Goal: Task Accomplishment & Management: Manage account settings

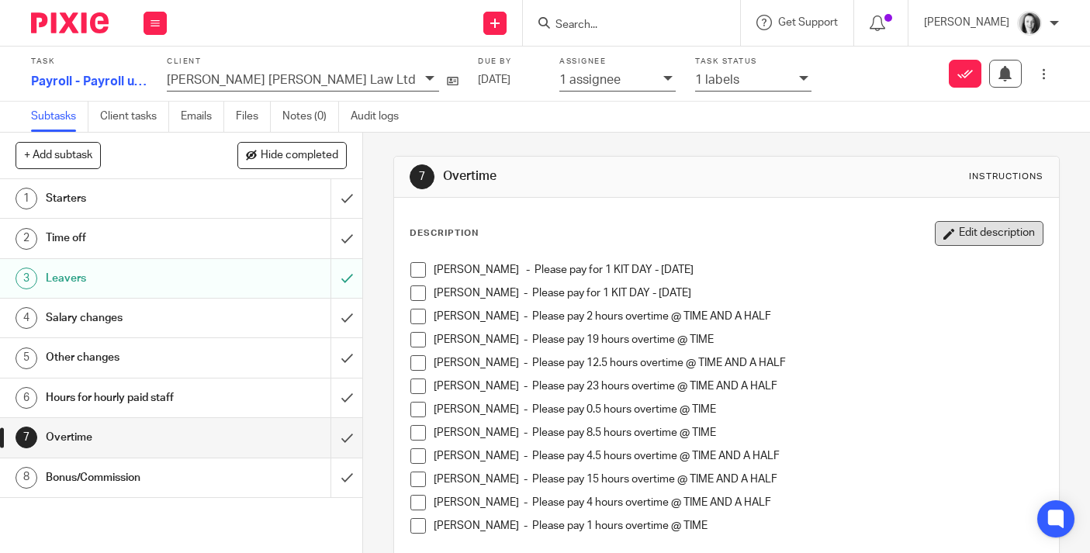
click at [964, 232] on button "Edit description" at bounding box center [989, 233] width 109 height 25
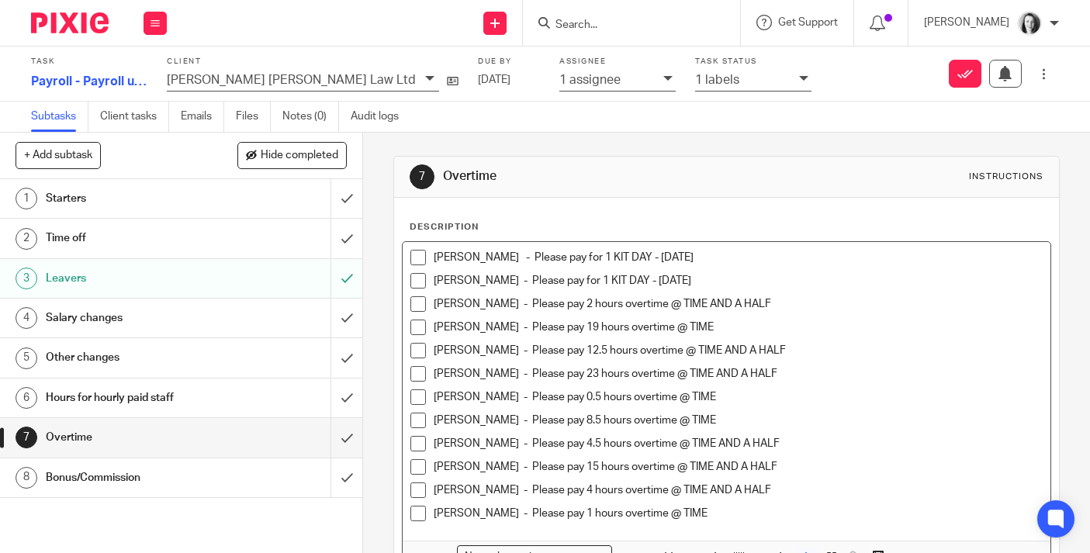
click at [767, 244] on div "Humera Logan - Please pay for 1 KIT DAY - 14.08.2025 Kirsty MacPherson - Please…" at bounding box center [727, 391] width 648 height 299
click at [741, 258] on p "Humera Logan - Please pay for 1 KIT DAY - 14.08.2025" at bounding box center [738, 258] width 609 height 16
drag, startPoint x: 714, startPoint y: 256, endPoint x: 1061, endPoint y: 250, distance: 346.9
click at [1061, 250] on div "7 Overtime Instructions Description Humera Logan - Please pay for 1 KIT DAY - 1…" at bounding box center [726, 343] width 727 height 421
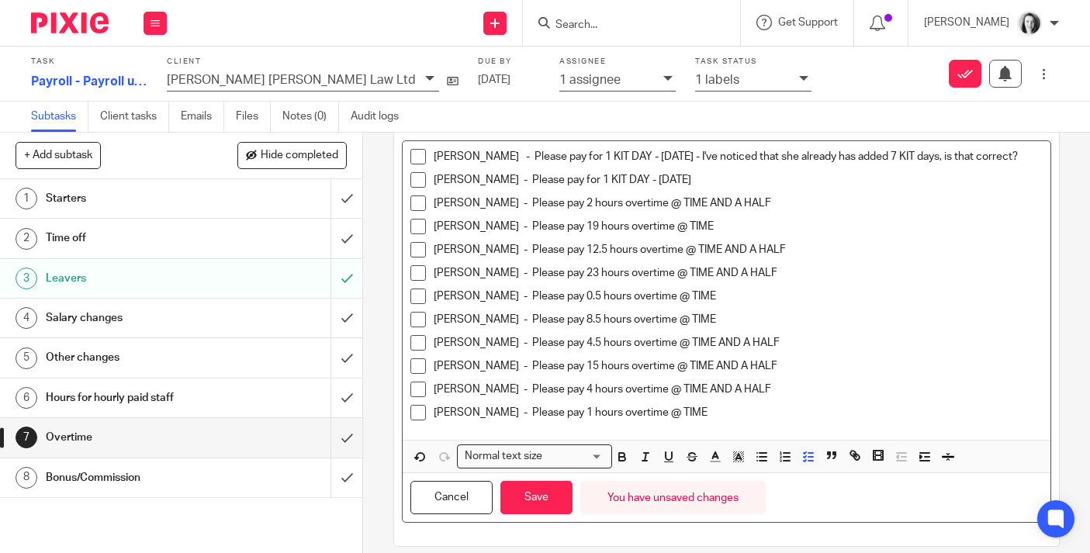
scroll to position [118, 0]
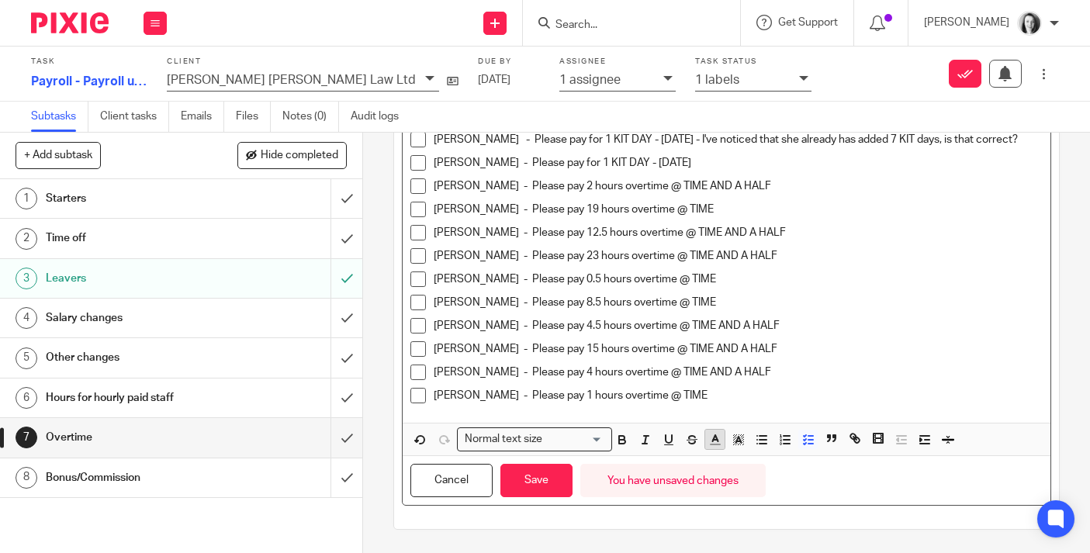
click at [718, 445] on icon "button" at bounding box center [715, 440] width 14 height 14
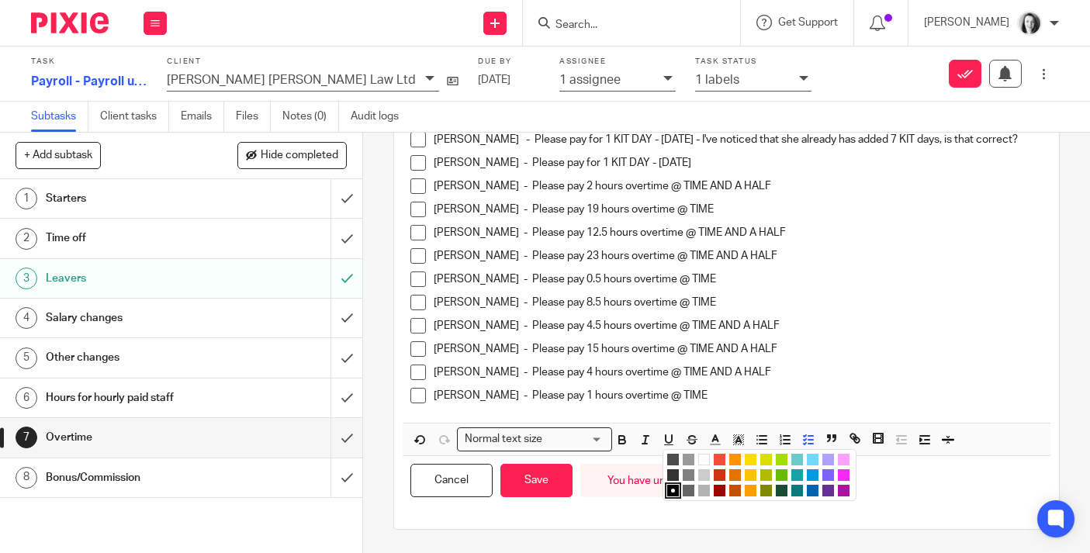
click at [843, 493] on li "color:#AB149E" at bounding box center [844, 491] width 12 height 12
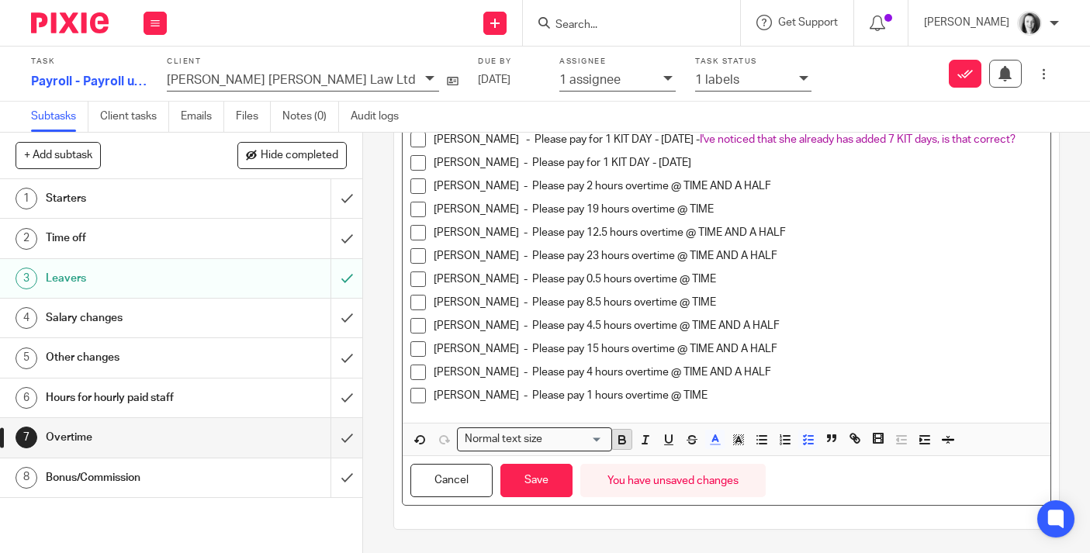
click at [623, 440] on icon "button" at bounding box center [622, 440] width 14 height 14
click at [549, 491] on button "Save" at bounding box center [536, 480] width 72 height 33
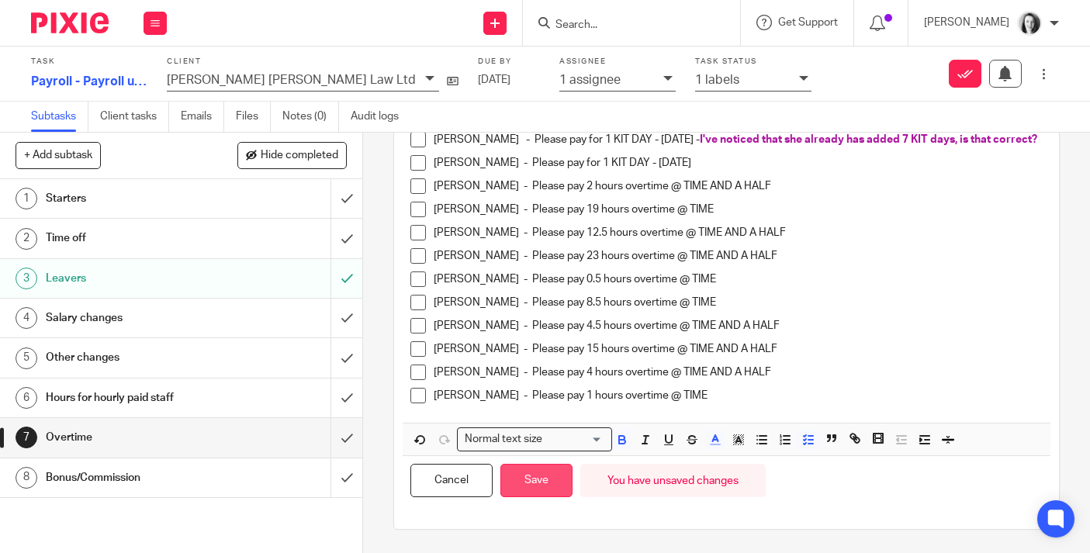
scroll to position [130, 0]
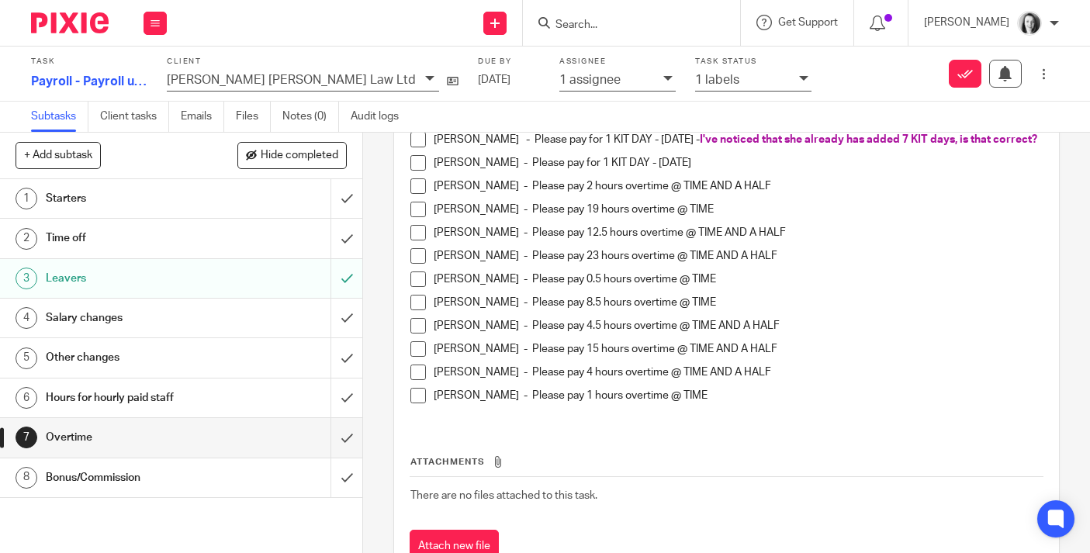
click at [418, 171] on span at bounding box center [418, 163] width 16 height 16
click at [417, 194] on span at bounding box center [418, 186] width 16 height 16
click at [419, 214] on span at bounding box center [418, 210] width 16 height 16
click at [417, 241] on span at bounding box center [418, 233] width 16 height 16
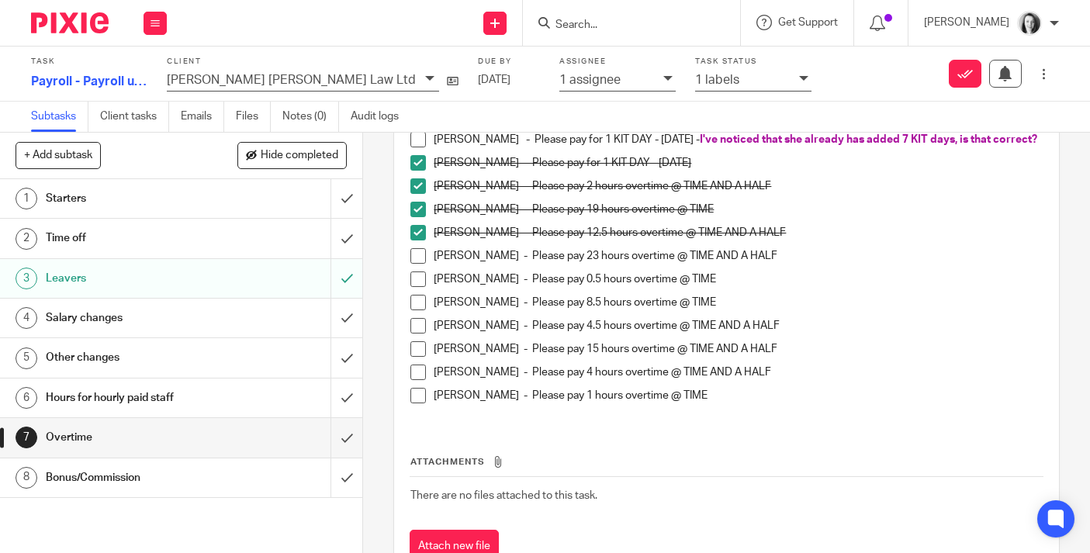
click at [421, 264] on span at bounding box center [418, 256] width 16 height 16
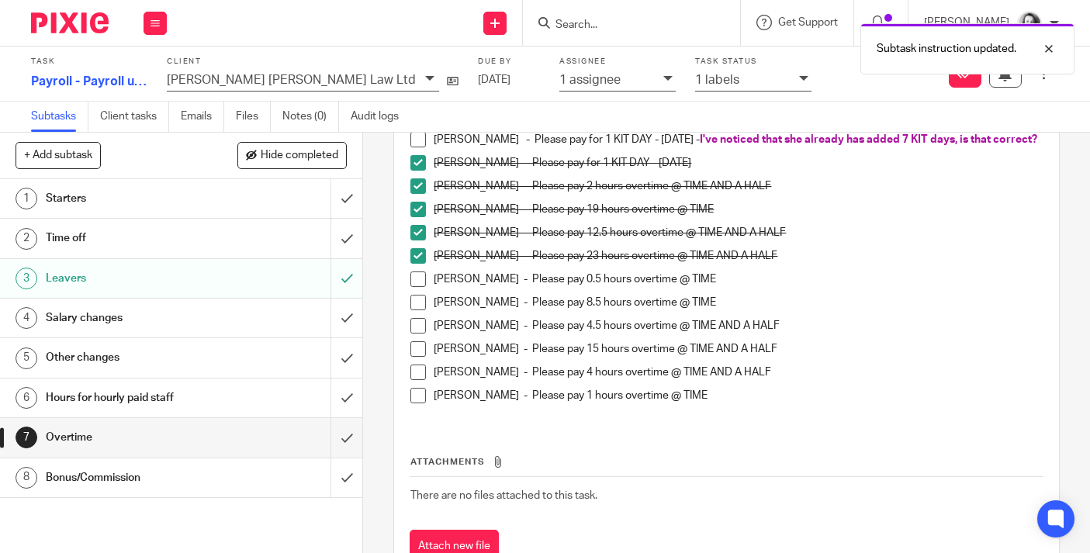
scroll to position [197, 0]
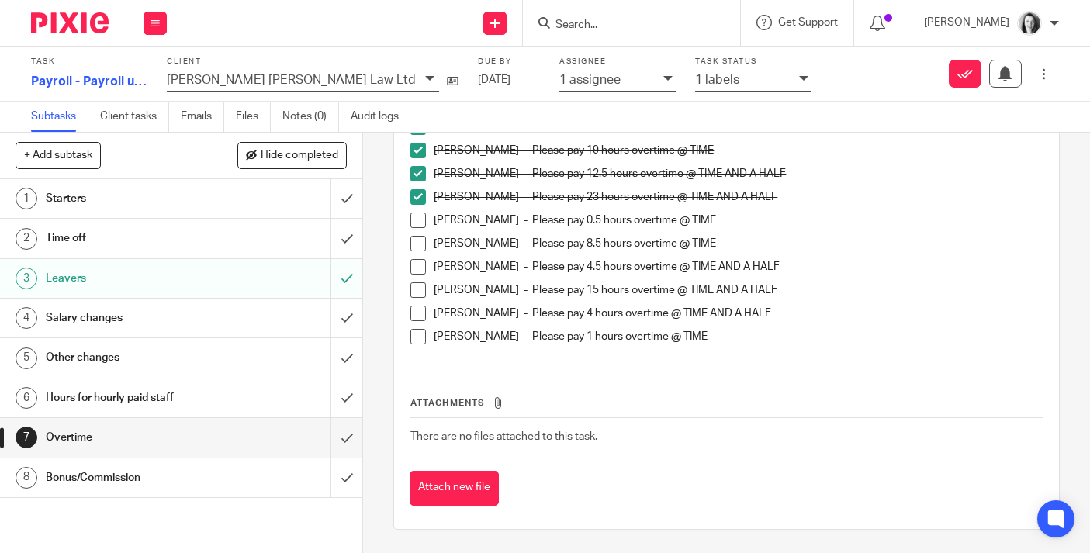
click at [418, 224] on span at bounding box center [418, 221] width 16 height 16
click at [417, 246] on span at bounding box center [418, 244] width 16 height 16
click at [419, 341] on span at bounding box center [418, 337] width 16 height 16
click at [421, 267] on span at bounding box center [418, 267] width 16 height 16
click at [419, 293] on span at bounding box center [418, 290] width 16 height 16
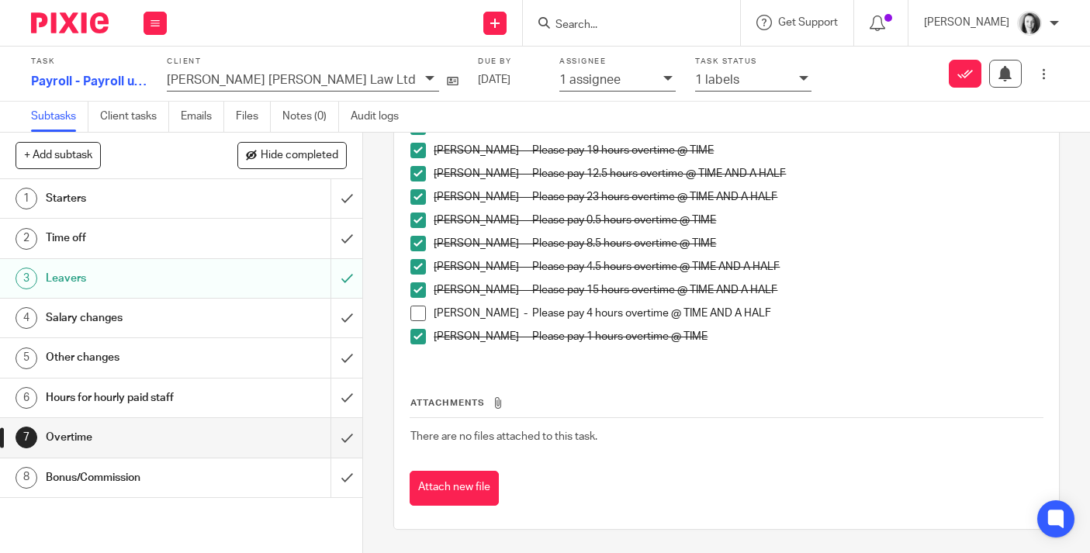
click at [424, 316] on span at bounding box center [418, 314] width 16 height 16
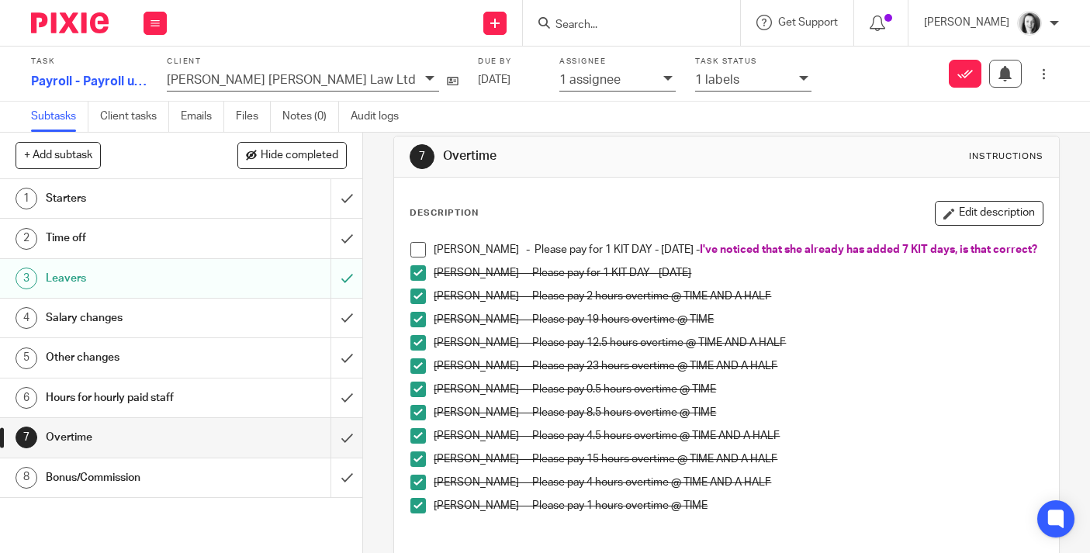
scroll to position [0, 0]
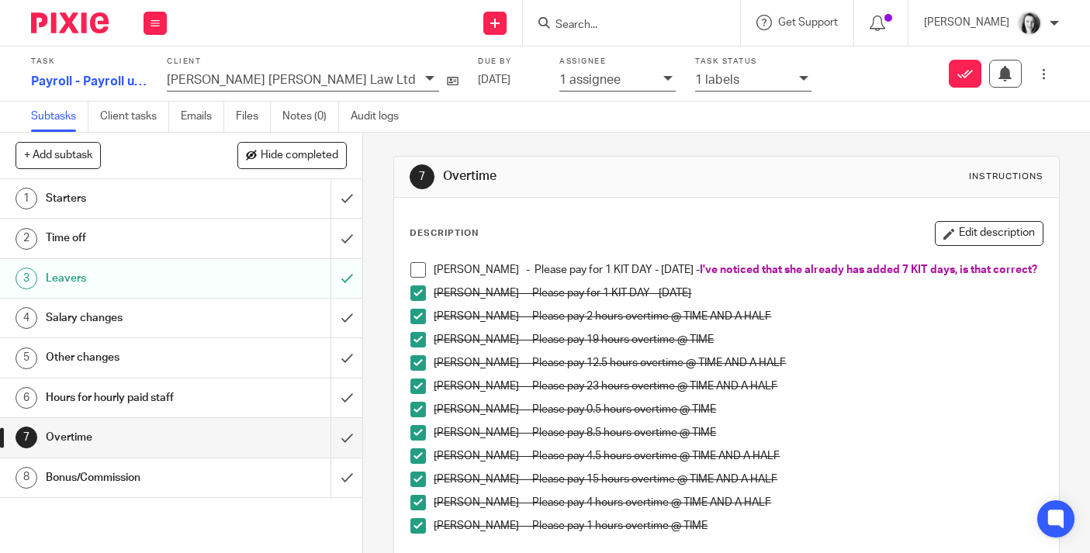
click at [187, 479] on h1 "Bonus/Commission" at bounding box center [136, 477] width 180 height 23
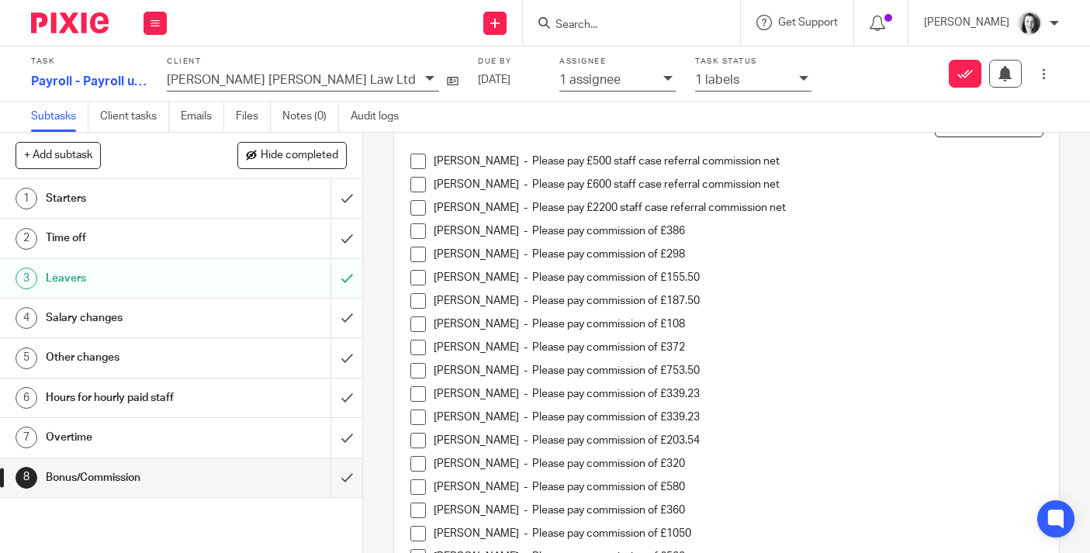
scroll to position [103, 0]
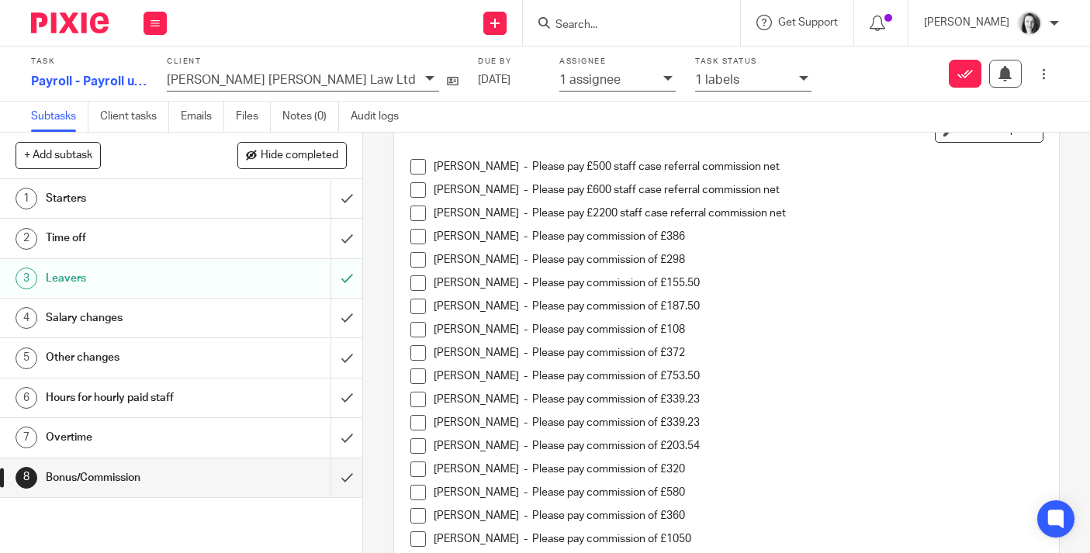
click at [419, 166] on span at bounding box center [418, 167] width 16 height 16
click at [421, 193] on span at bounding box center [418, 190] width 16 height 16
click at [812, 219] on p "Libby Pearson - Please pay £2200 staff case referral commission net" at bounding box center [738, 214] width 609 height 16
click at [973, 137] on button "Edit description" at bounding box center [989, 130] width 109 height 25
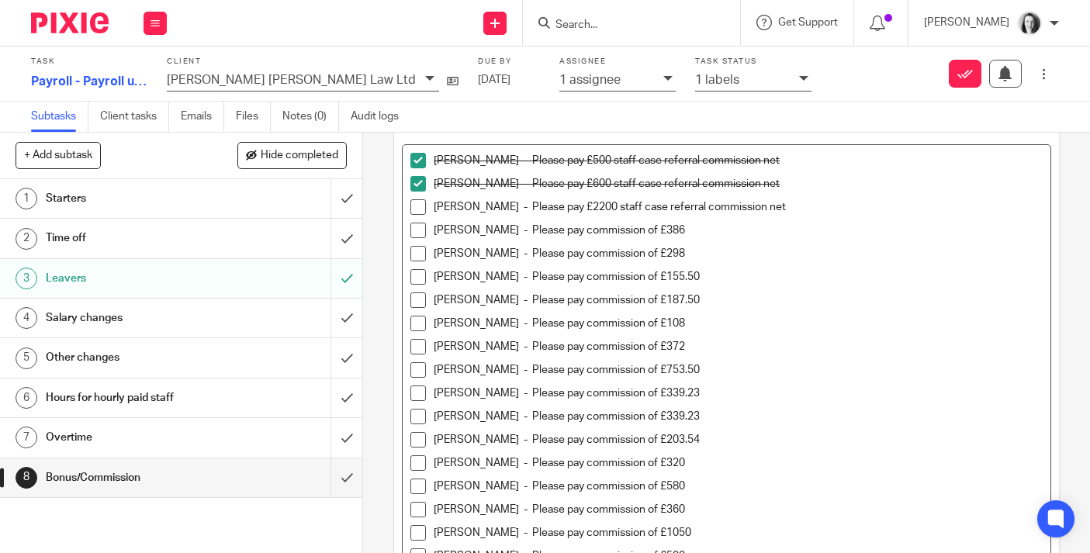
click at [833, 213] on p "Libby Pearson - Please pay £2200 staff case referral commission net" at bounding box center [738, 207] width 609 height 16
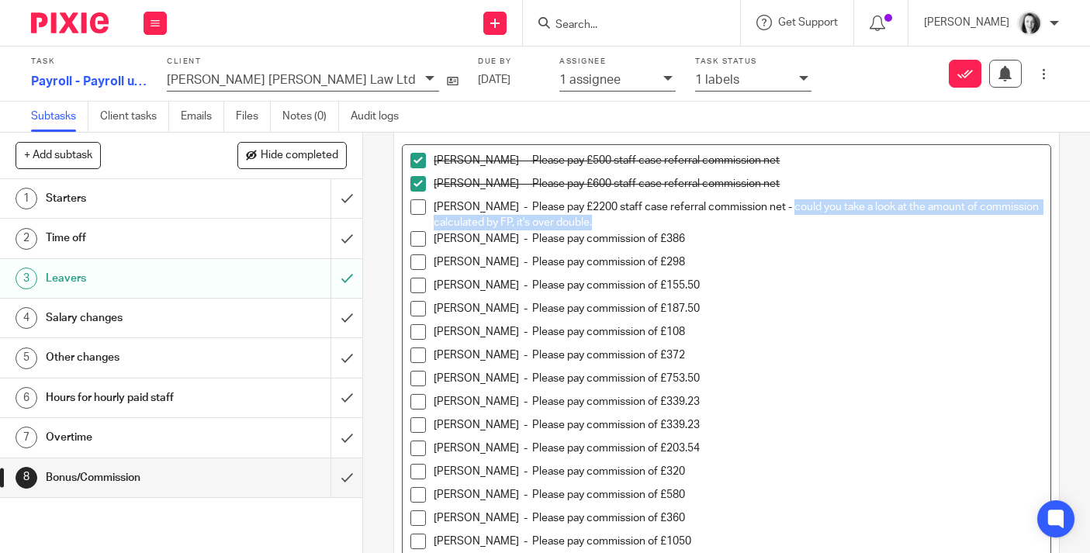
drag, startPoint x: 781, startPoint y: 207, endPoint x: 799, endPoint y: 222, distance: 23.8
click at [800, 222] on p "Libby Pearson - Please pay £2200 staff case referral commission net - could you…" at bounding box center [738, 215] width 609 height 32
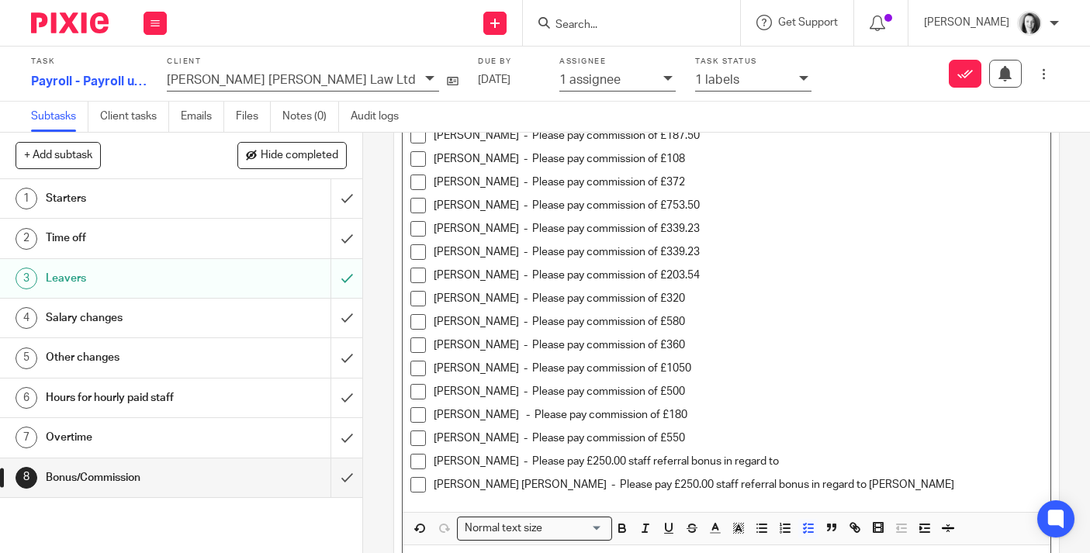
scroll to position [359, 0]
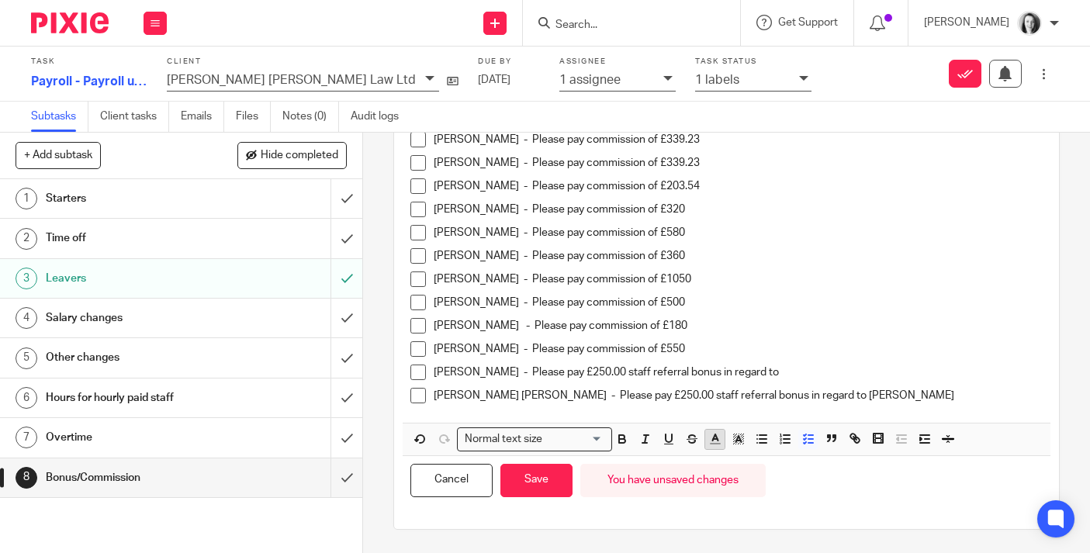
click at [712, 439] on polyline "button" at bounding box center [714, 438] width 5 height 6
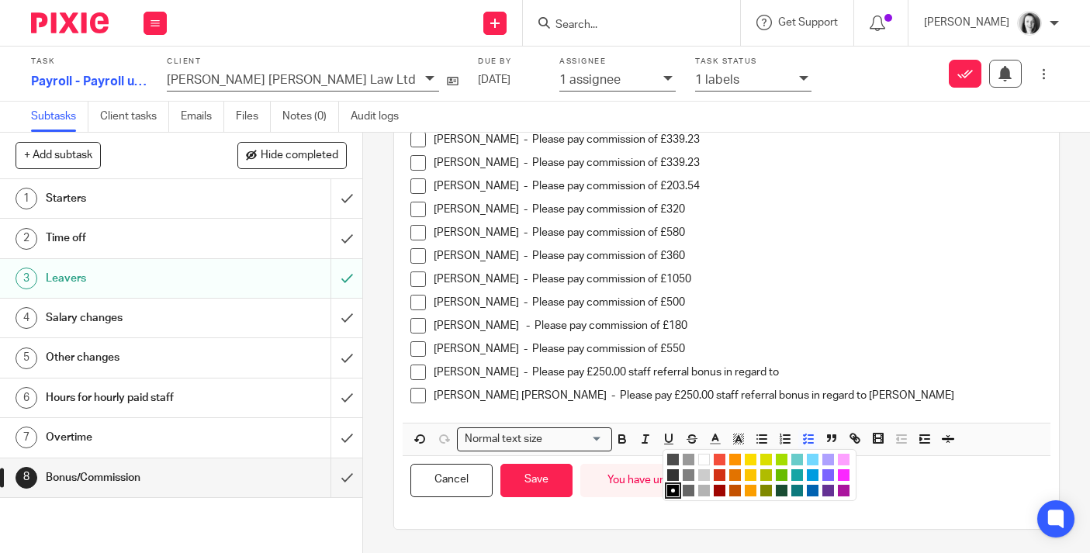
click at [848, 489] on li "color:#AB149E" at bounding box center [844, 491] width 12 height 12
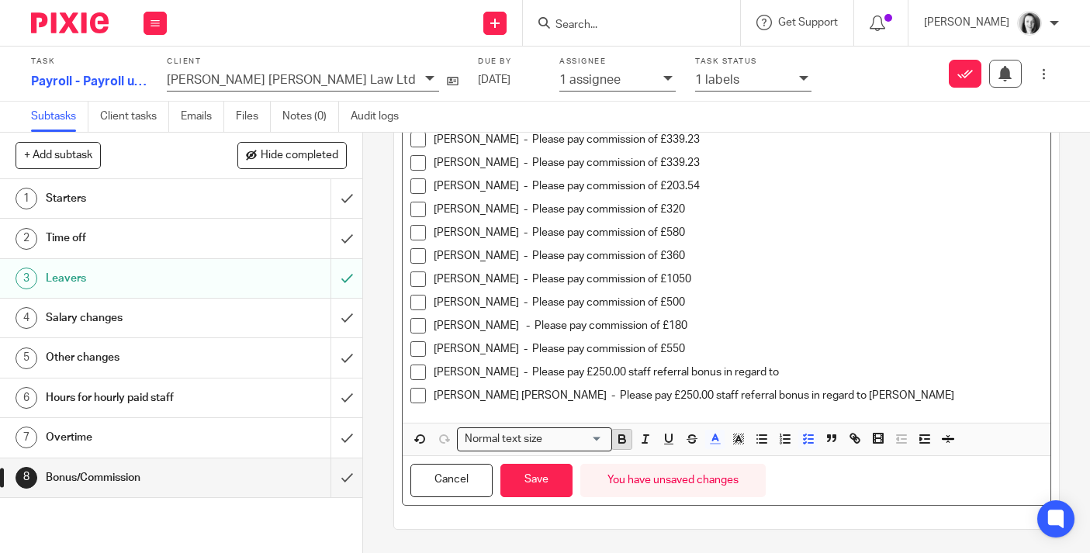
click at [626, 437] on icon "button" at bounding box center [622, 439] width 14 height 14
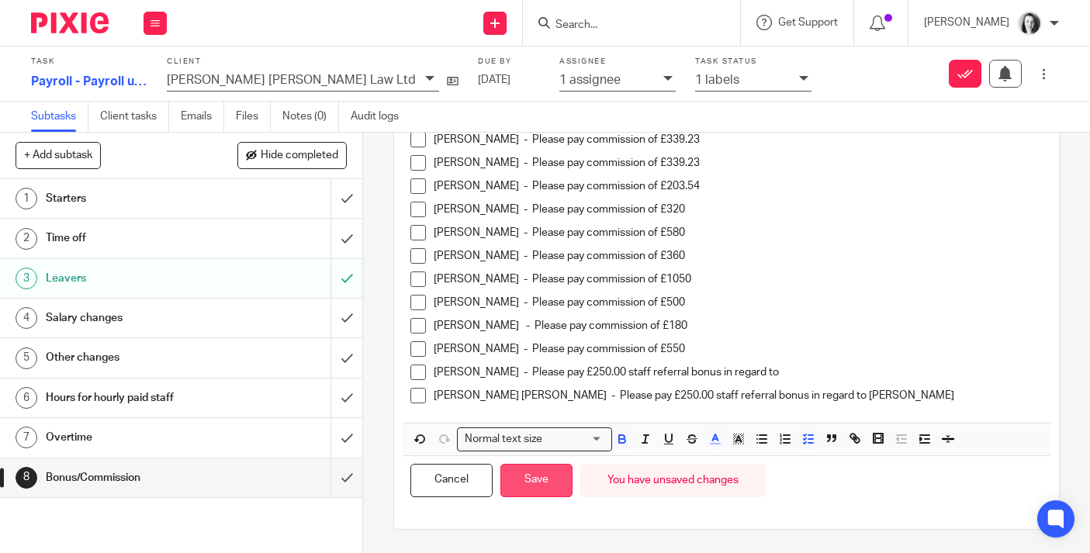
click at [550, 483] on button "Save" at bounding box center [536, 480] width 72 height 33
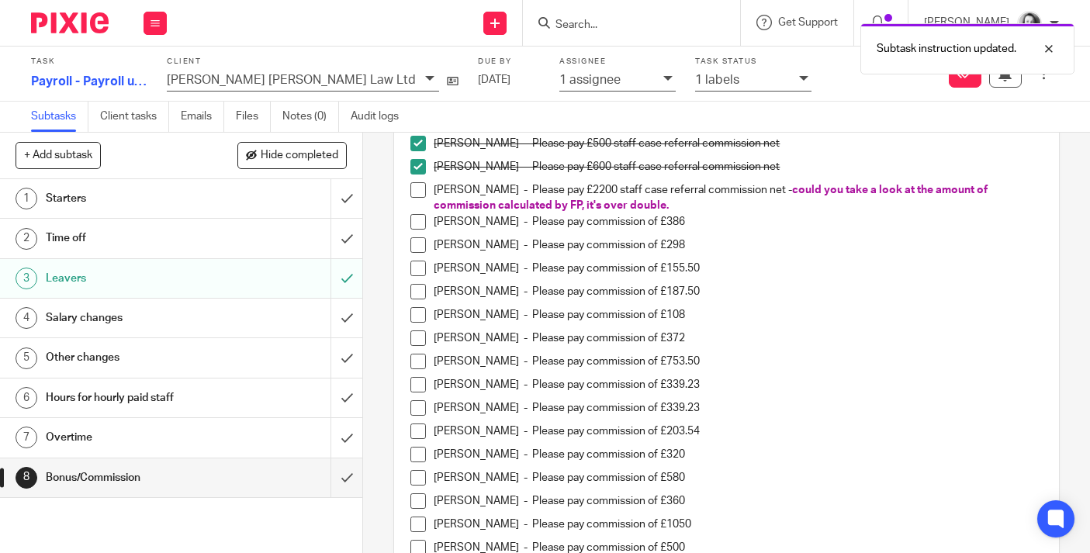
scroll to position [127, 0]
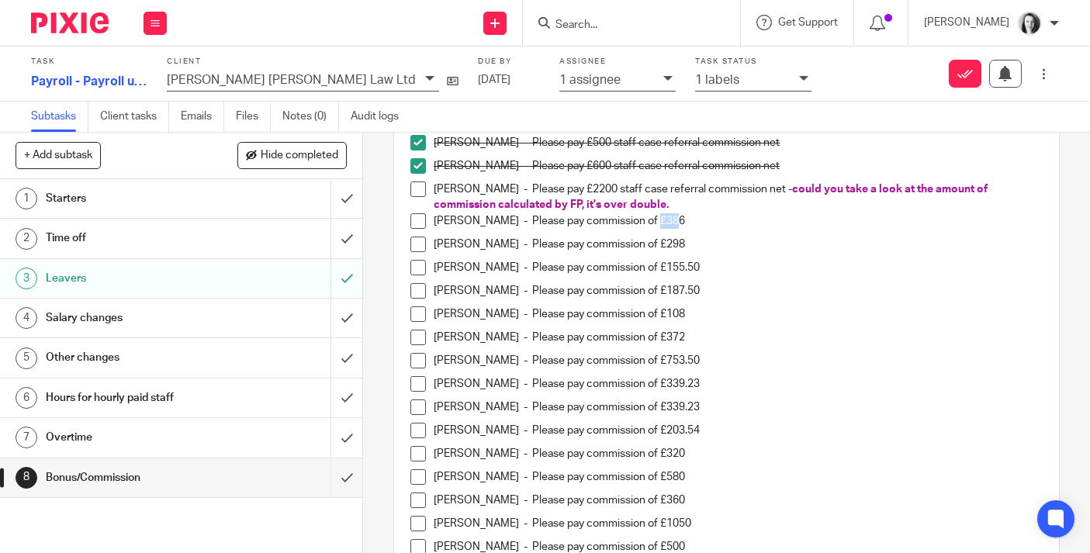
drag, startPoint x: 663, startPoint y: 221, endPoint x: 647, endPoint y: 220, distance: 16.3
click at [647, 220] on p "Craig Shiach - Please pay commission of £386" at bounding box center [738, 221] width 609 height 16
copy p "386"
click at [417, 220] on span at bounding box center [418, 221] width 16 height 16
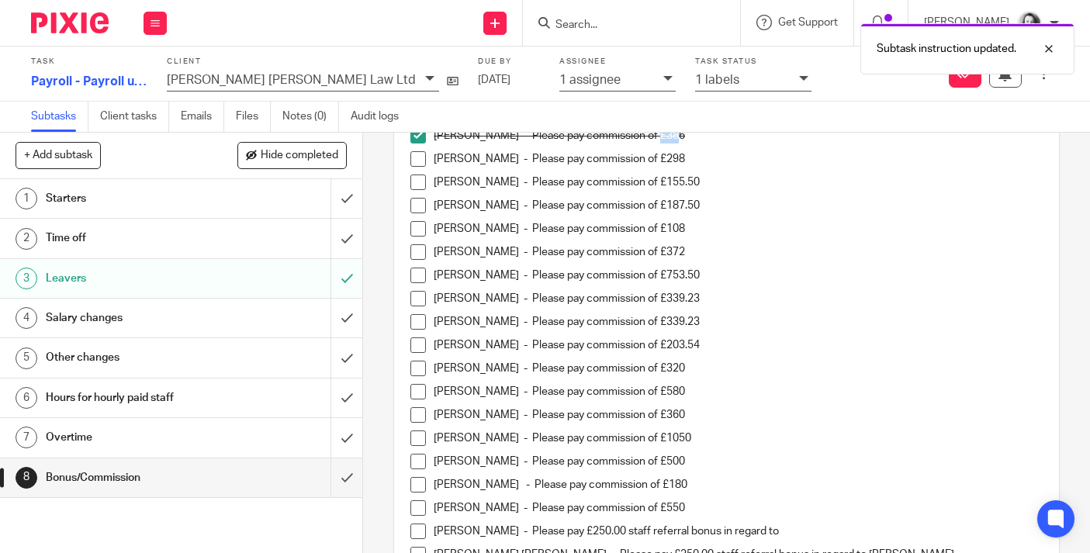
scroll to position [214, 0]
drag, startPoint x: 679, startPoint y: 161, endPoint x: 657, endPoint y: 155, distance: 22.6
click at [657, 155] on p "Jodie Morrison - Please pay commission of £298" at bounding box center [738, 158] width 609 height 16
copy p "298"
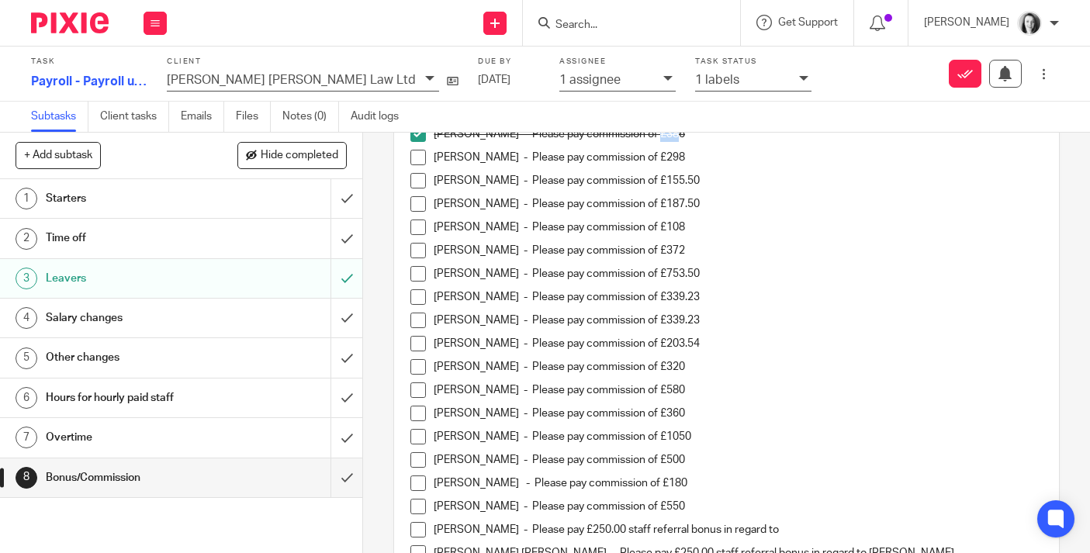
click at [421, 157] on span at bounding box center [418, 158] width 16 height 16
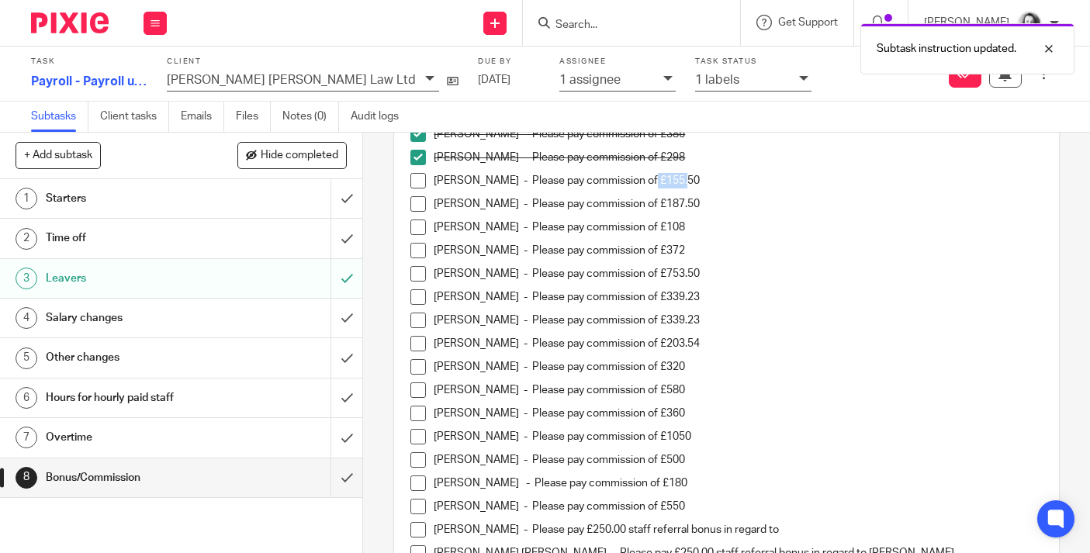
drag, startPoint x: 670, startPoint y: 181, endPoint x: 639, endPoint y: 178, distance: 31.1
click at [639, 178] on p "Ian Shields - Please pay commission of £155.50" at bounding box center [738, 181] width 609 height 16
copy p "155.50"
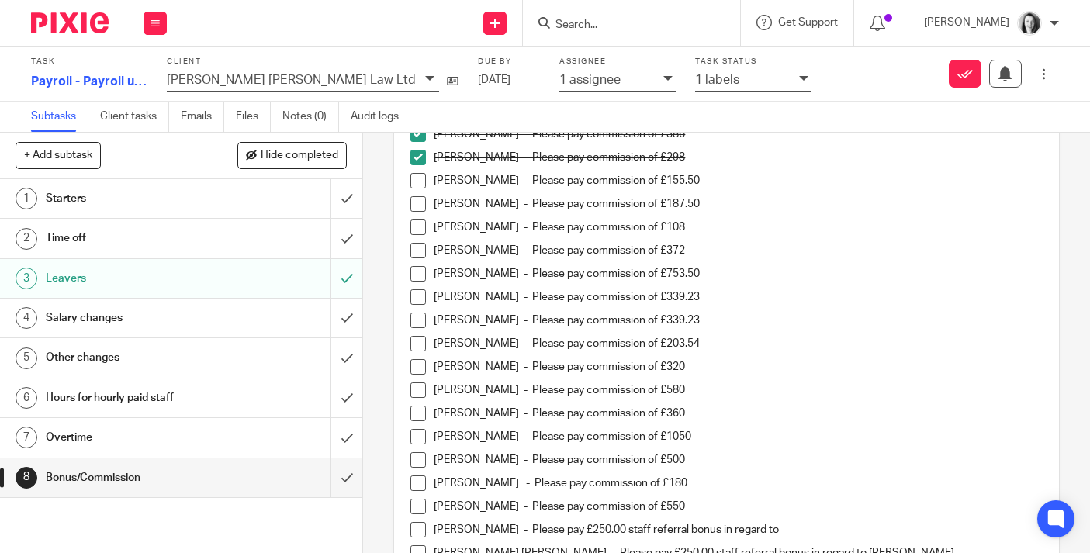
click at [419, 181] on span at bounding box center [418, 181] width 16 height 16
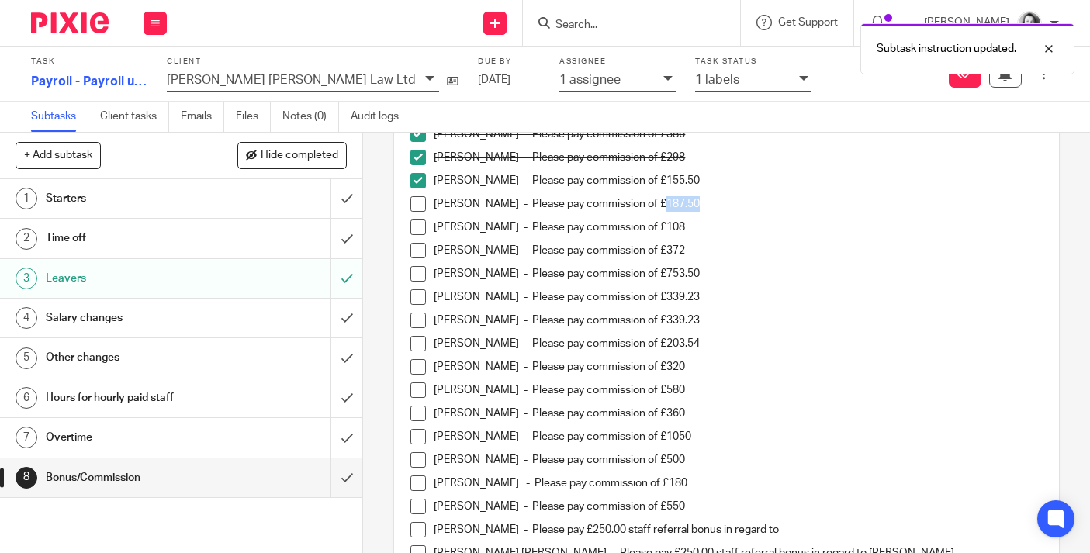
drag, startPoint x: 692, startPoint y: 205, endPoint x: 661, endPoint y: 203, distance: 31.1
click at [661, 203] on p "Lamisah Hamid - Please pay commission of £187.50" at bounding box center [738, 204] width 609 height 16
copy p "187.50"
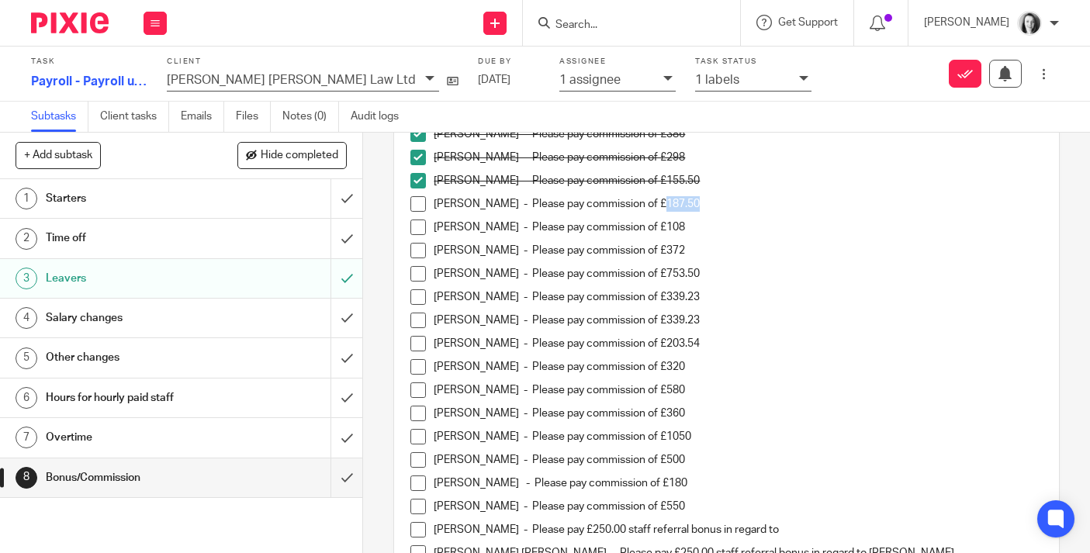
click at [418, 207] on span at bounding box center [418, 204] width 16 height 16
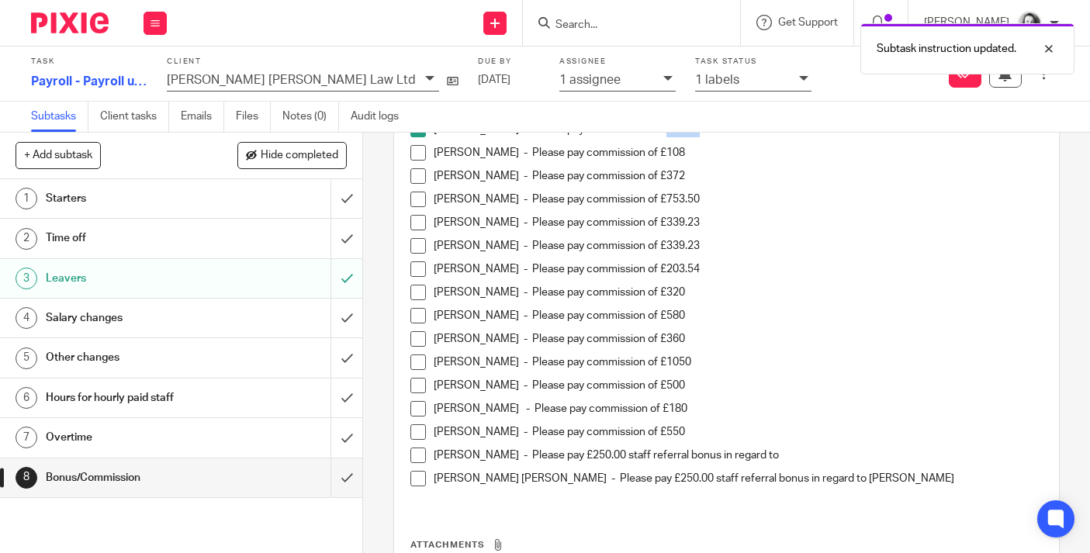
scroll to position [290, 0]
drag, startPoint x: 658, startPoint y: 152, endPoint x: 639, endPoint y: 148, distance: 19.0
click at [639, 148] on p "Finn Wright - Please pay commission of £108" at bounding box center [738, 152] width 609 height 16
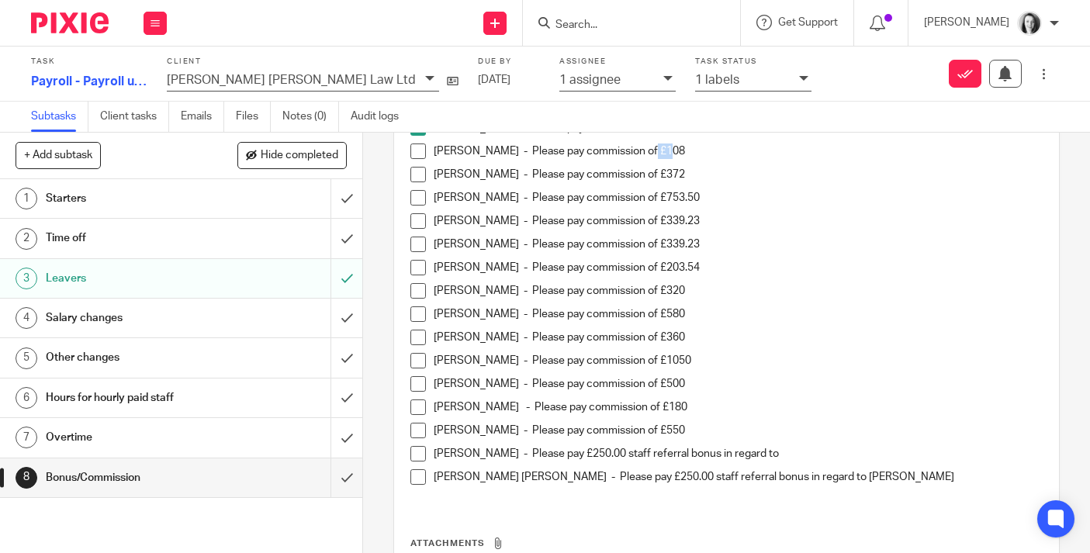
copy p "108"
click at [417, 151] on span at bounding box center [418, 152] width 16 height 16
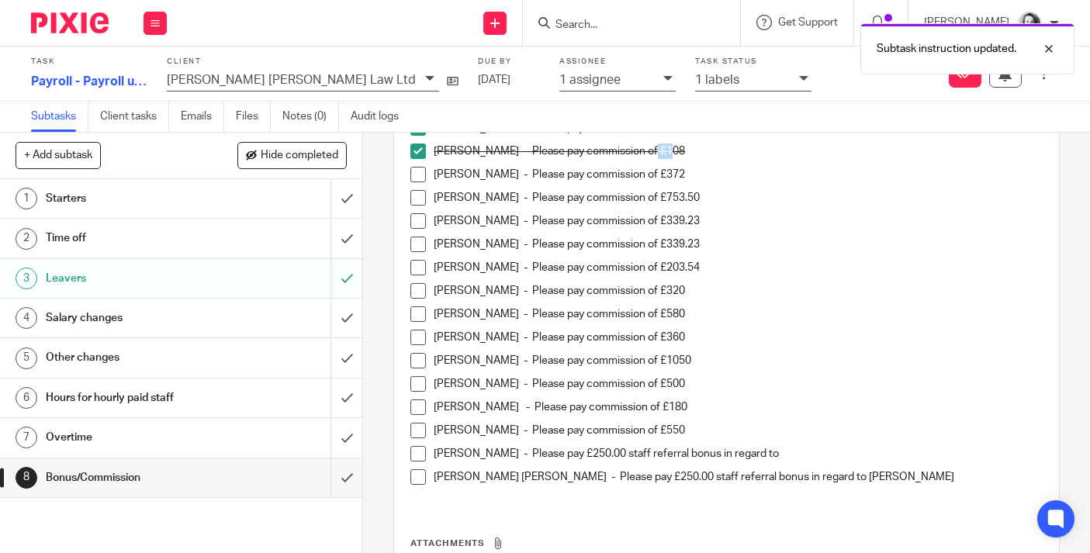
drag, startPoint x: 700, startPoint y: 175, endPoint x: 680, endPoint y: 174, distance: 19.5
click at [680, 174] on p "Samantha McKenna - Please pay commission of £372" at bounding box center [738, 175] width 609 height 16
copy p "372"
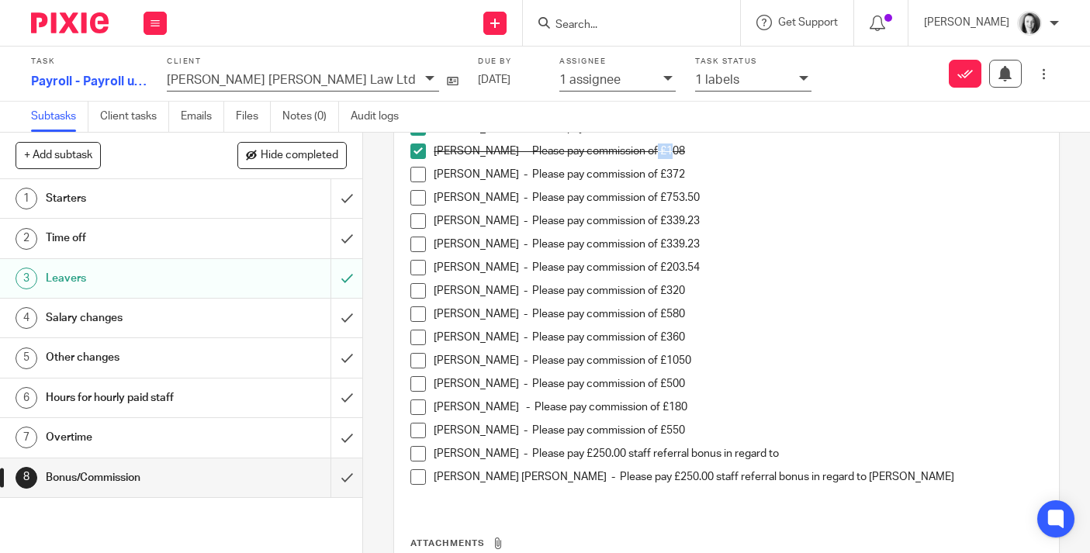
click at [415, 171] on span at bounding box center [418, 175] width 16 height 16
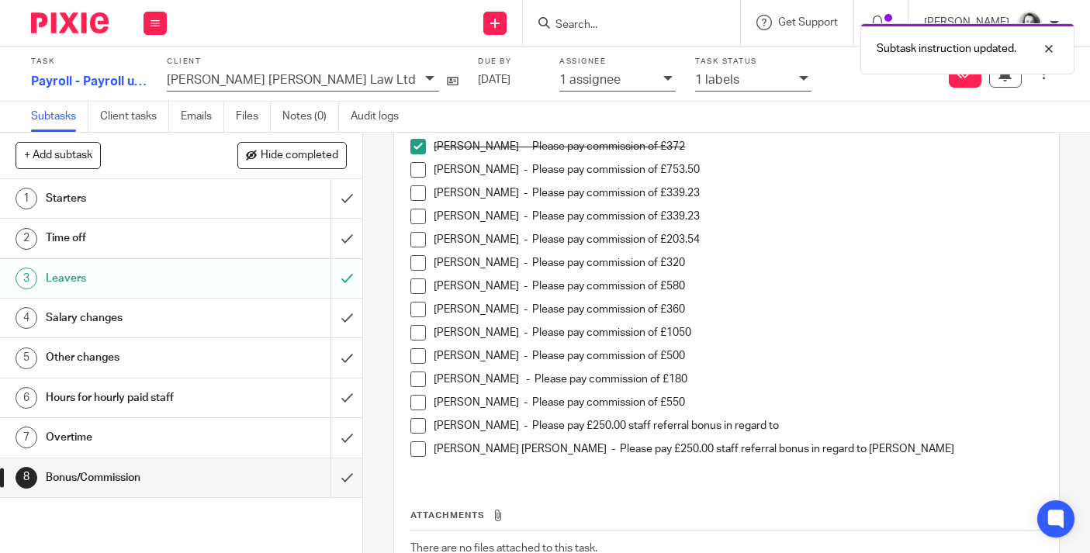
scroll to position [329, 0]
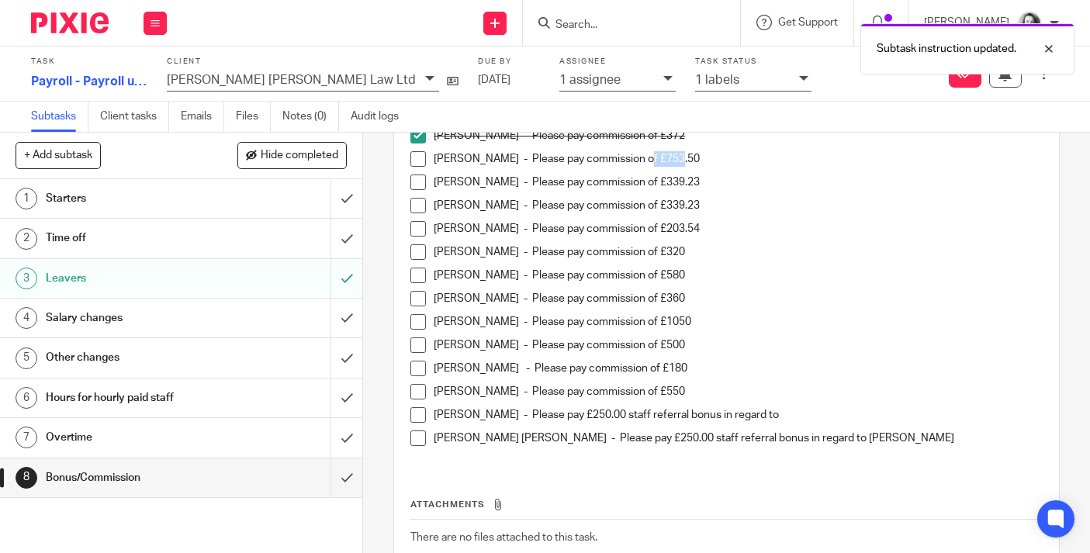
drag, startPoint x: 670, startPoint y: 160, endPoint x: 640, endPoint y: 158, distance: 30.3
click at [640, 158] on p "Emma Blair - Please pay commission of £753.50" at bounding box center [738, 159] width 609 height 16
copy p "753.50"
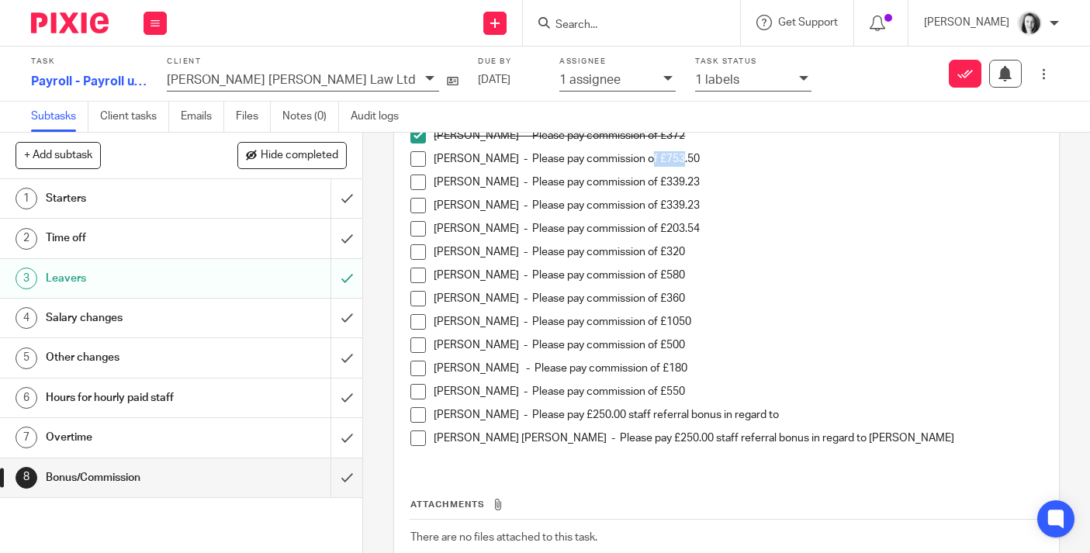
click at [418, 161] on span at bounding box center [418, 159] width 16 height 16
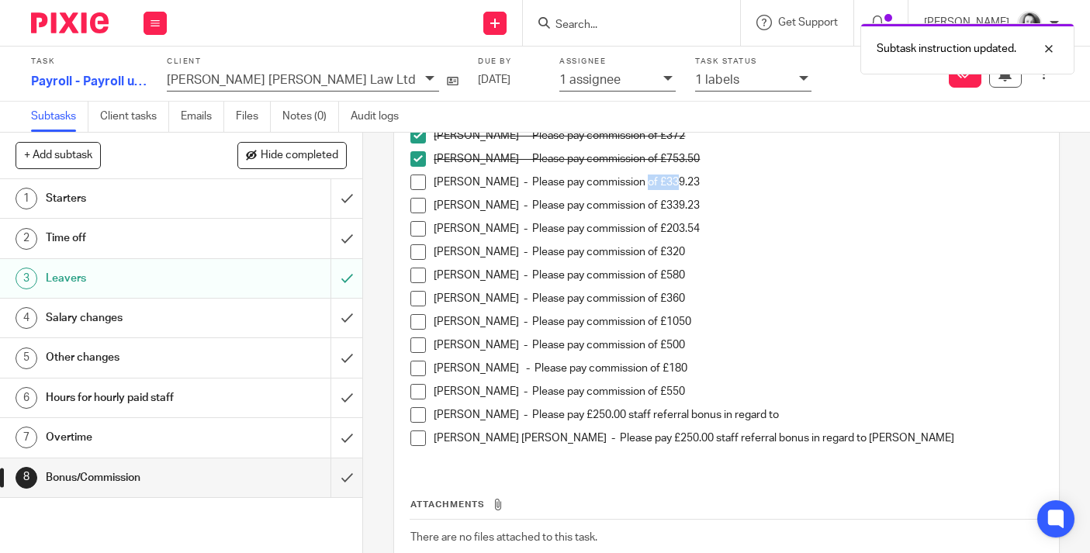
drag, startPoint x: 666, startPoint y: 185, endPoint x: 635, endPoint y: 183, distance: 31.1
click at [635, 183] on p "Annum Ali - Please pay commission of £339.23" at bounding box center [738, 183] width 609 height 16
copy p "339.23"
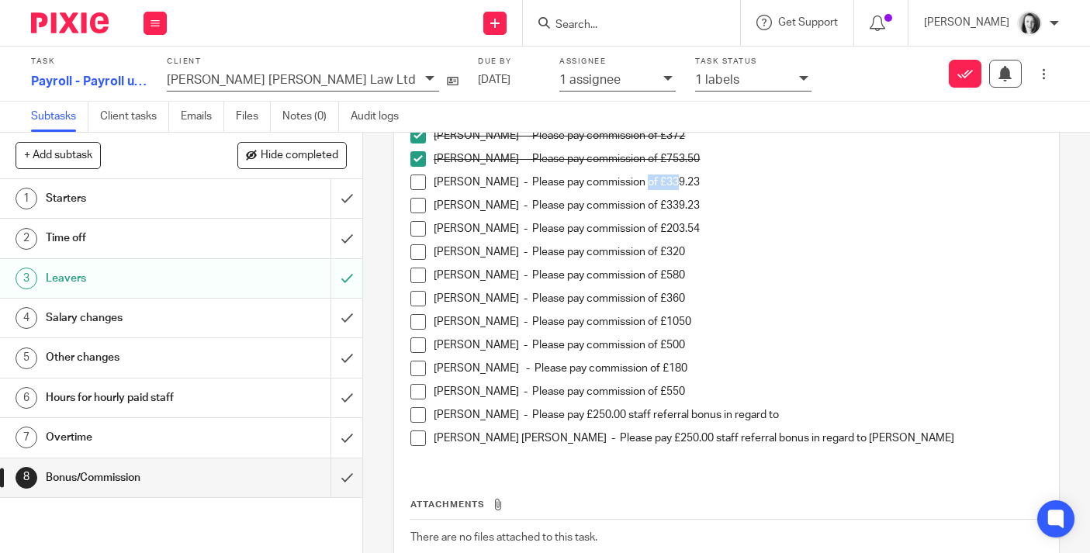
click at [418, 181] on span at bounding box center [418, 183] width 16 height 16
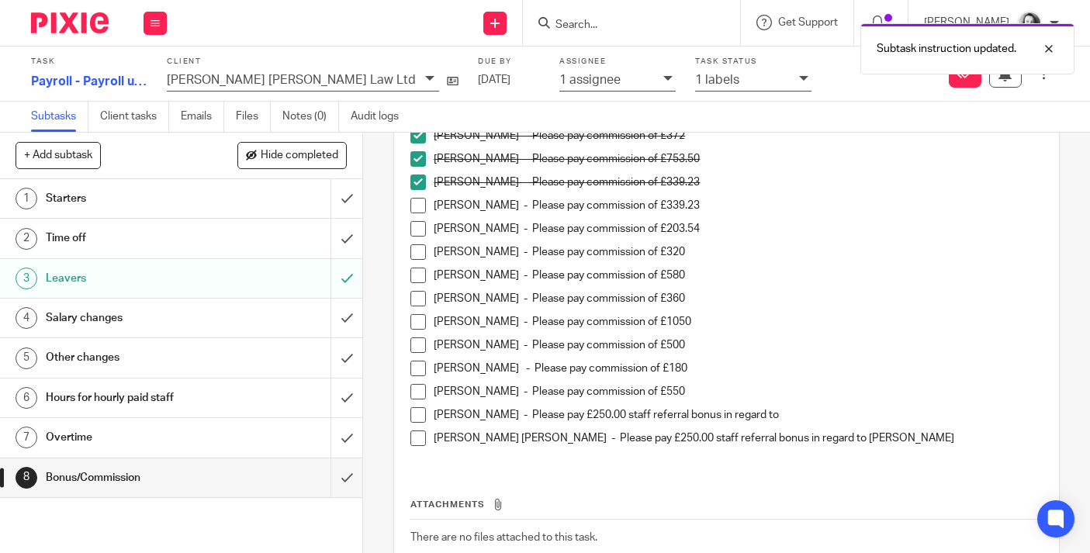
click at [736, 211] on p "Robyn Neely - Please pay commission of £339.23" at bounding box center [738, 206] width 609 height 16
click at [687, 209] on p "Robyn Neely - Please pay commission of £339.23" at bounding box center [738, 206] width 609 height 16
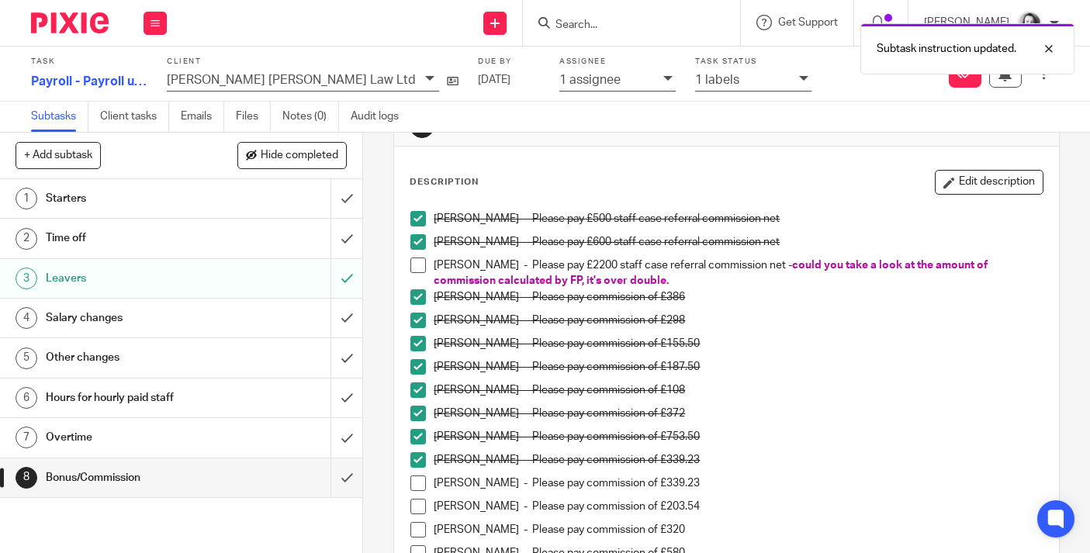
scroll to position [22, 0]
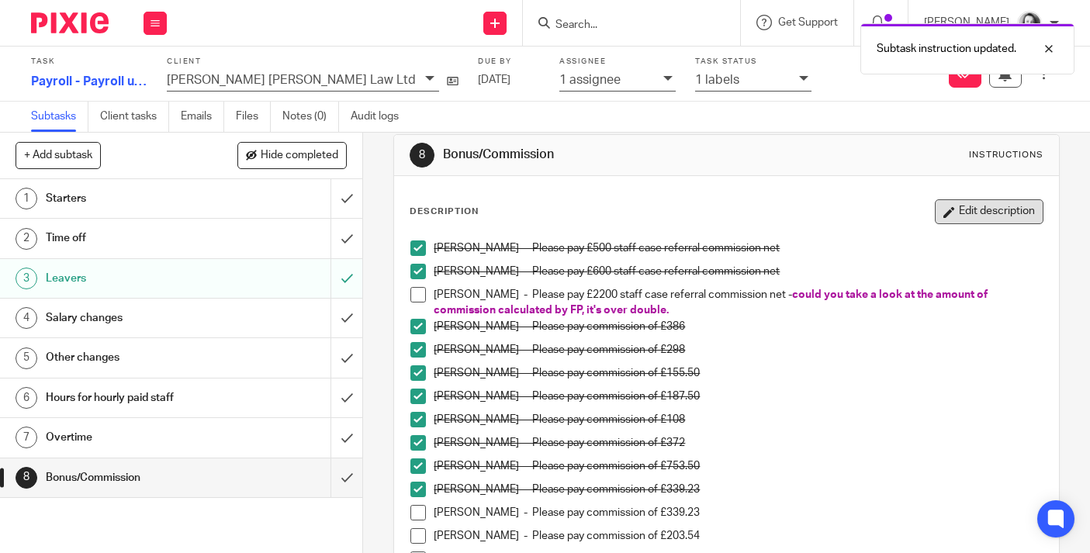
click at [970, 208] on button "Edit description" at bounding box center [989, 211] width 109 height 25
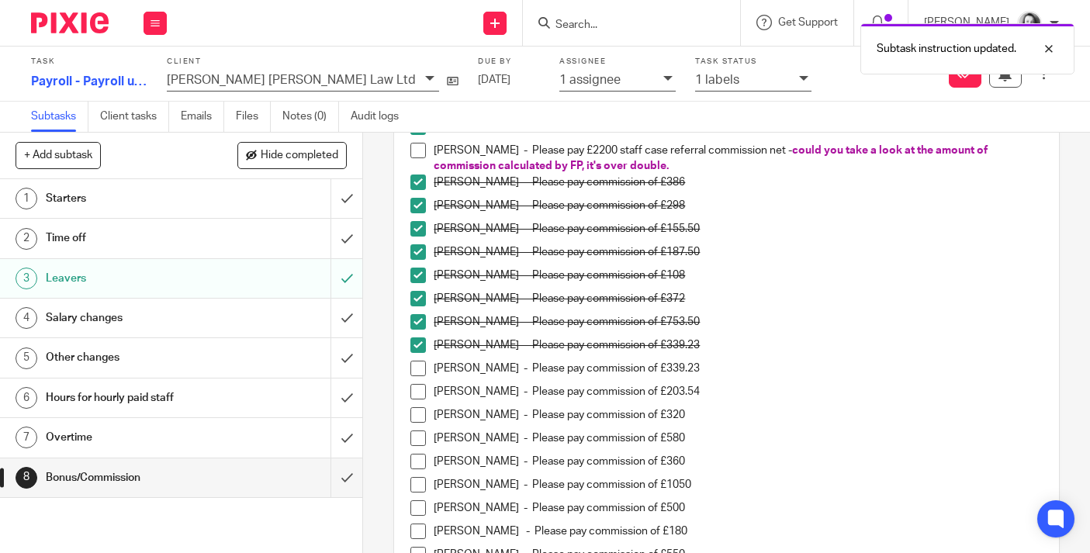
scroll to position [161, 0]
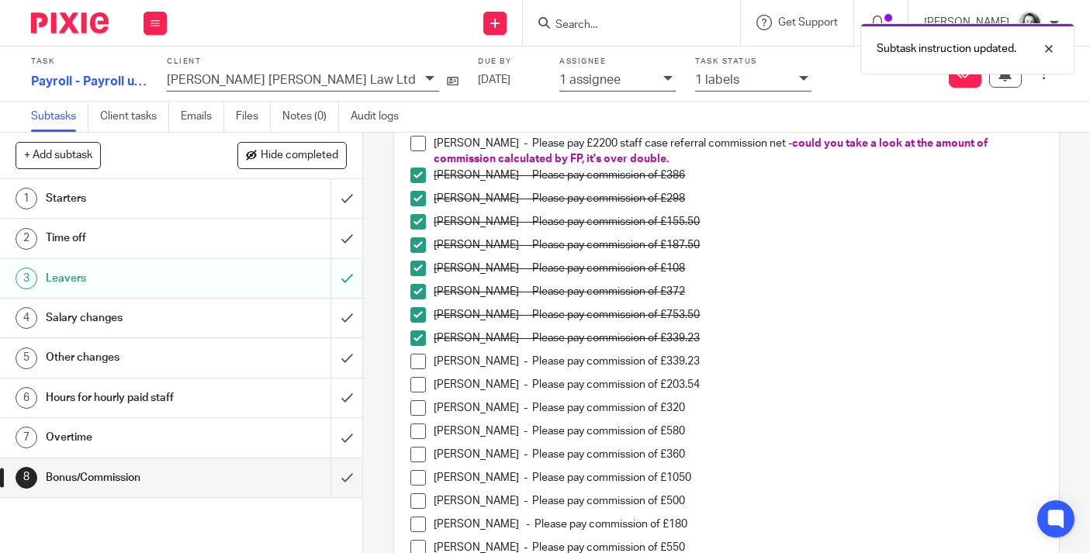
click at [716, 361] on p "Robyn Neely - Please pay commission of £339.23" at bounding box center [738, 362] width 609 height 16
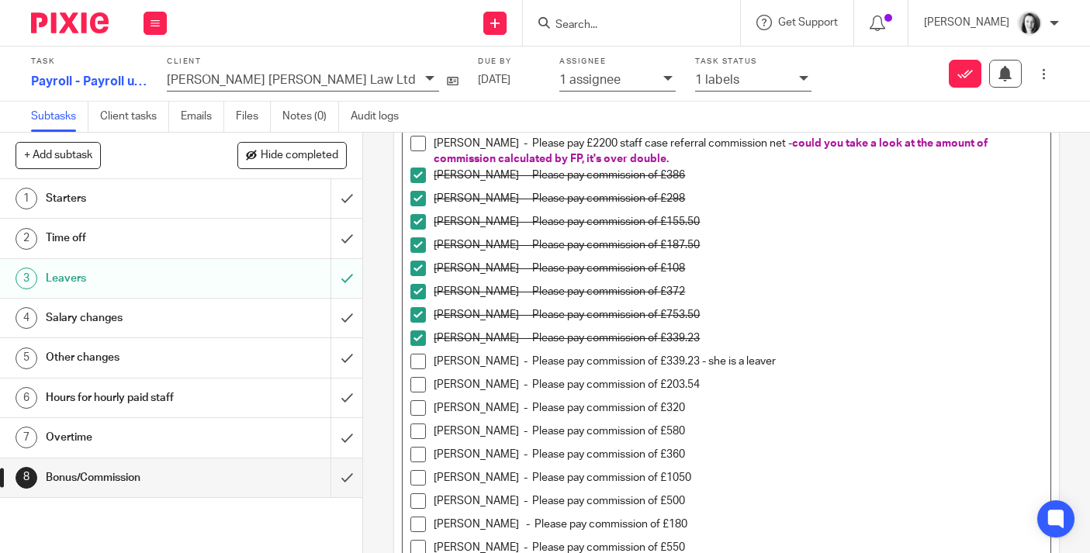
click at [795, 421] on div "Sinead Higgins - Please pay commission of £320" at bounding box center [738, 411] width 609 height 23
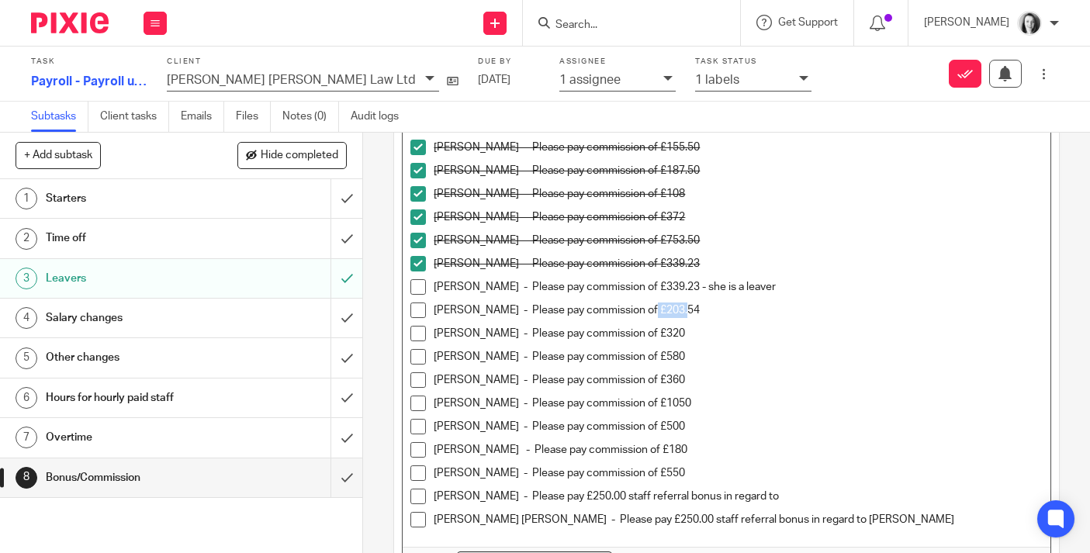
drag, startPoint x: 667, startPoint y: 311, endPoint x: 635, endPoint y: 310, distance: 32.6
click at [635, 310] on p "Bailey Lyle - Please pay commission of £203.54" at bounding box center [738, 311] width 609 height 16
copy p "203.54"
click at [419, 310] on span at bounding box center [418, 311] width 16 height 16
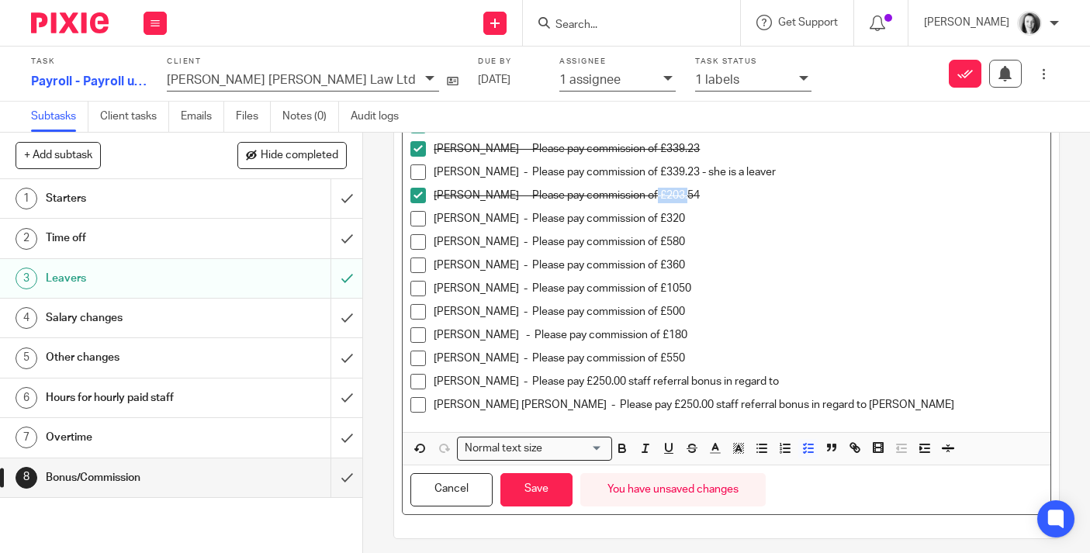
scroll to position [359, 0]
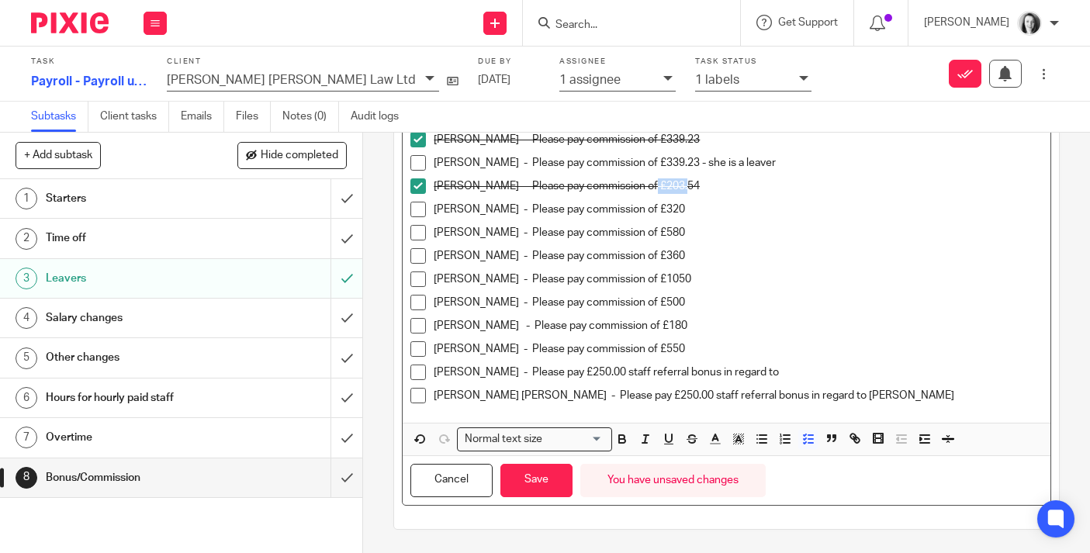
drag, startPoint x: 677, startPoint y: 206, endPoint x: 653, endPoint y: 206, distance: 23.3
click at [653, 206] on p "Sinead Higgins - Please pay commission of £320" at bounding box center [738, 210] width 609 height 16
copy p "£320"
click at [675, 216] on p "Sinead Higgins - Please pay commission of £320" at bounding box center [738, 210] width 609 height 16
drag, startPoint x: 674, startPoint y: 212, endPoint x: 660, endPoint y: 210, distance: 14.8
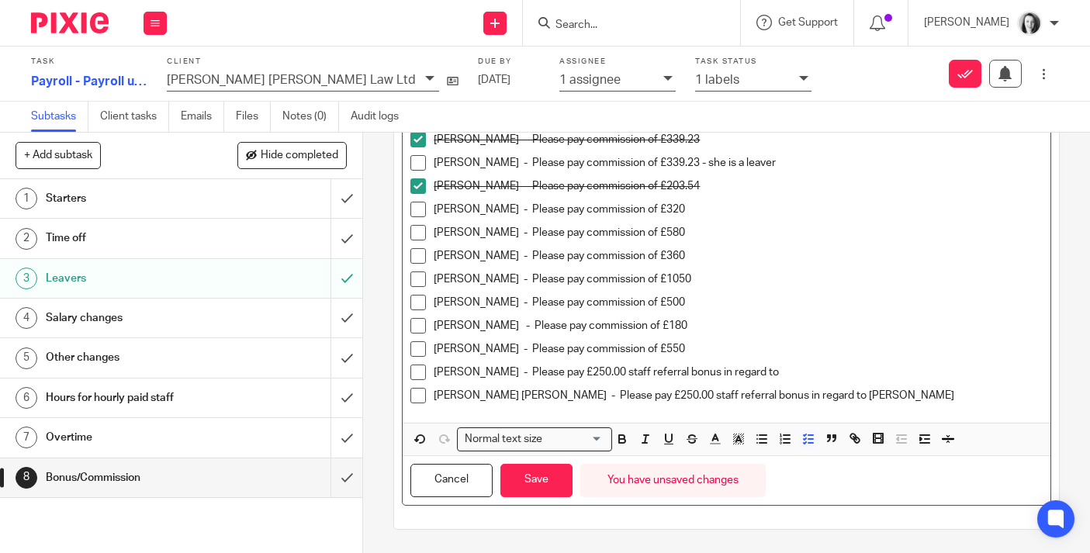
click at [660, 210] on p "Sinead Higgins - Please pay commission of £320" at bounding box center [738, 210] width 609 height 16
click at [420, 214] on span at bounding box center [418, 210] width 16 height 16
drag, startPoint x: 661, startPoint y: 234, endPoint x: 642, endPoint y: 229, distance: 19.9
click at [642, 229] on p "Elisha Shaw - Please pay commission of £580" at bounding box center [738, 233] width 609 height 16
click at [421, 232] on span at bounding box center [418, 233] width 16 height 16
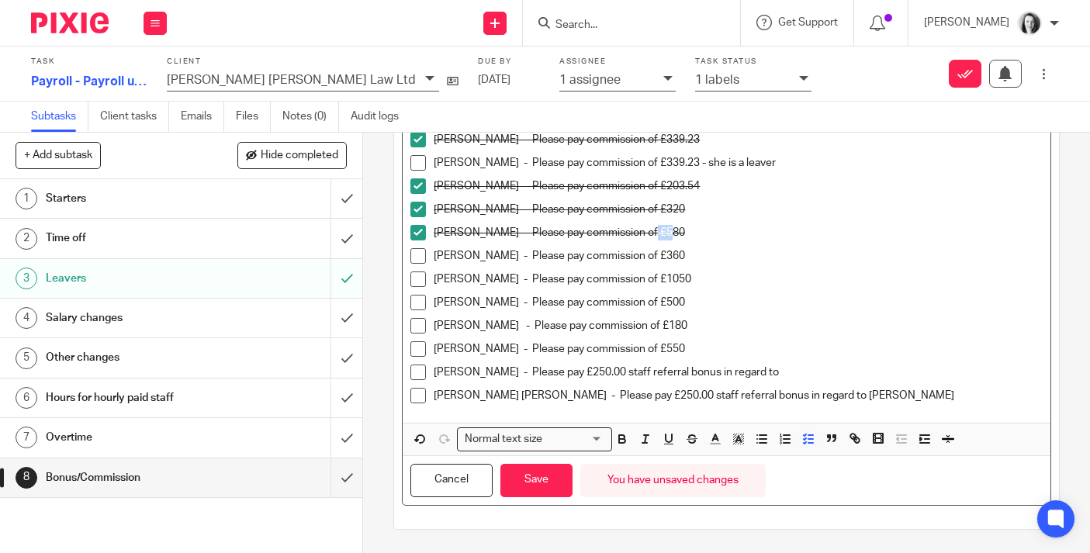
drag, startPoint x: 677, startPoint y: 258, endPoint x: 661, endPoint y: 253, distance: 17.2
click at [661, 253] on p "Emily Gallagher - Please pay commission of £360" at bounding box center [738, 256] width 609 height 16
click at [421, 256] on span at bounding box center [418, 256] width 16 height 16
drag, startPoint x: 695, startPoint y: 283, endPoint x: 671, endPoint y: 279, distance: 24.5
click at [671, 279] on p "Tracey Chambers - Please pay commission of £1050" at bounding box center [738, 280] width 609 height 16
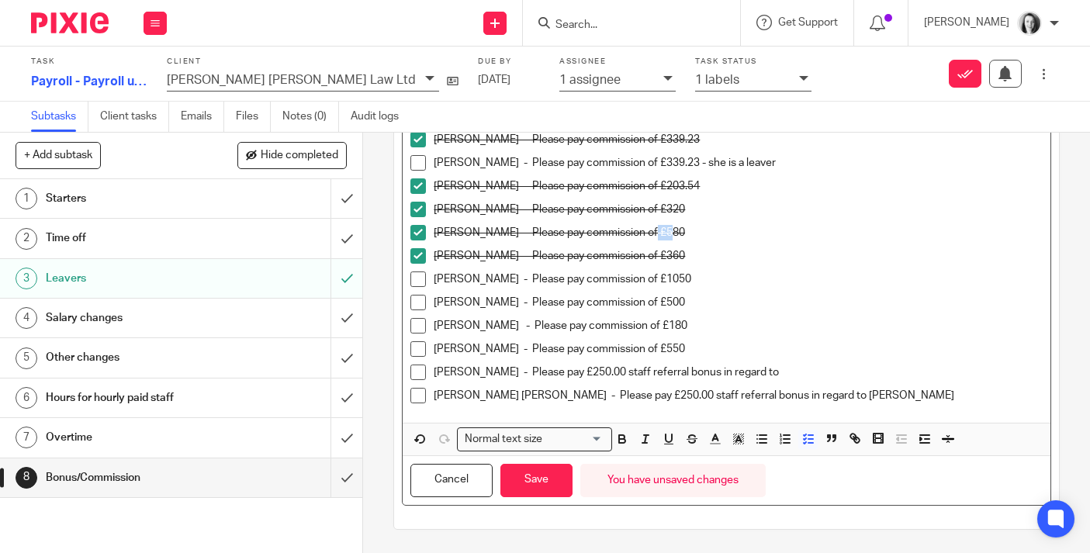
click at [418, 278] on span at bounding box center [418, 280] width 16 height 16
drag, startPoint x: 652, startPoint y: 305, endPoint x: 632, endPoint y: 303, distance: 20.3
click at [632, 303] on p "Jan Telfer - Please pay commission of £500" at bounding box center [738, 303] width 609 height 16
click at [420, 306] on span at bounding box center [418, 303] width 16 height 16
drag, startPoint x: 658, startPoint y: 327, endPoint x: 640, endPoint y: 326, distance: 17.9
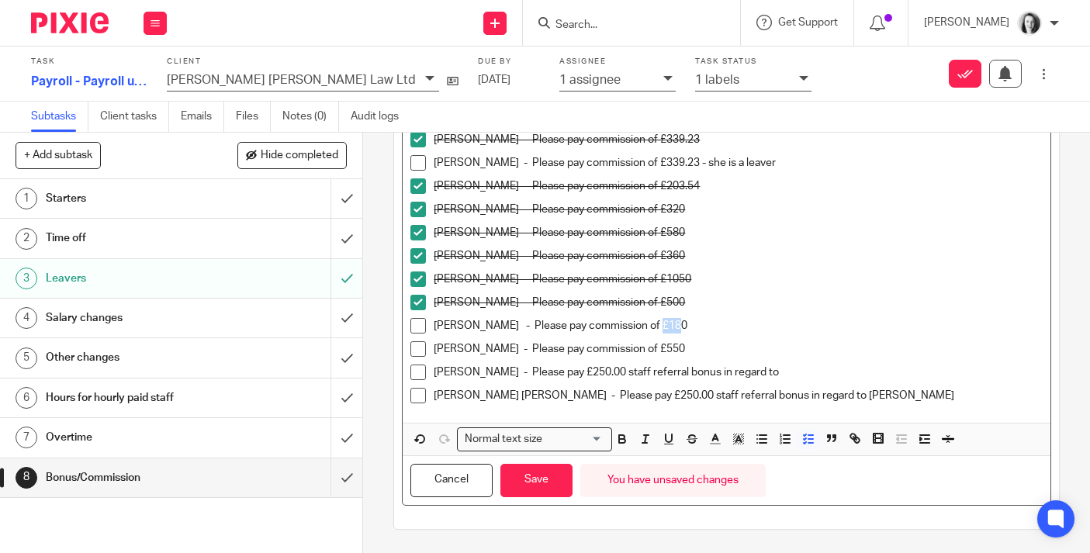
click at [640, 326] on p "Holly Reilly - Please pay commission of £180" at bounding box center [738, 326] width 609 height 16
click at [421, 327] on span at bounding box center [418, 326] width 16 height 16
drag, startPoint x: 715, startPoint y: 351, endPoint x: 693, endPoint y: 350, distance: 21.7
click at [693, 350] on p "Weronika Wysakowska - Please pay commission of £550" at bounding box center [738, 349] width 609 height 16
click at [421, 347] on span at bounding box center [418, 349] width 16 height 16
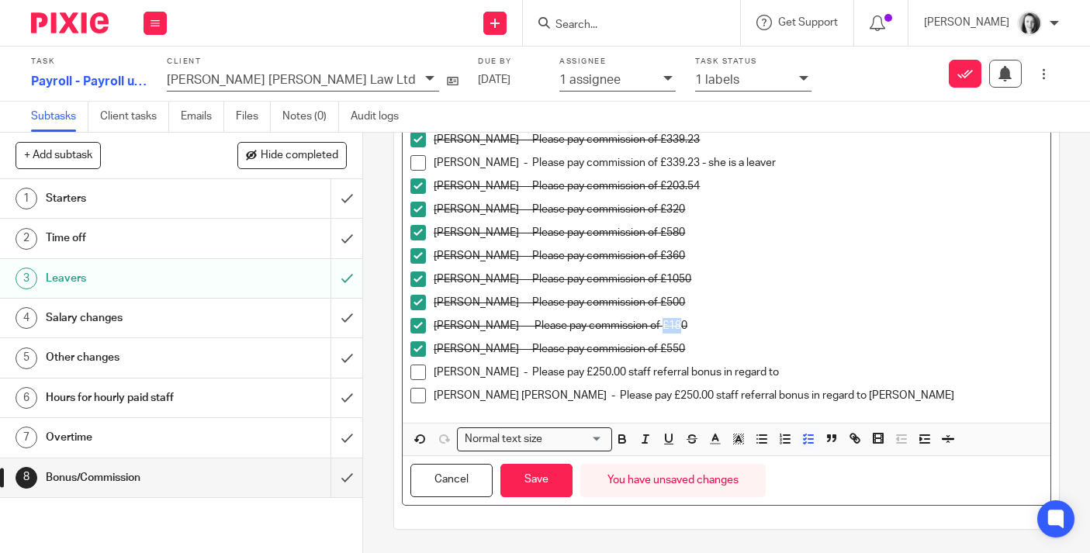
click at [420, 373] on span at bounding box center [418, 373] width 16 height 16
click at [419, 399] on span at bounding box center [418, 396] width 16 height 16
click at [527, 480] on button "Save" at bounding box center [536, 480] width 72 height 33
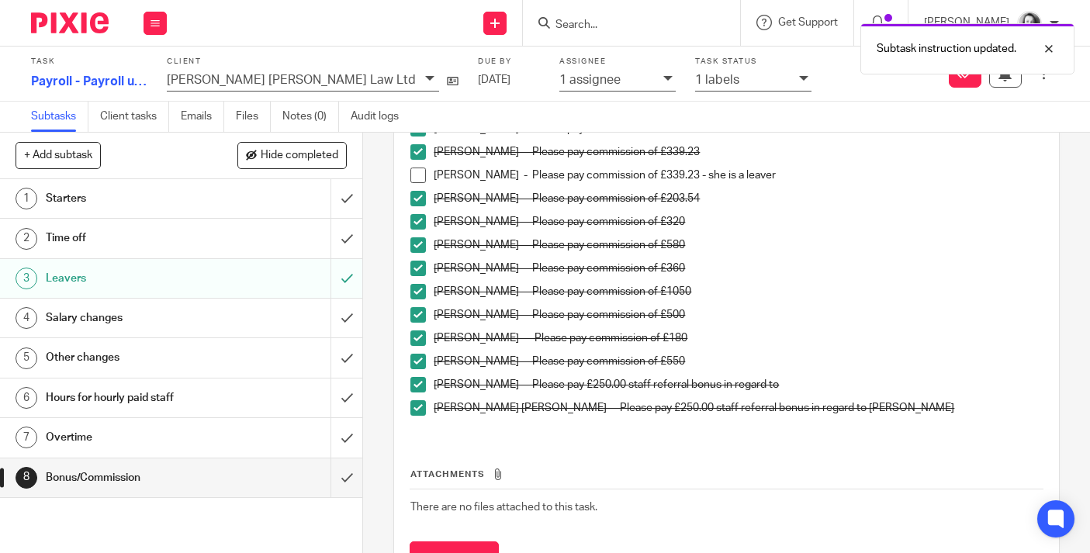
scroll to position [372, 0]
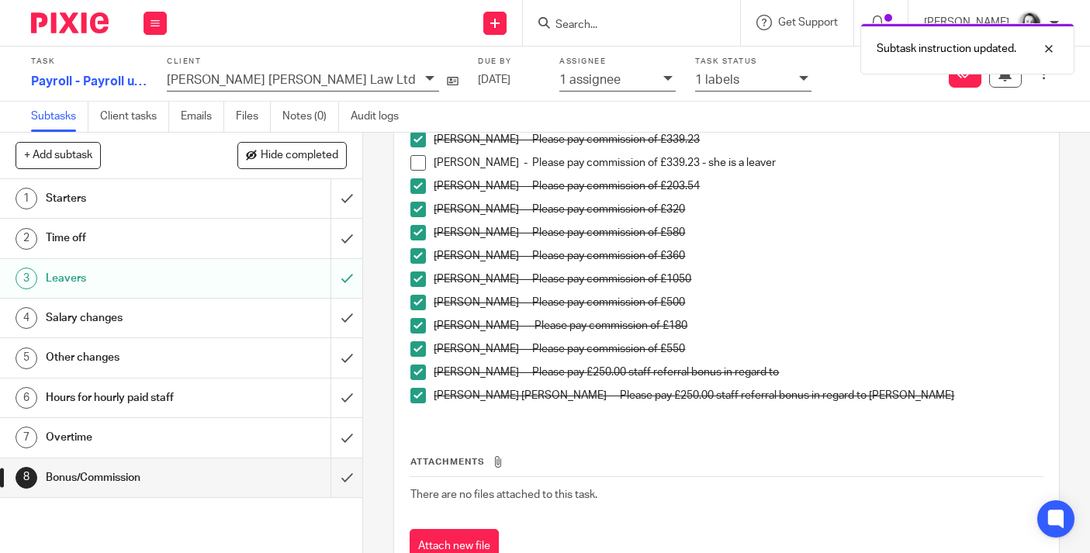
click at [265, 203] on div "Starters" at bounding box center [181, 198] width 270 height 23
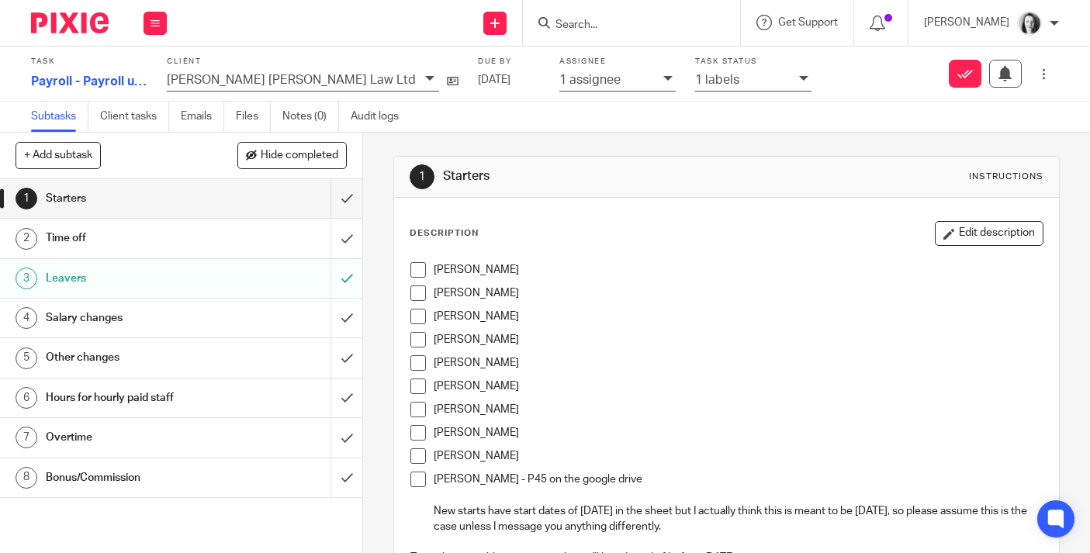
click at [244, 243] on div "Time off" at bounding box center [181, 238] width 270 height 23
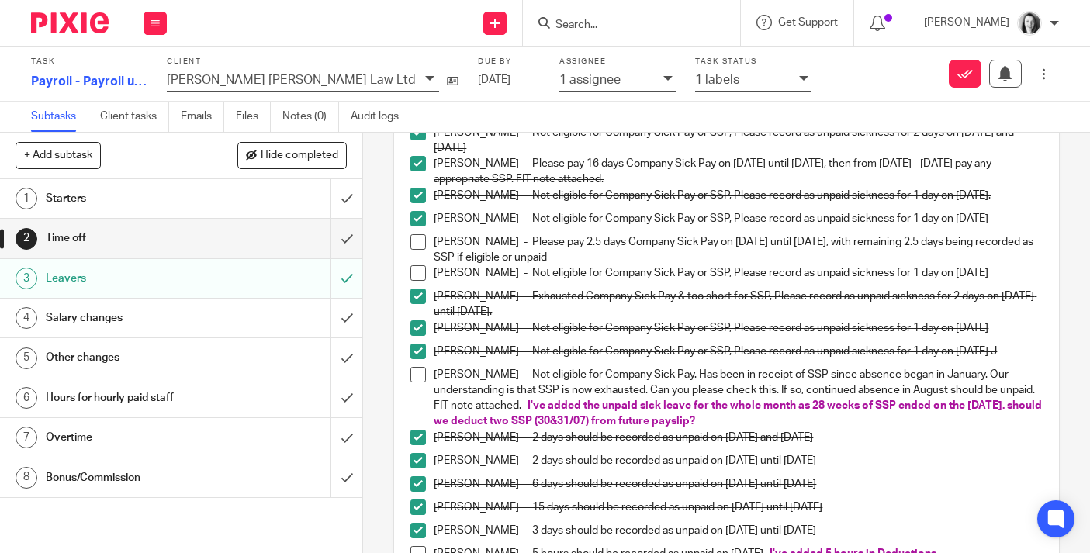
scroll to position [164, 0]
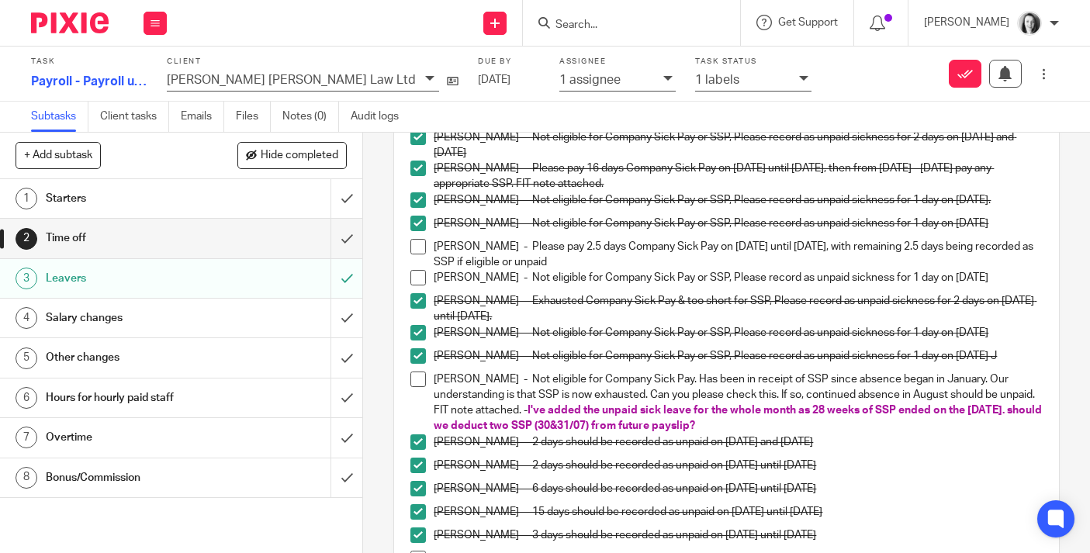
click at [241, 328] on div "Salary changes" at bounding box center [181, 317] width 270 height 23
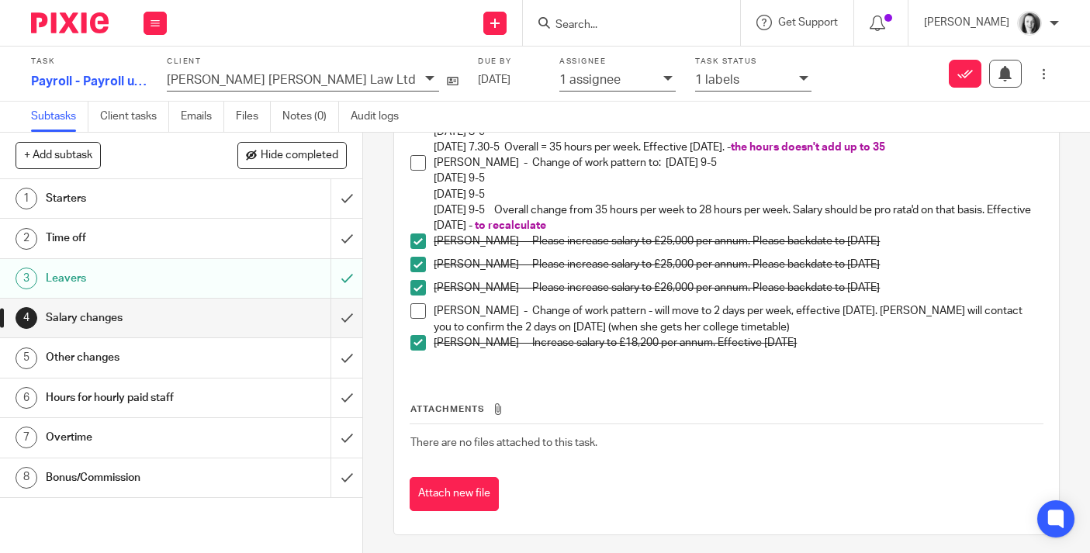
scroll to position [261, 0]
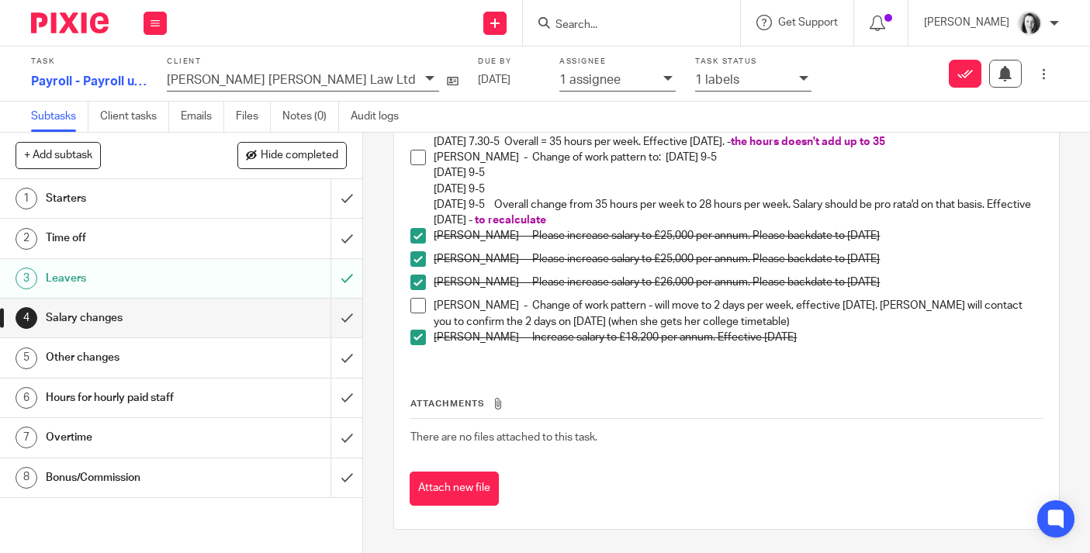
click at [241, 362] on div "Other changes" at bounding box center [181, 357] width 270 height 23
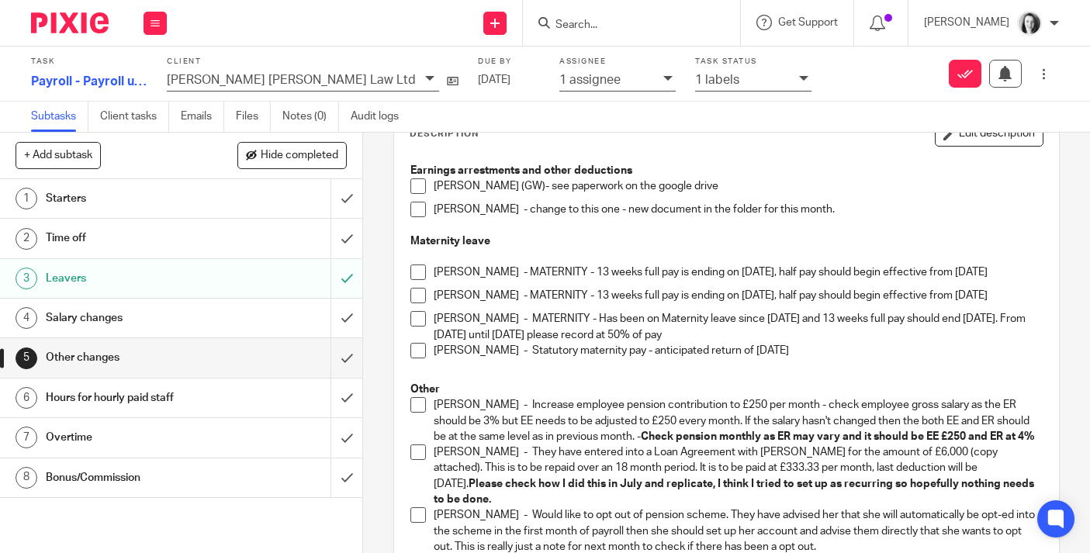
scroll to position [92, 0]
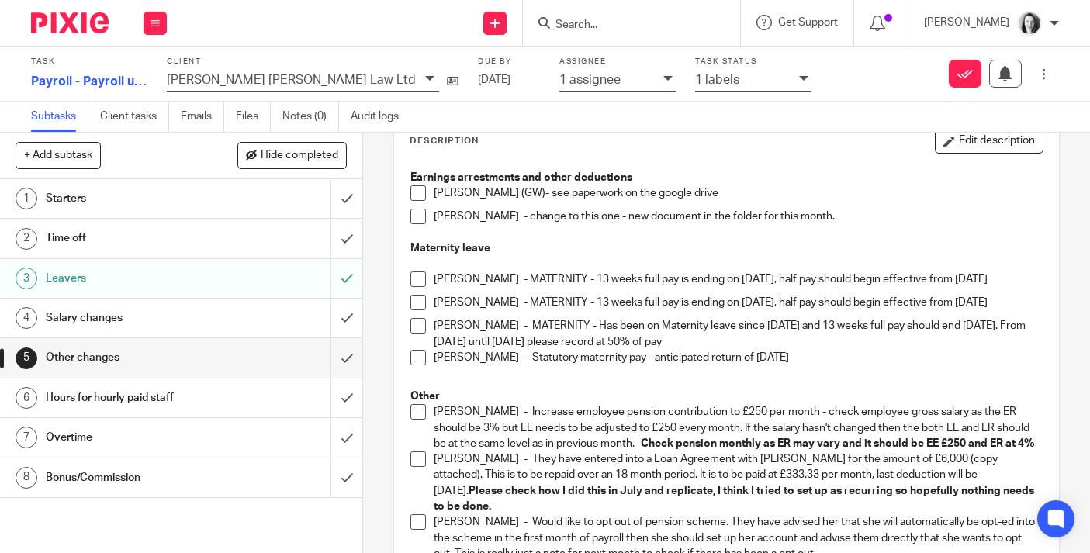
click at [419, 334] on span at bounding box center [418, 326] width 16 height 16
click at [997, 142] on button "Edit description" at bounding box center [989, 141] width 109 height 25
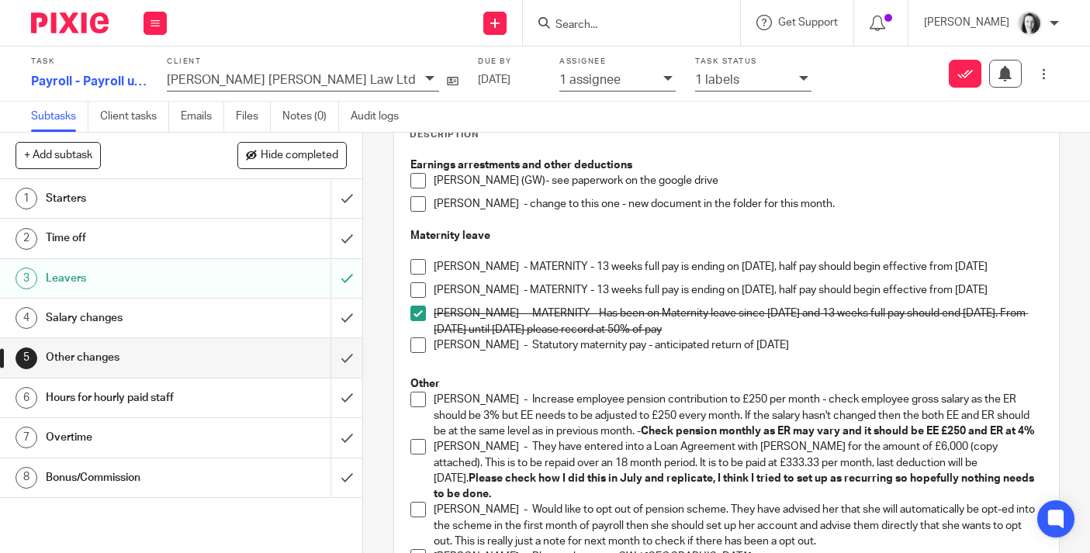
scroll to position [86, 0]
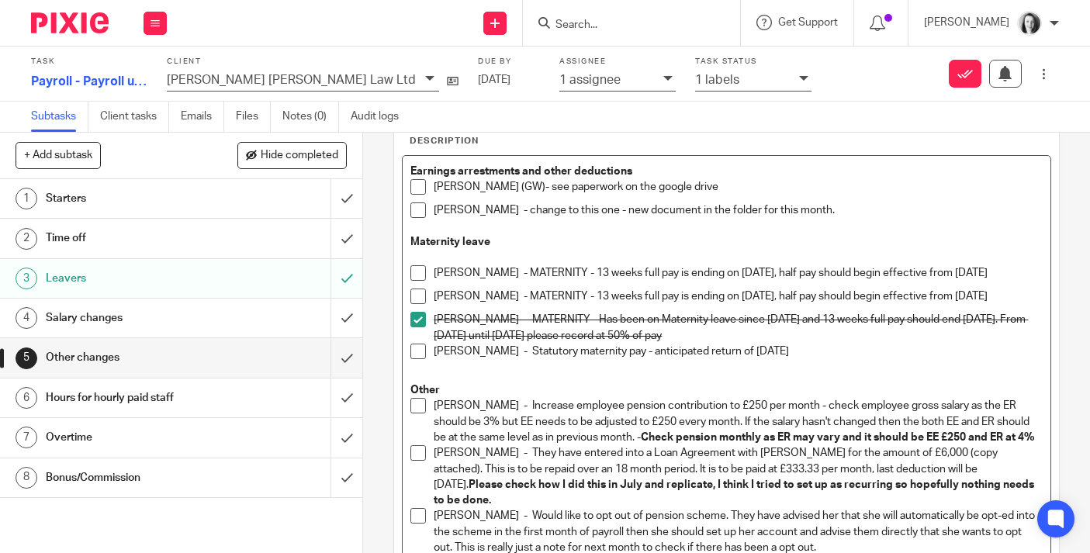
click at [879, 359] on p "Humera Logan - Statutory maternity pay - anticipated return of 20th October 2025" at bounding box center [738, 352] width 609 height 16
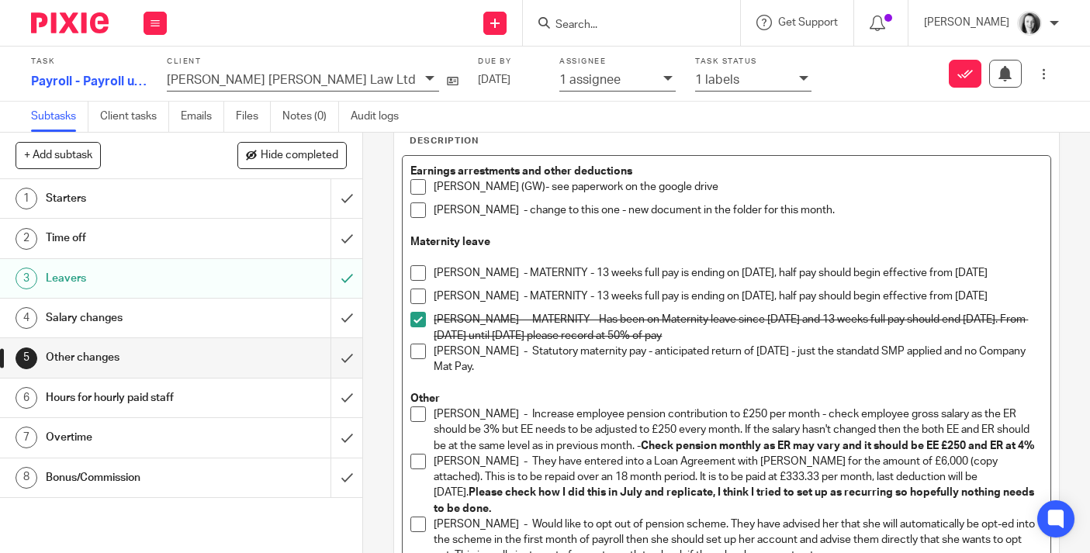
click at [909, 369] on p "Humera Logan - Statutory maternity pay - anticipated return of 20th October 202…" at bounding box center [738, 360] width 609 height 32
click at [909, 362] on p "Humera Logan - Statutory maternity pay - anticipated return of 20th October 202…" at bounding box center [738, 360] width 609 height 32
drag, startPoint x: 847, startPoint y: 362, endPoint x: 851, endPoint y: 376, distance: 14.5
click at [851, 376] on p "Humera Logan - Statutory maternity pay - anticipated return of 20th October 202…" at bounding box center [738, 360] width 609 height 32
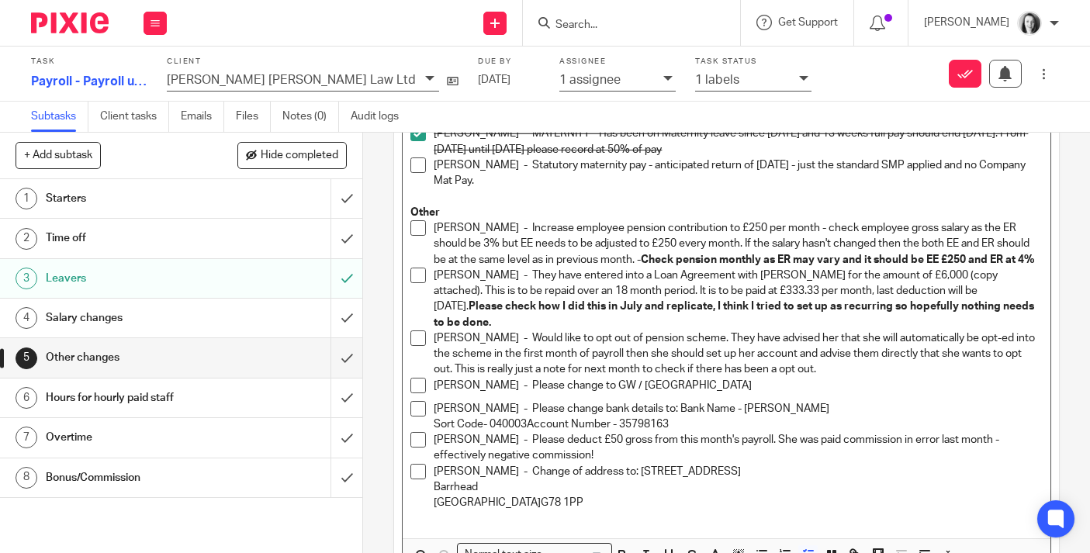
scroll to position [380, 0]
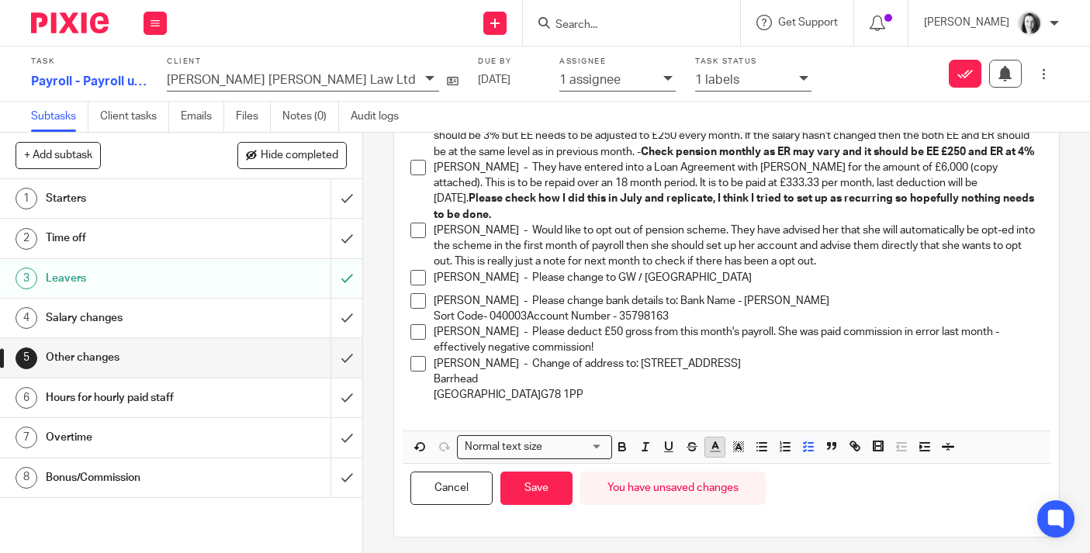
click at [715, 452] on line "button" at bounding box center [715, 452] width 9 height 0
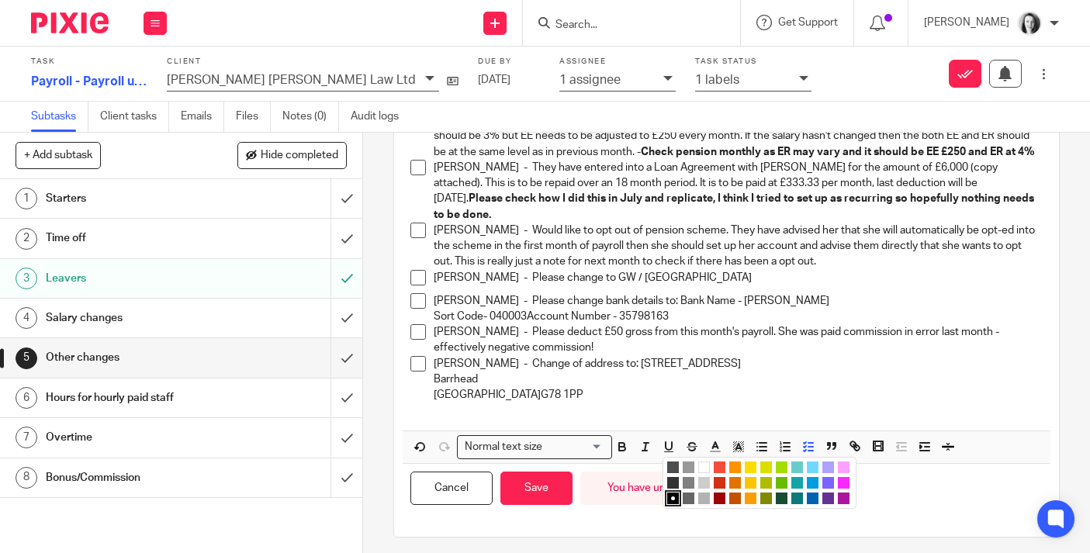
click at [843, 493] on li "color:#AB149E" at bounding box center [844, 499] width 12 height 12
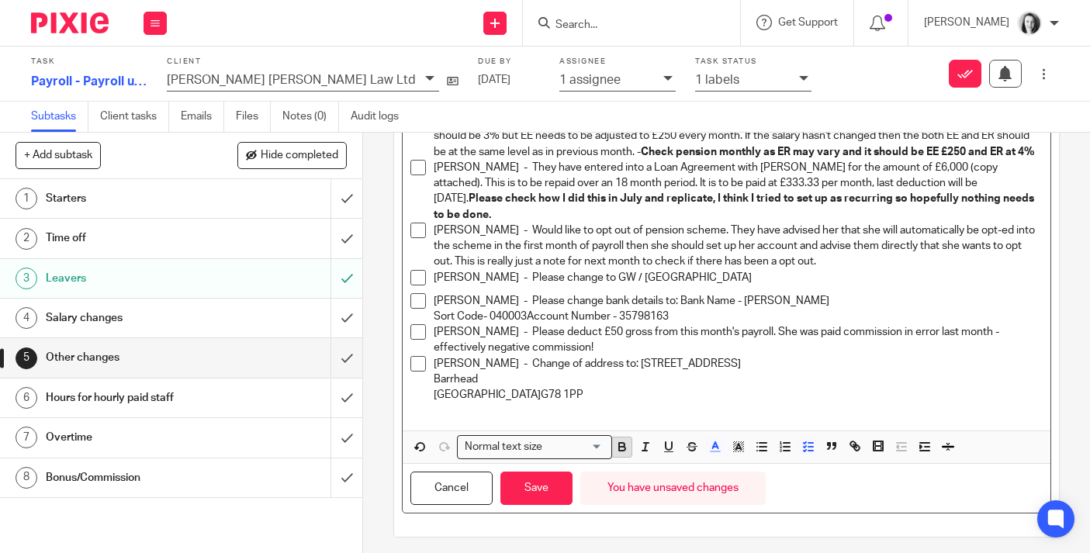
click at [622, 443] on icon "button" at bounding box center [621, 445] width 5 height 4
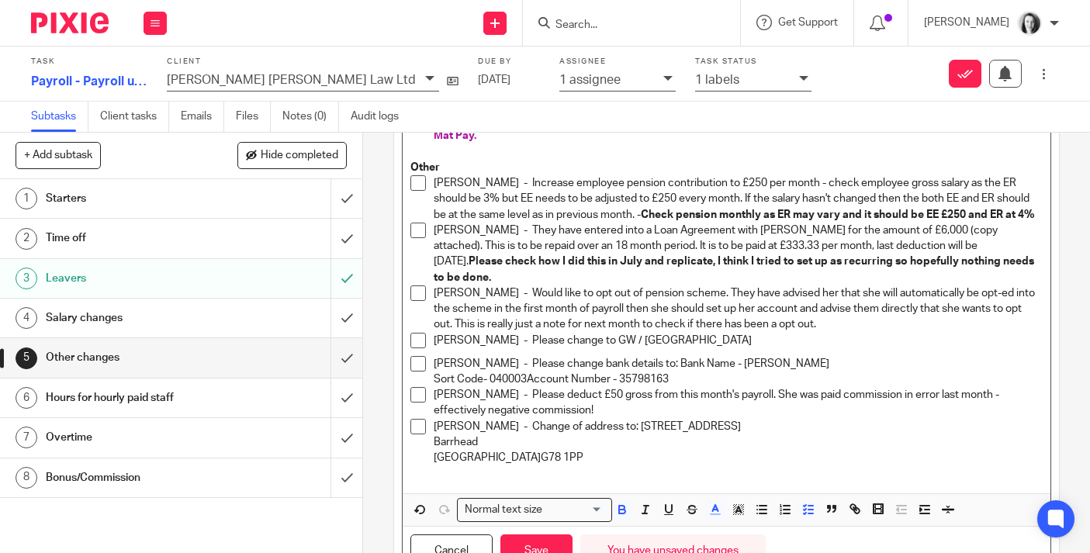
click at [866, 370] on p "Jenna Leighton - Please change bank details to: Bank Name - Monzo Sort Code- 04…" at bounding box center [738, 372] width 609 height 32
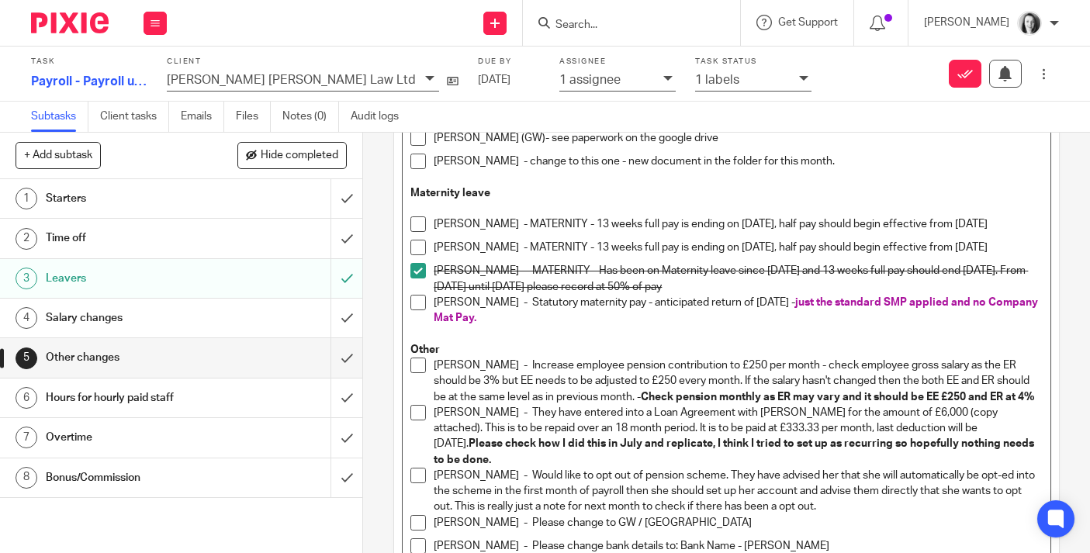
scroll to position [132, 0]
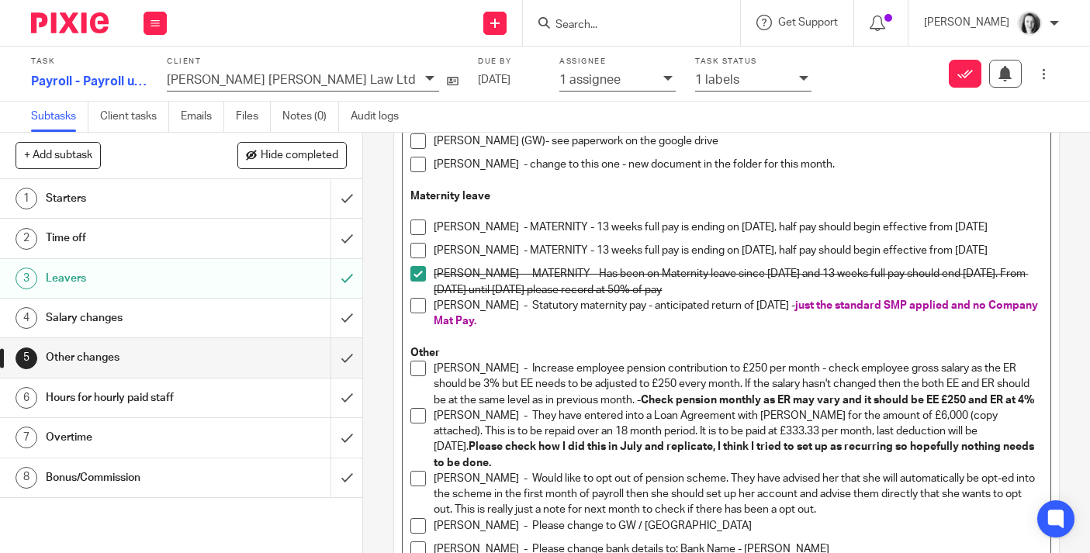
click at [421, 229] on span at bounding box center [418, 228] width 16 height 16
click at [423, 254] on span at bounding box center [418, 251] width 16 height 16
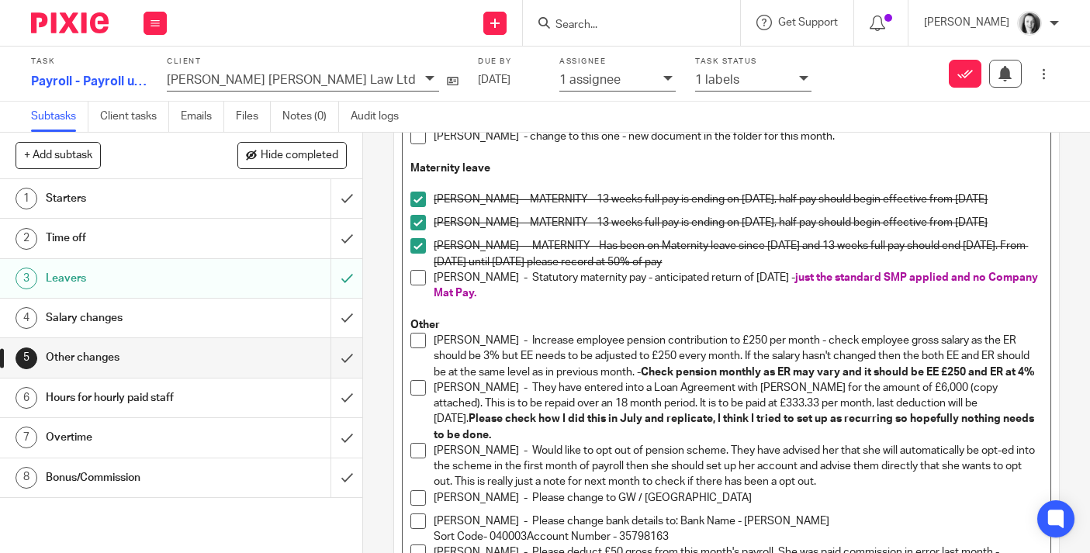
scroll to position [161, 0]
click at [421, 344] on span at bounding box center [418, 340] width 16 height 16
click at [421, 390] on span at bounding box center [418, 387] width 16 height 16
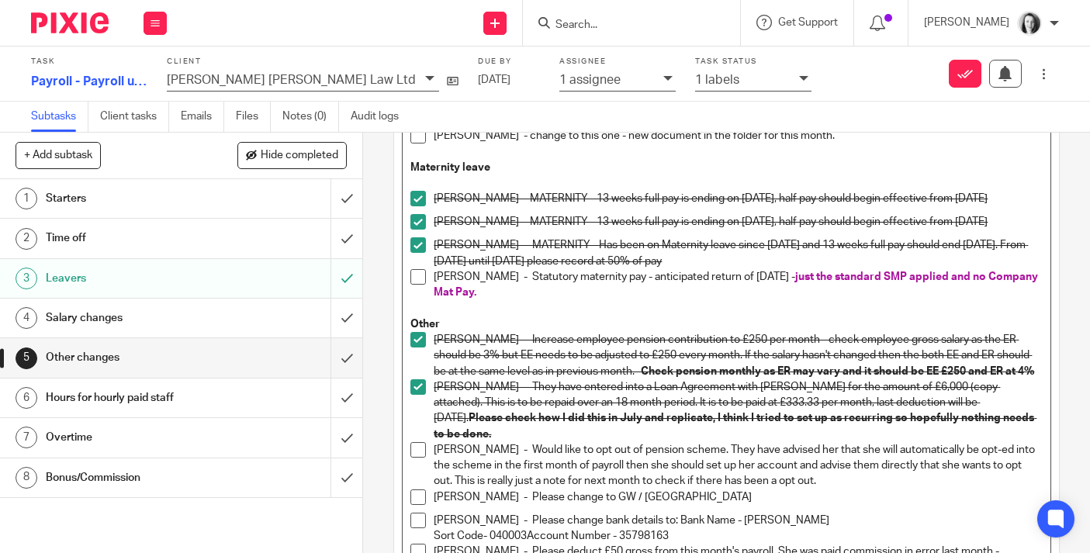
click at [422, 445] on span at bounding box center [418, 450] width 16 height 16
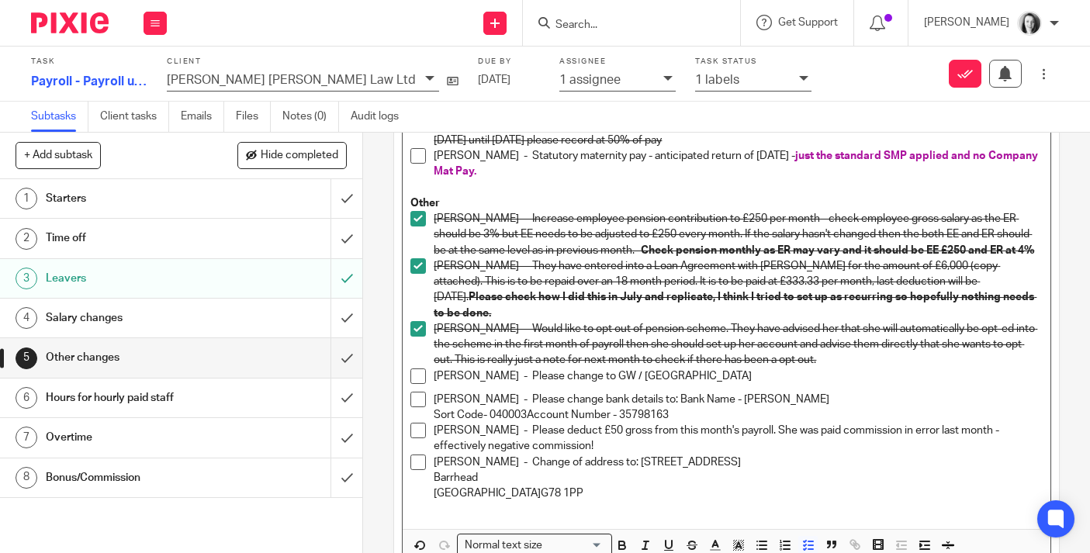
scroll to position [380, 0]
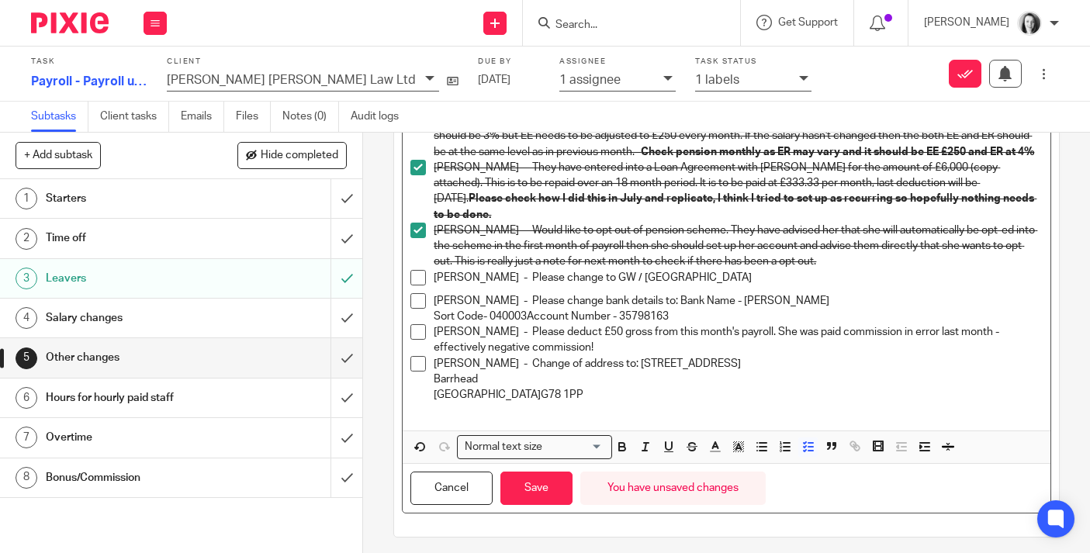
click at [656, 270] on p "Amy-Lee Kerr - Please change to GW / RJ" at bounding box center [738, 278] width 609 height 16
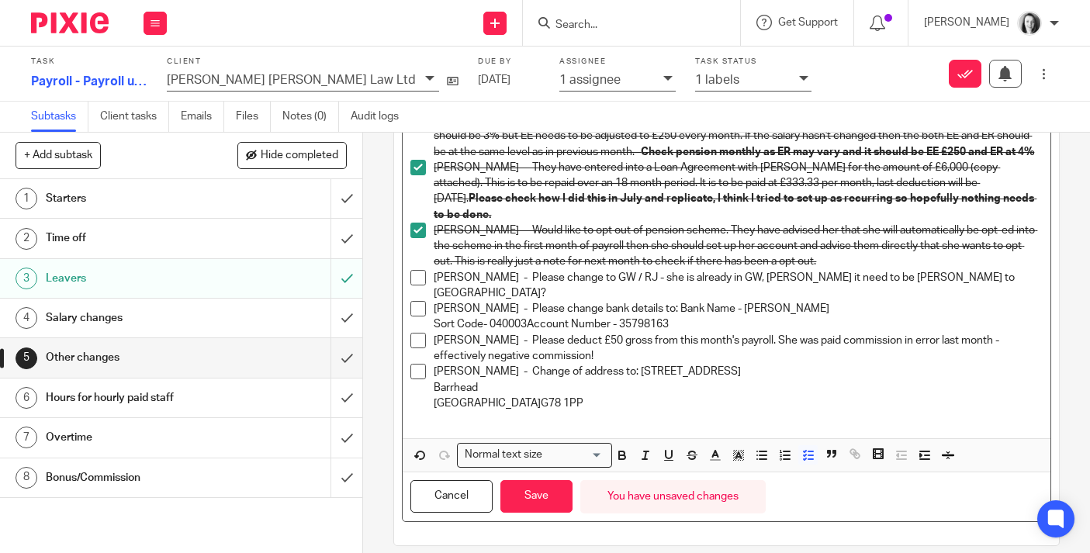
click at [769, 271] on p "Amy-Lee Kerr - Please change to GW / RJ - she is already in GW, doeas it need t…" at bounding box center [738, 286] width 609 height 32
click at [774, 275] on p "Amy-Lee Kerr - Please change to GW / RJ - she is already in GW, doeas it need t…" at bounding box center [738, 286] width 609 height 32
click at [861, 273] on p "Amy-Lee Kerr - Please change to GW / RJ - she is already in GW, does it need to…" at bounding box center [738, 286] width 609 height 32
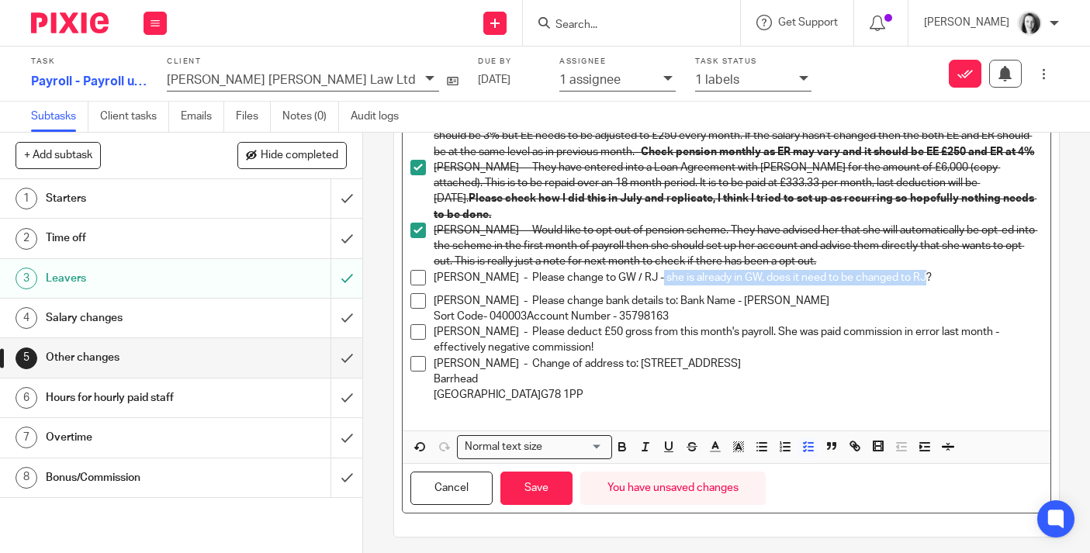
drag, startPoint x: 650, startPoint y: 272, endPoint x: 896, endPoint y: 282, distance: 246.1
click at [897, 282] on div "Amy-Lee Kerr - Please change to GW / RJ - she is already in GW, does it need to…" at bounding box center [738, 281] width 609 height 23
click at [717, 441] on icon "button" at bounding box center [715, 447] width 14 height 14
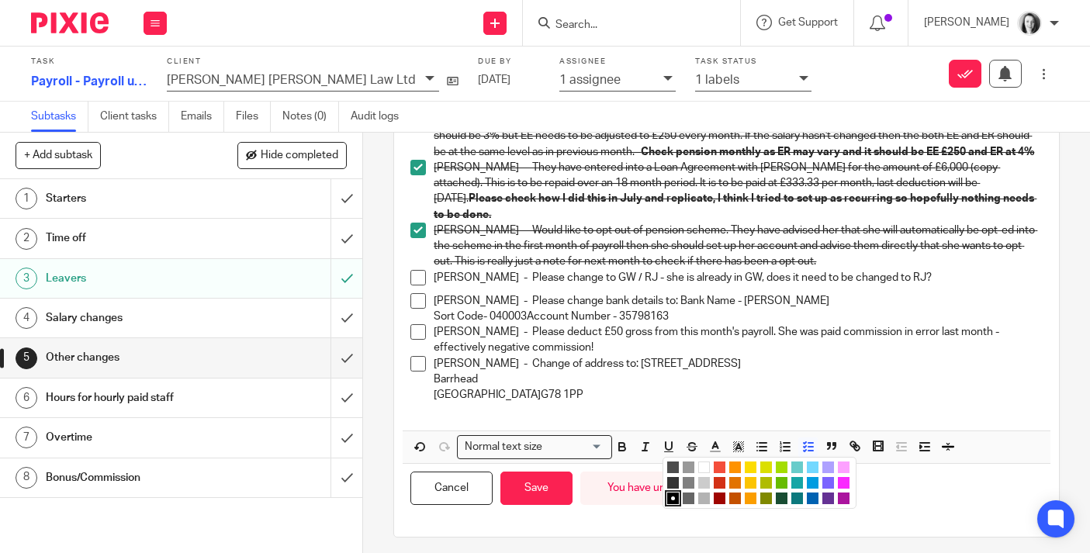
click at [843, 493] on li "color:#AB149E" at bounding box center [844, 499] width 12 height 12
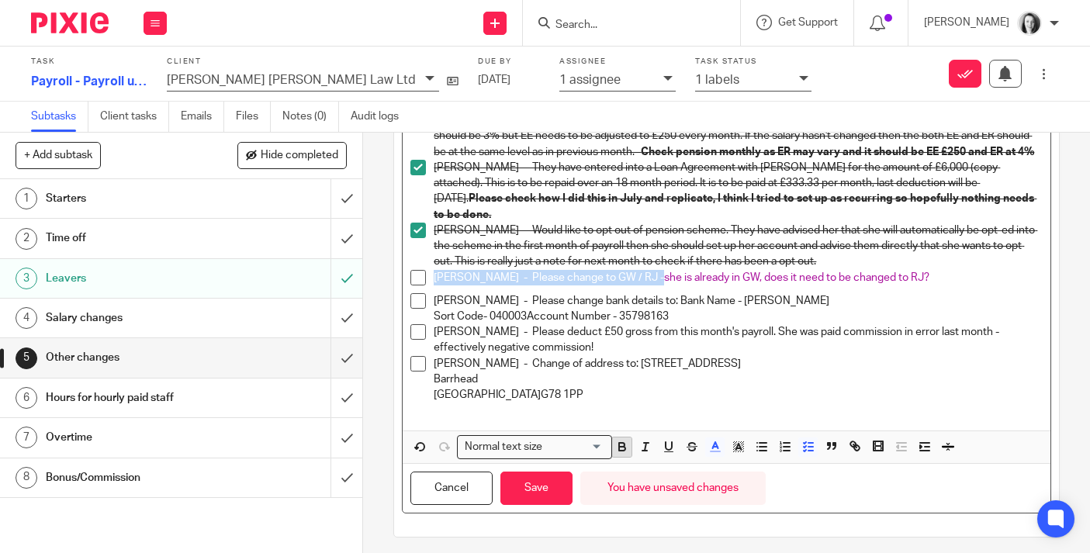
click at [622, 447] on icon "button" at bounding box center [622, 449] width 6 height 4
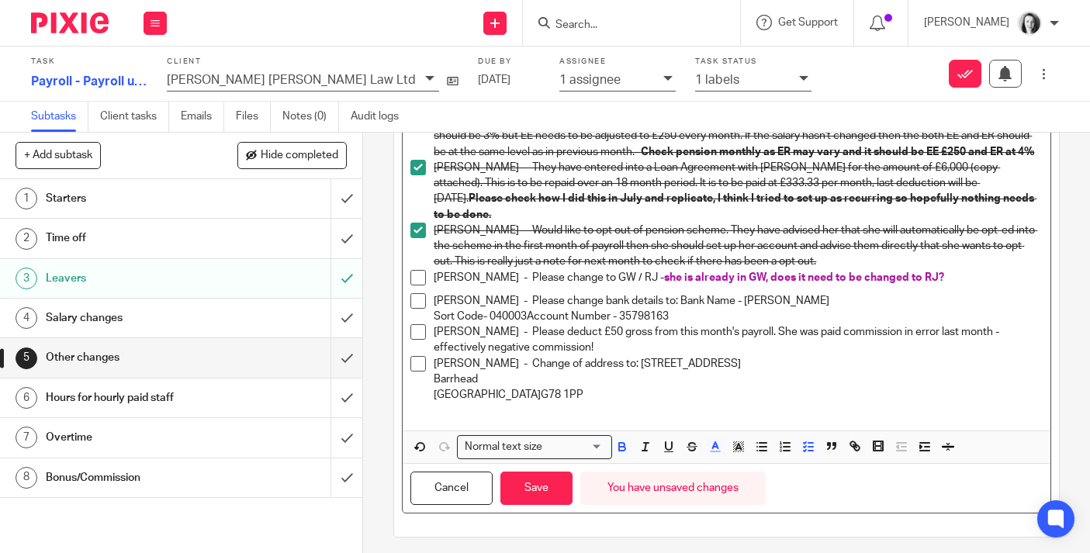
click at [835, 362] on p "Bailey Lyle - Change of address to: 9 Dealston Avenue Barrhead Glasgow G78 1PP" at bounding box center [738, 379] width 609 height 47
drag, startPoint x: 526, startPoint y: 311, endPoint x: 493, endPoint y: 309, distance: 32.7
click at [493, 309] on p "Jenna Leighton - Please change bank details to: Bank Name - Monzo Sort Code- 04…" at bounding box center [738, 309] width 609 height 32
copy p "040003"
drag, startPoint x: 622, startPoint y: 310, endPoint x: 677, endPoint y: 311, distance: 55.9
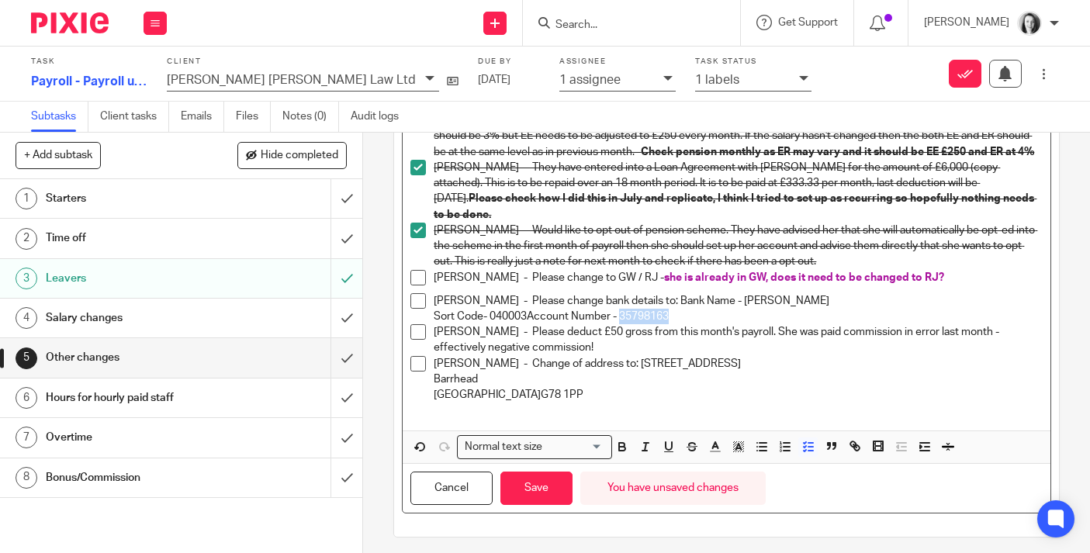
click at [677, 311] on p "Jenna Leighton - Please change bank details to: Bank Name - Monzo Sort Code- 04…" at bounding box center [738, 309] width 609 height 32
copy p "35798163"
click at [420, 298] on span at bounding box center [418, 301] width 16 height 16
click at [417, 325] on span at bounding box center [418, 332] width 16 height 16
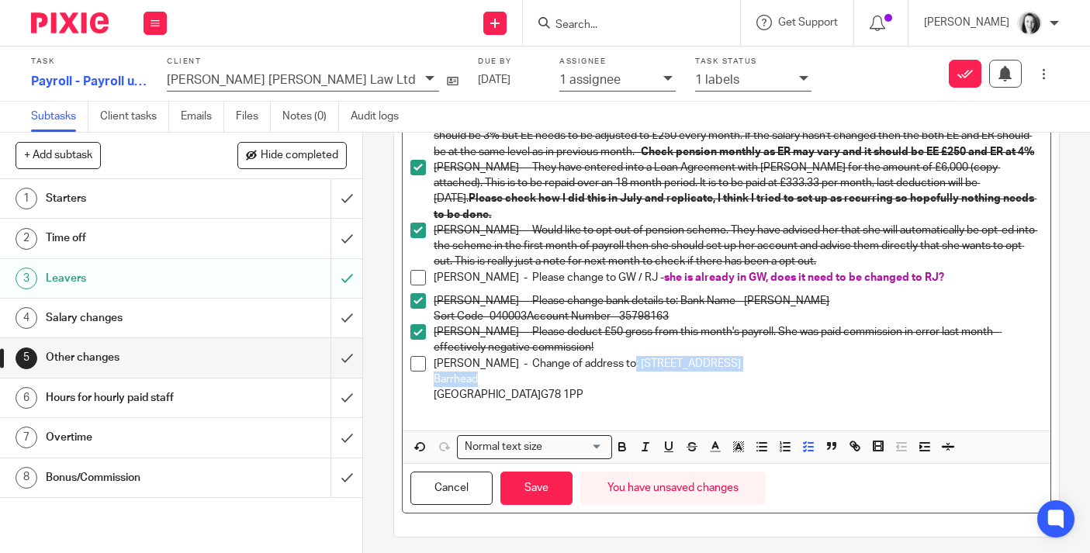
drag, startPoint x: 610, startPoint y: 357, endPoint x: 705, endPoint y: 365, distance: 95.0
click at [705, 365] on p "Bailey Lyle - Change of address to: 9 Dealston Avenue Barrhead Glasgow G78 1PP" at bounding box center [738, 379] width 609 height 47
copy p "9 Dealston Avenue Barrhead"
drag, startPoint x: 476, startPoint y: 388, endPoint x: 520, endPoint y: 390, distance: 44.3
click at [520, 390] on p "Bailey Lyle - Change of address to: 9 Dealston Avenue Barrhead Glasgow G78 1PP" at bounding box center [738, 379] width 609 height 47
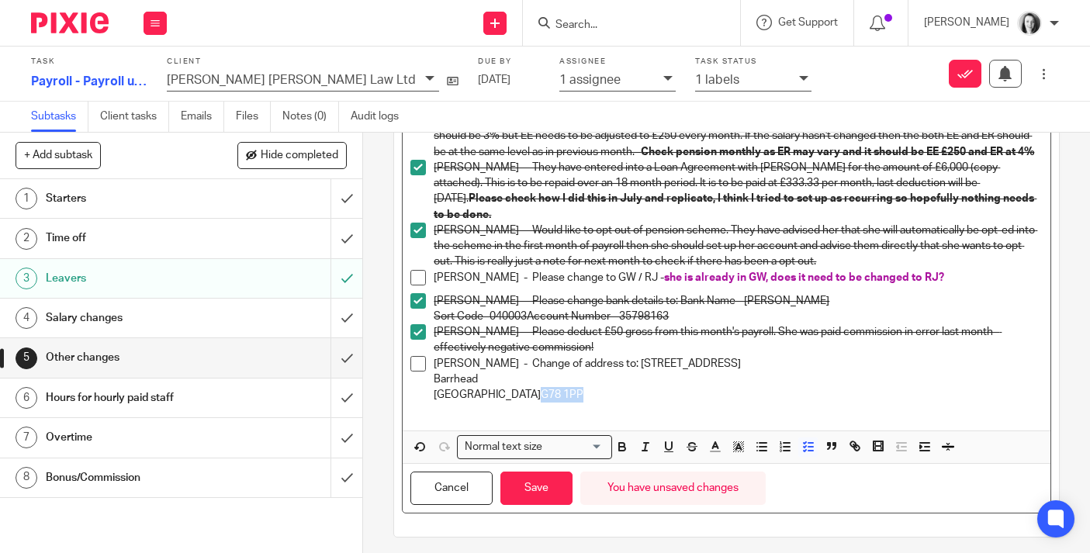
copy p "G78 1PP"
click at [417, 356] on span at bounding box center [418, 364] width 16 height 16
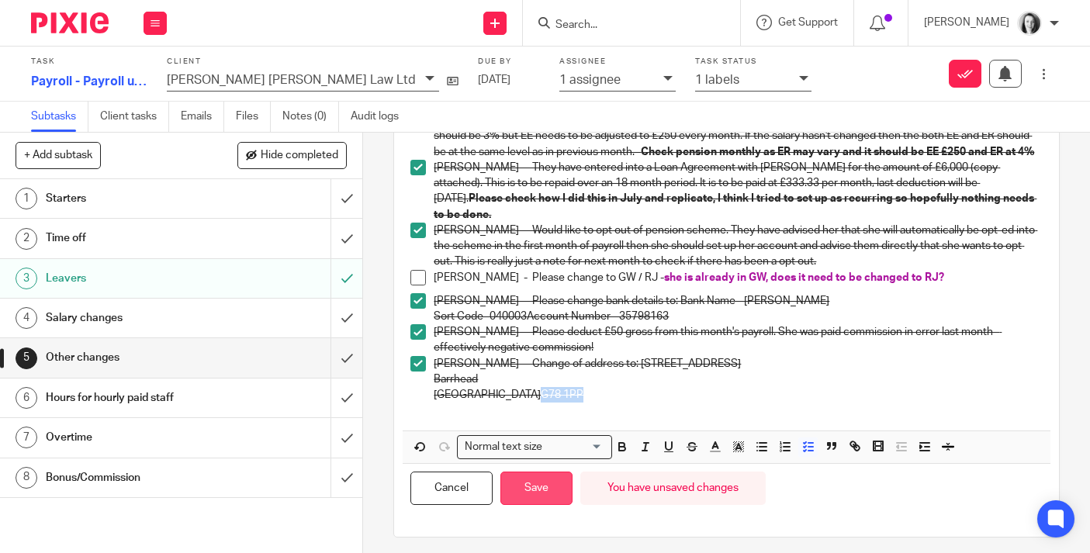
click at [538, 485] on button "Save" at bounding box center [536, 488] width 72 height 33
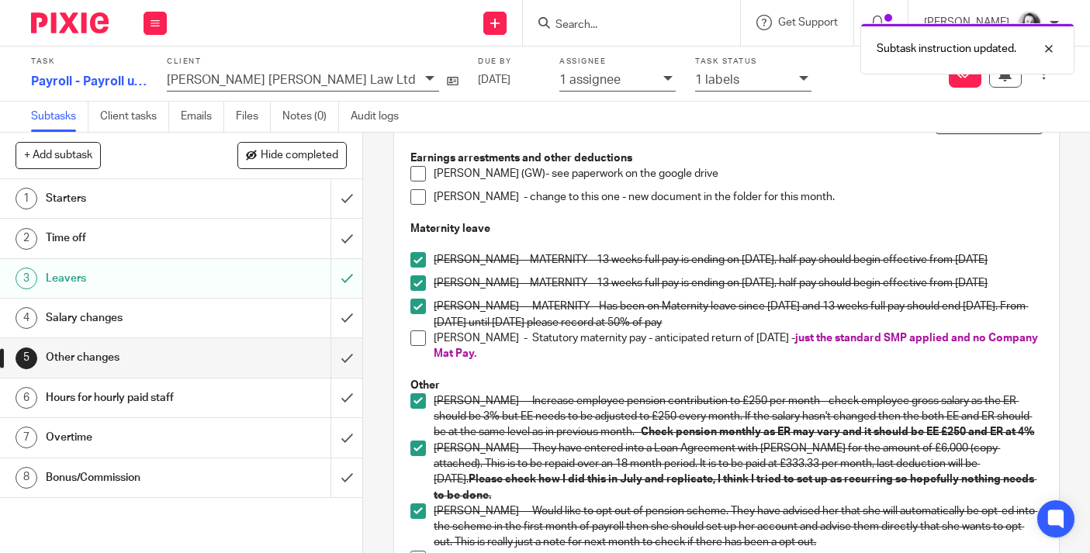
scroll to position [0, 0]
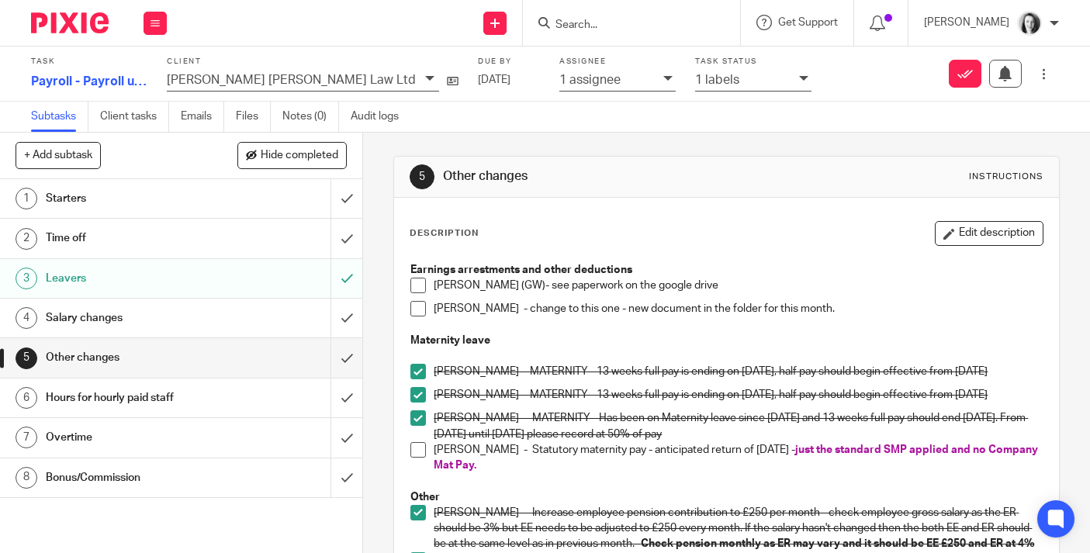
click at [421, 286] on span at bounding box center [418, 286] width 16 height 16
click at [270, 239] on div "Time off" at bounding box center [181, 238] width 270 height 23
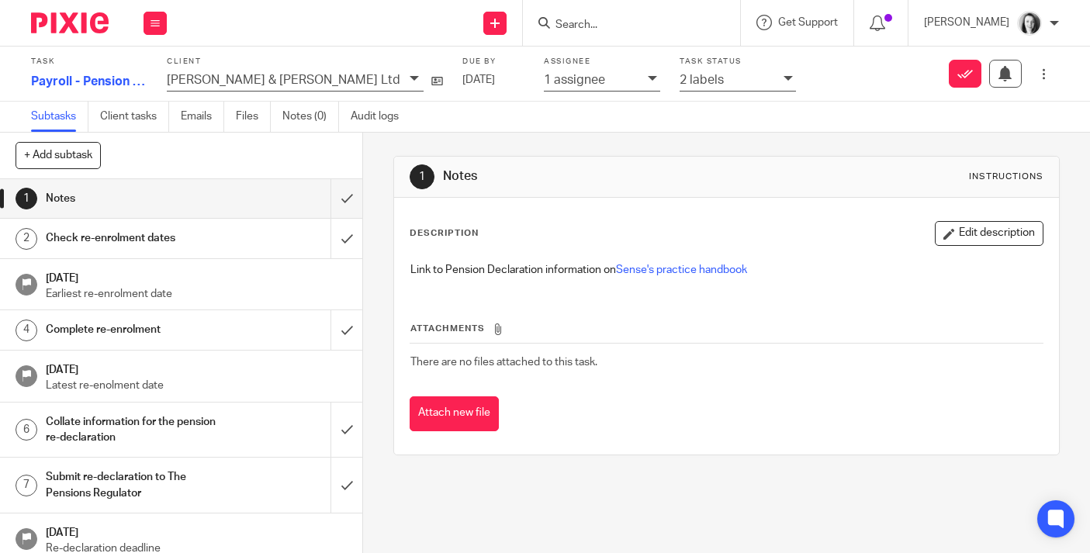
click at [609, 27] on input "Search" at bounding box center [624, 26] width 140 height 14
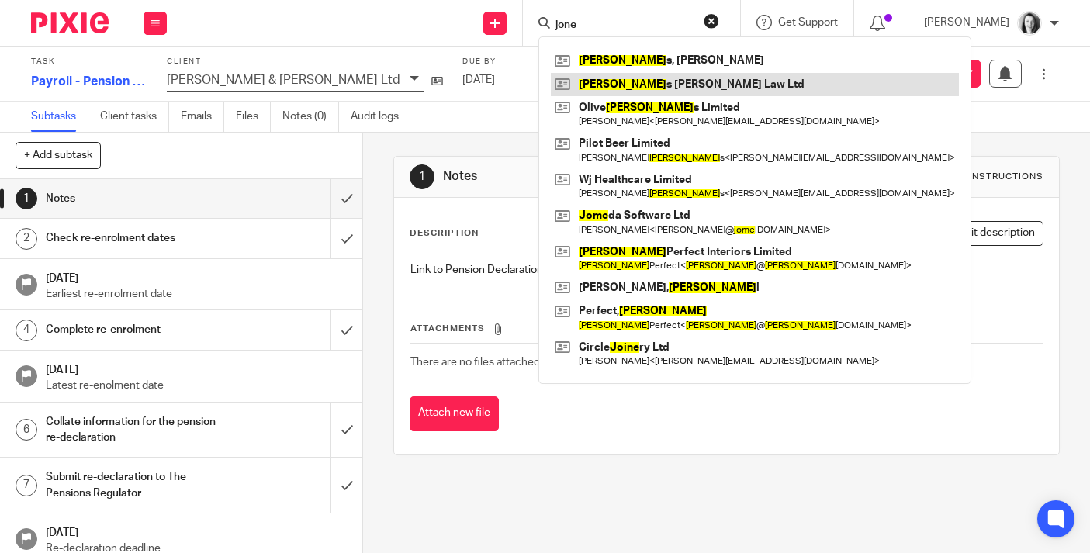
type input "jone"
click at [607, 85] on link at bounding box center [755, 84] width 408 height 23
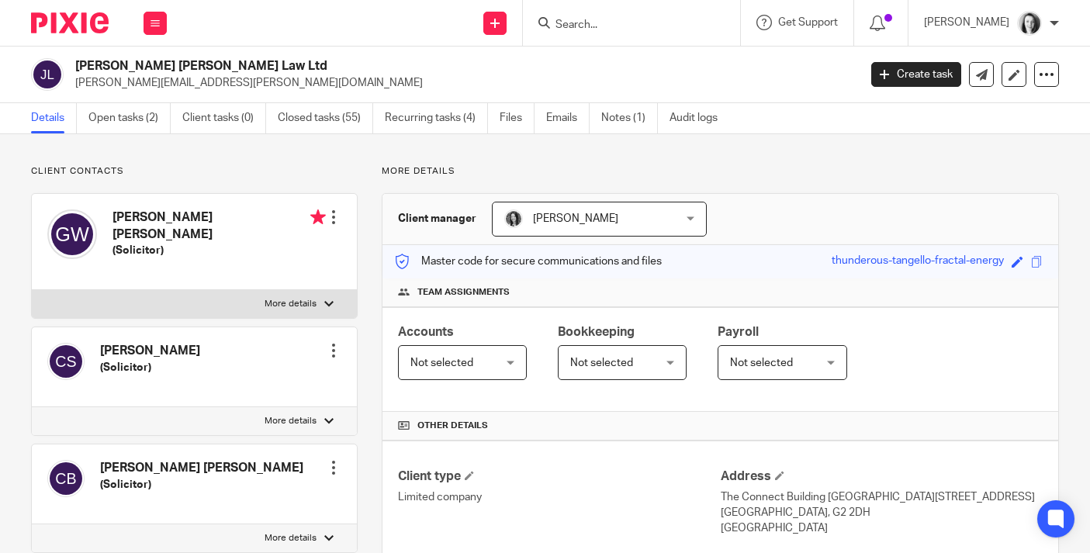
click at [623, 126] on link "Notes (1)" at bounding box center [629, 118] width 57 height 30
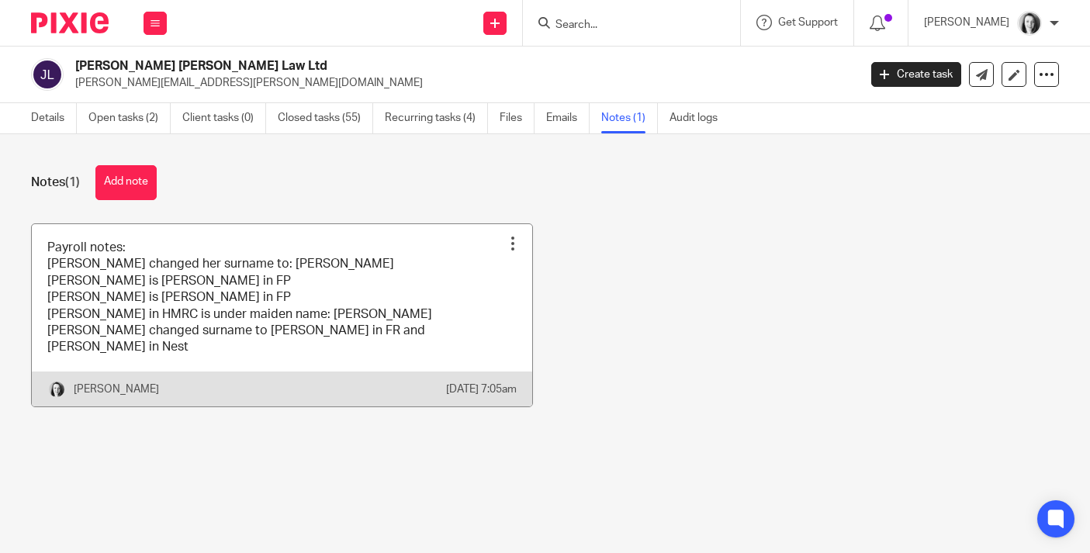
click at [415, 284] on link at bounding box center [282, 315] width 500 height 182
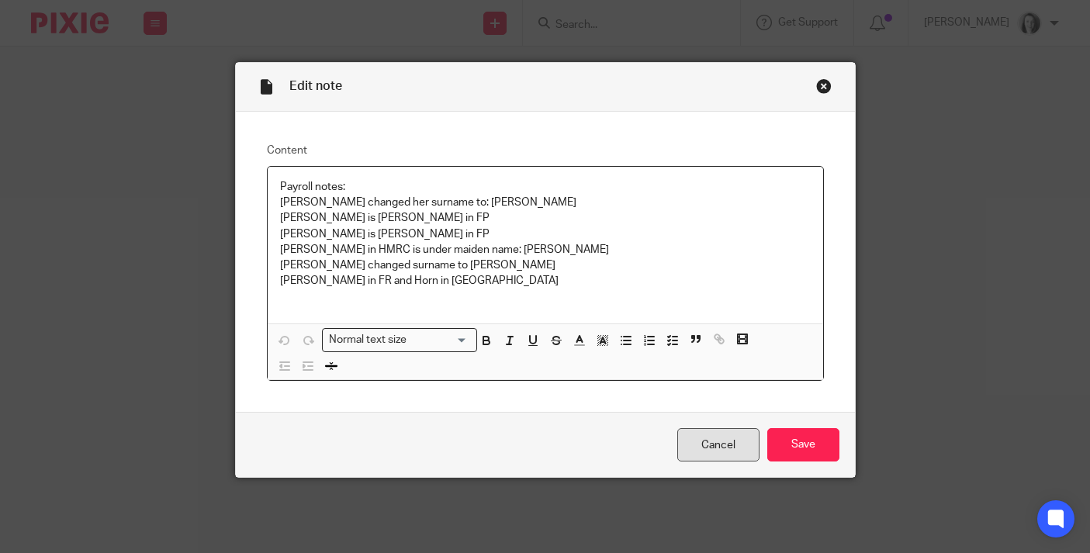
click at [728, 442] on link "Cancel" at bounding box center [718, 444] width 82 height 33
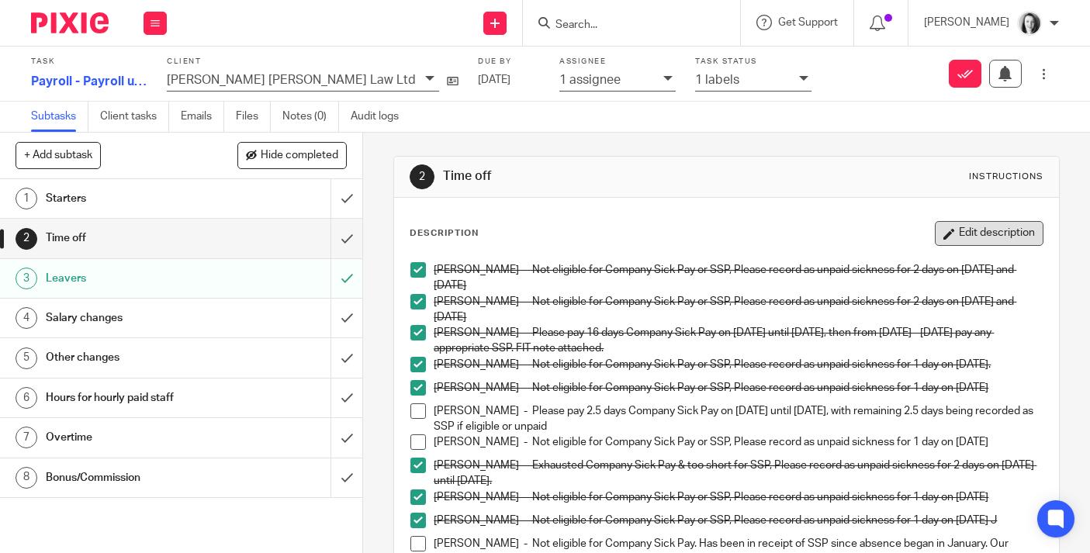
click at [992, 229] on button "Edit description" at bounding box center [989, 233] width 109 height 25
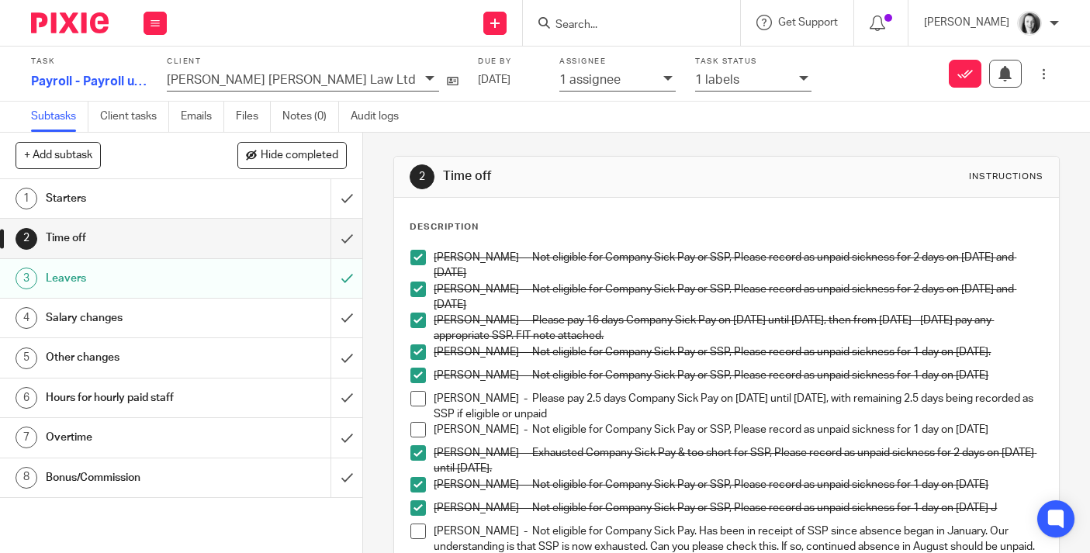
click at [674, 412] on p "[PERSON_NAME] - Please pay 2.5 days Company Sick Pay on [DATE] until [DATE], wi…" at bounding box center [738, 407] width 609 height 32
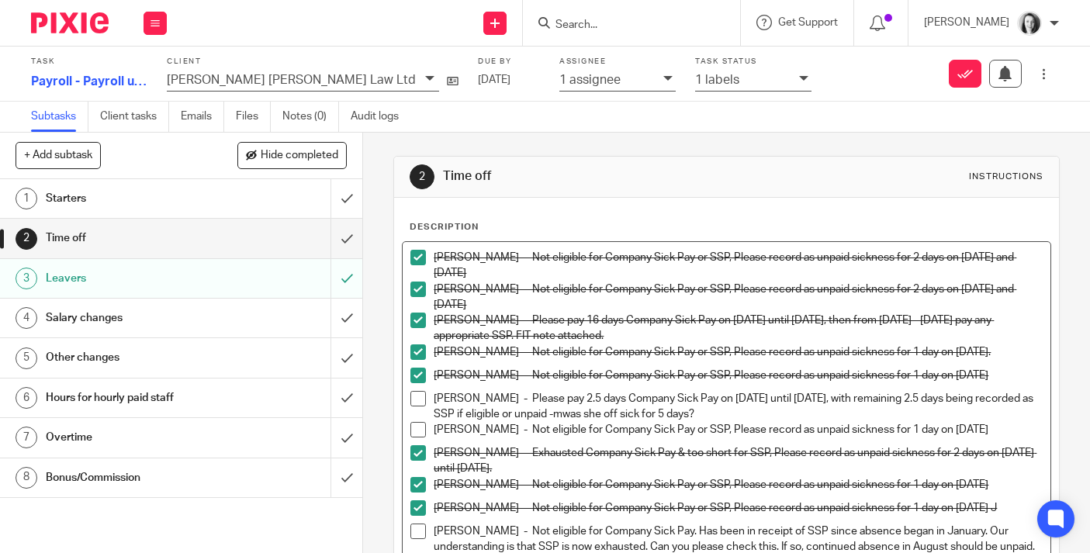
click at [622, 417] on p "[PERSON_NAME] - Please pay 2.5 days Company Sick Pay on [DATE] until [DATE], wi…" at bounding box center [738, 407] width 609 height 32
click at [765, 415] on p "[PERSON_NAME] - Please pay 2.5 days Company Sick Pay on [DATE] until [DATE], wi…" at bounding box center [738, 407] width 609 height 32
click at [615, 416] on p "[PERSON_NAME] - Please pay 2.5 days Company Sick Pay on [DATE] until [DATE], wi…" at bounding box center [738, 407] width 609 height 32
drag, startPoint x: 617, startPoint y: 415, endPoint x: 729, endPoint y: 415, distance: 111.7
click at [729, 415] on p "[PERSON_NAME] - Please pay 2.5 days Company Sick Pay on [DATE] until [DATE], wi…" at bounding box center [738, 407] width 609 height 32
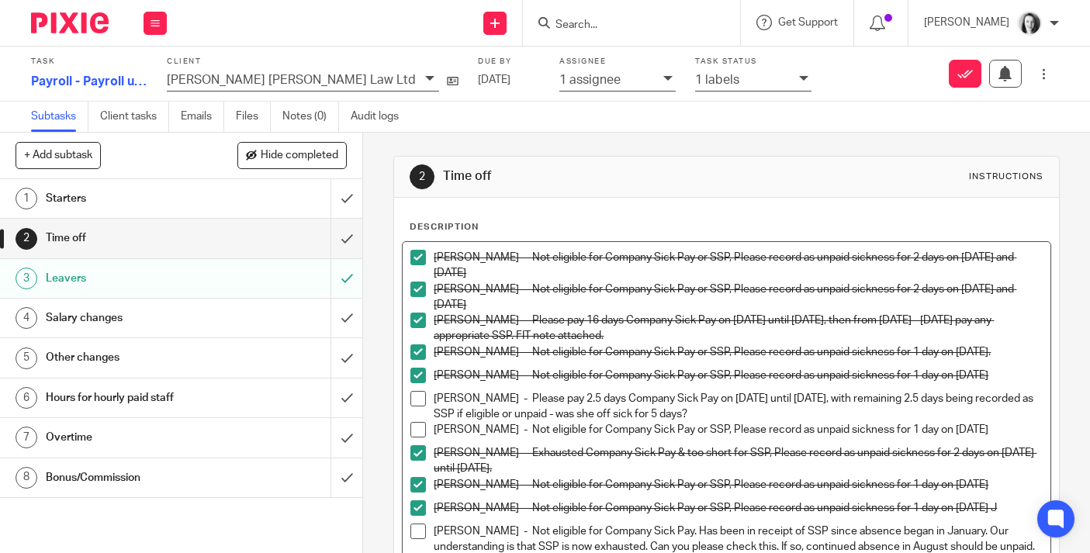
drag, startPoint x: 618, startPoint y: 415, endPoint x: 757, endPoint y: 417, distance: 138.9
click at [760, 417] on p "[PERSON_NAME] - Please pay 2.5 days Company Sick Pay on [DATE] until [DATE], wi…" at bounding box center [738, 407] width 609 height 32
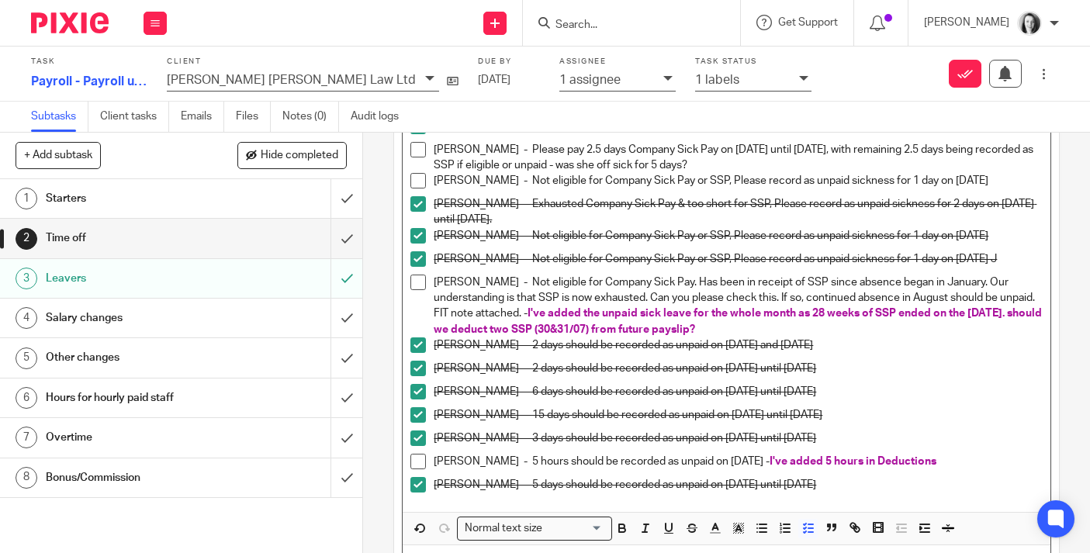
scroll to position [338, 0]
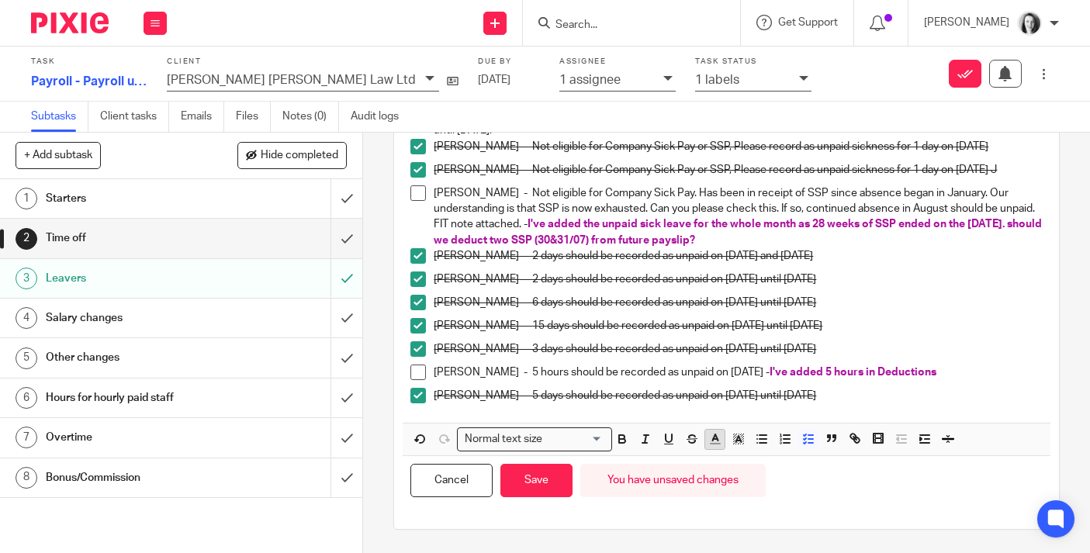
click at [711, 441] on icon "button" at bounding box center [715, 439] width 14 height 14
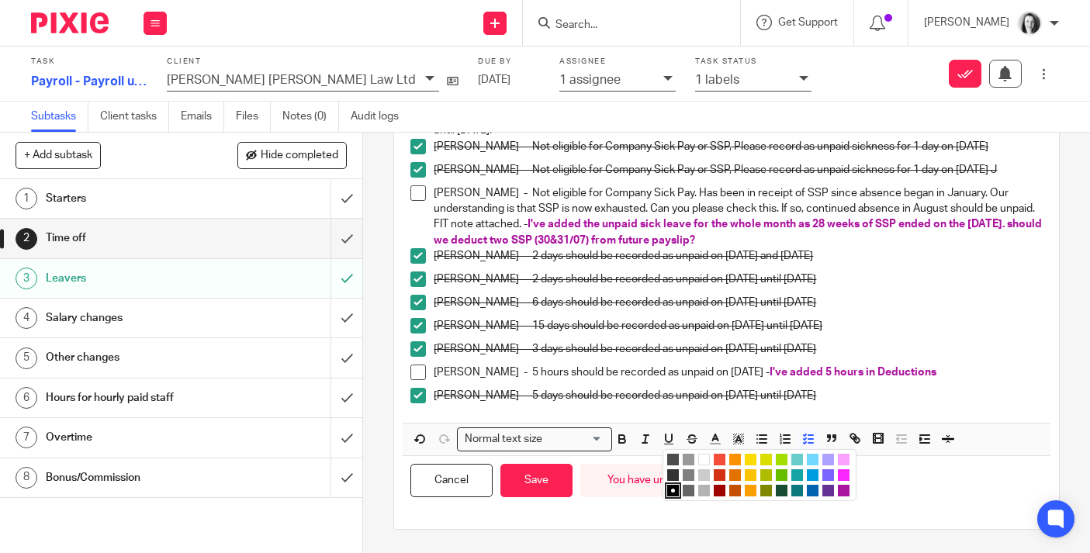
click at [848, 490] on li "color:#AB149E" at bounding box center [844, 491] width 12 height 12
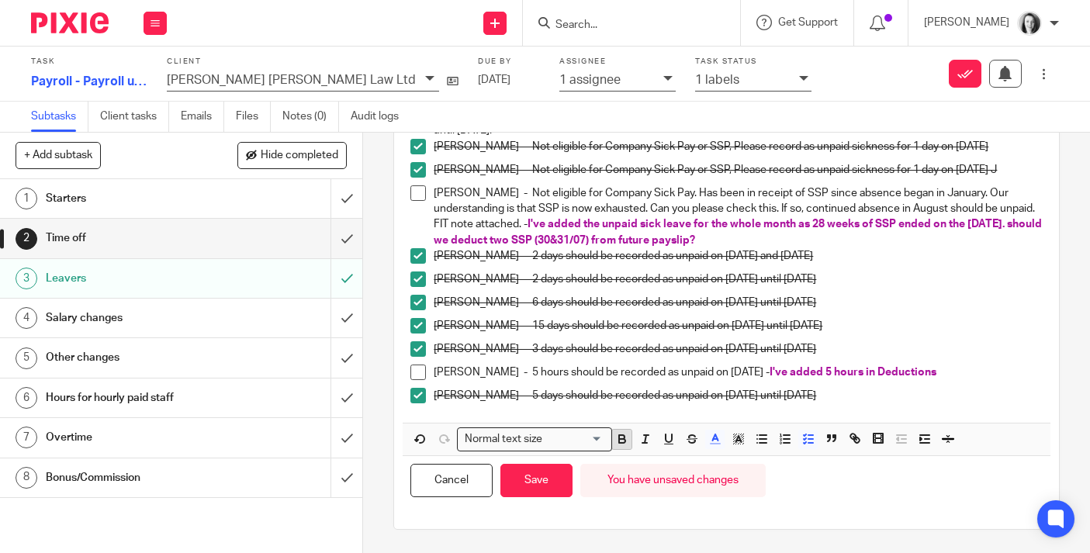
click at [619, 437] on icon "button" at bounding box center [621, 437] width 5 height 4
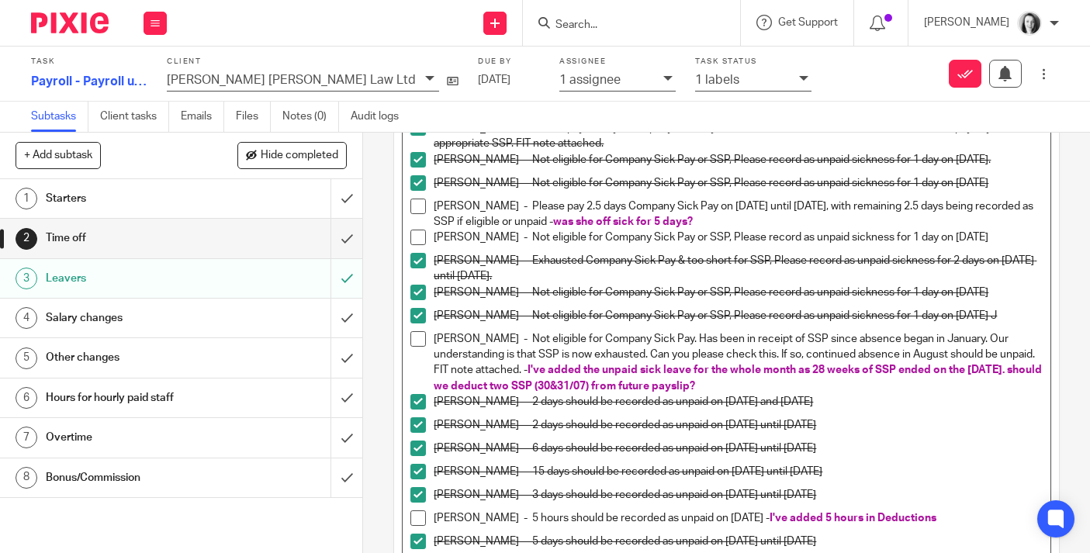
scroll to position [190, 0]
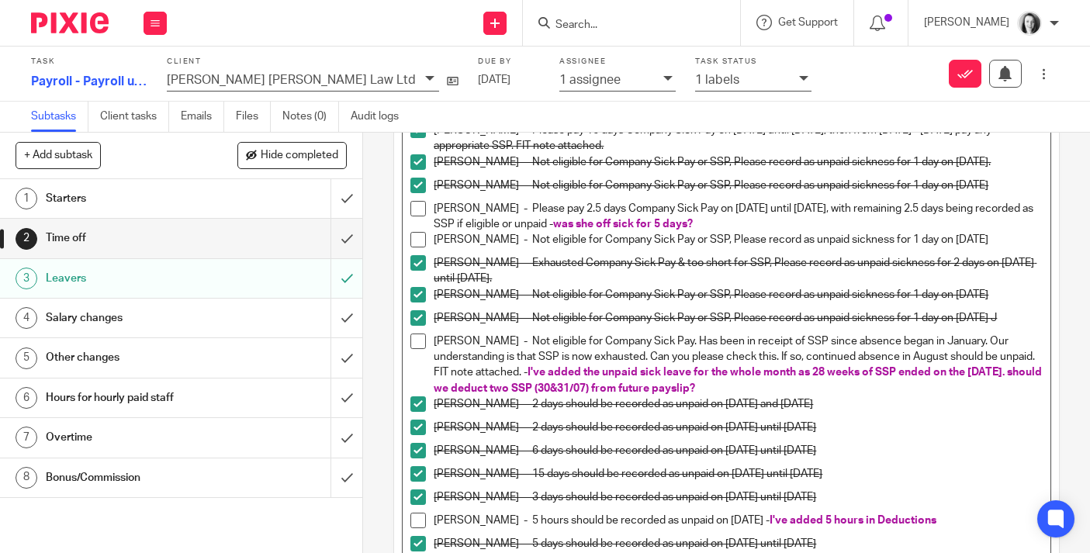
click at [817, 225] on p "Chloe Boyd - Please pay 2.5 days Company Sick Pay on 28.07.2025 until 29.07.202…" at bounding box center [738, 217] width 609 height 32
click at [992, 241] on p "Jade Craig - Not eligible for Company Sick Pay or SSP, Please record as unpaid …" at bounding box center [738, 240] width 609 height 16
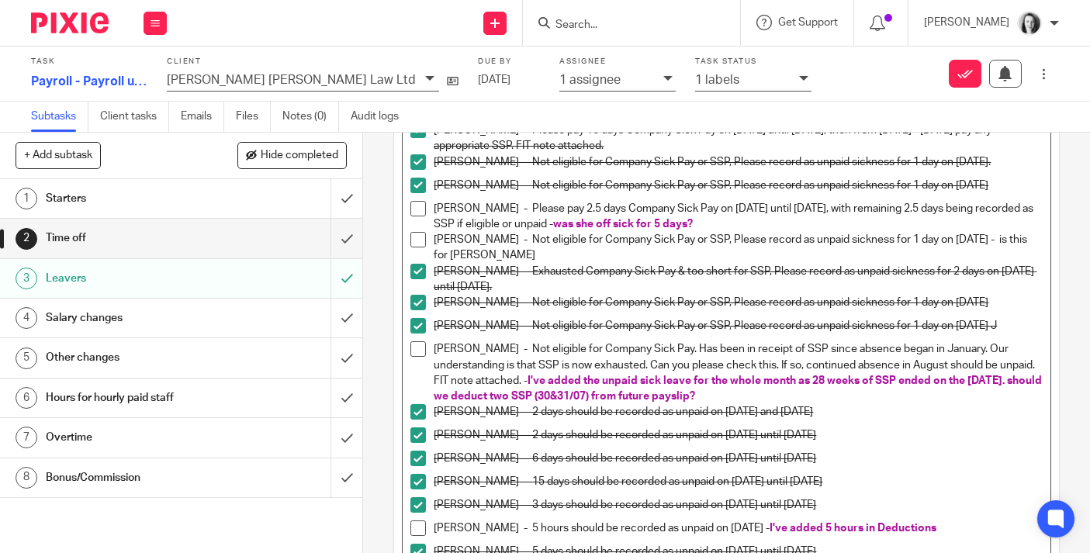
click at [472, 258] on p "Jade Craig - Not eligible for Company Sick Pay or SSP, Please record as unpaid …" at bounding box center [738, 248] width 609 height 32
click at [502, 260] on p "Jade Craig - Not eligible for Company Sick Pay or SSP, Please record as unpaid …" at bounding box center [738, 248] width 609 height 32
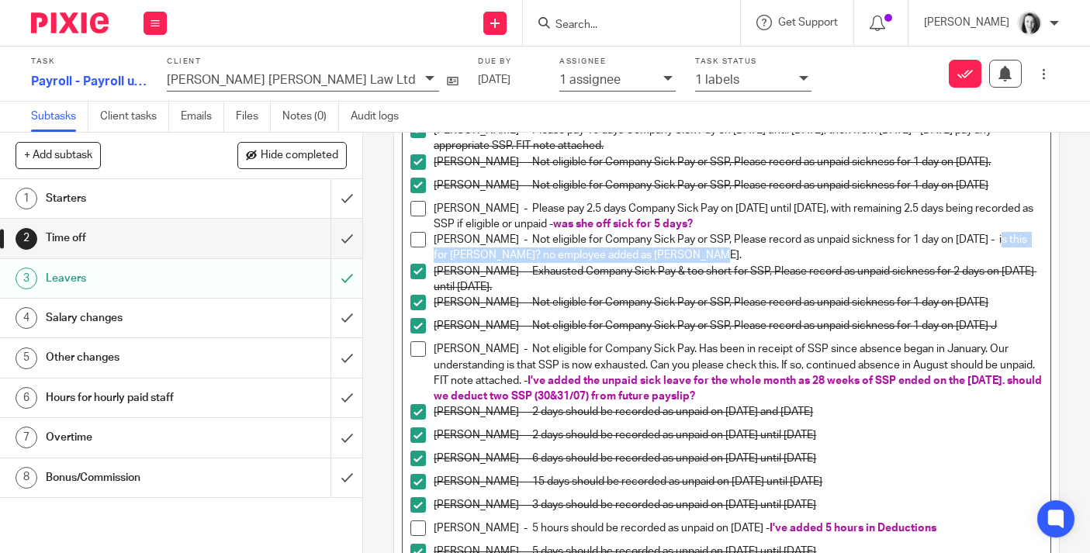
drag, startPoint x: 997, startPoint y: 240, endPoint x: 1020, endPoint y: 252, distance: 25.7
click at [1021, 253] on p "Jade Craig - Not eligible for Company Sick Pay or SSP, Please record as unpaid …" at bounding box center [738, 248] width 609 height 32
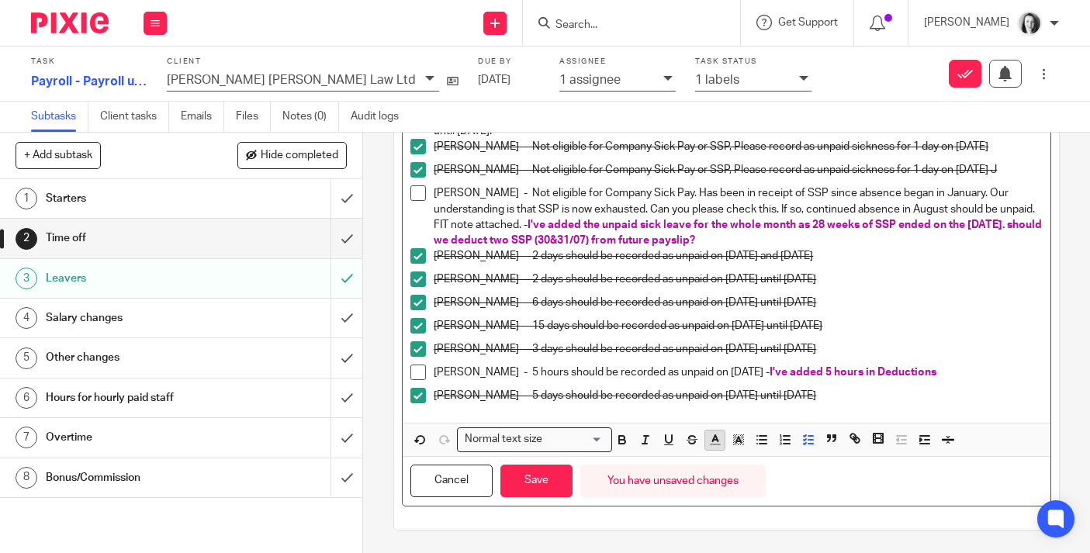
click at [716, 440] on line "button" at bounding box center [715, 440] width 4 height 0
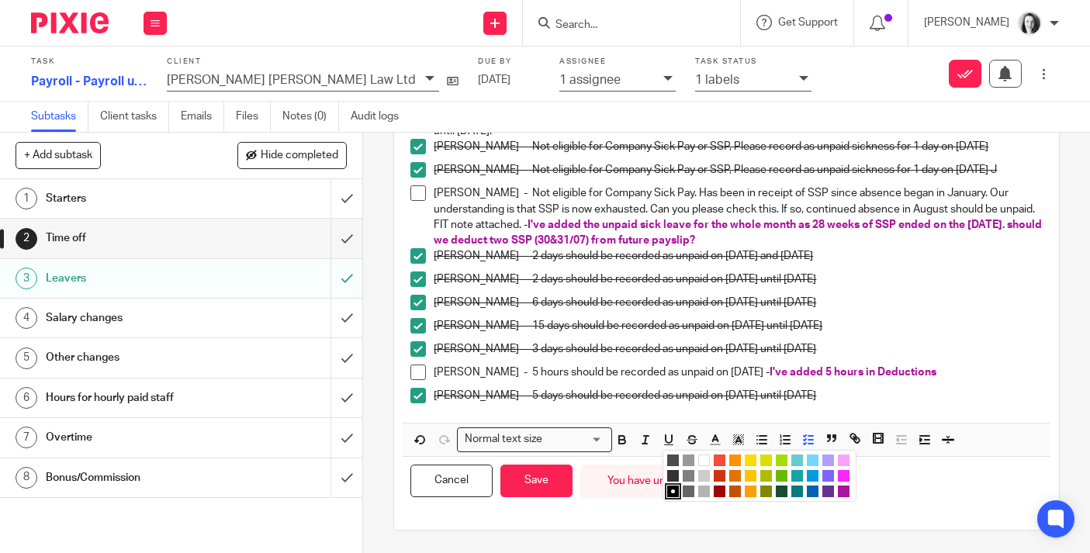
click at [845, 490] on li "color:#AB149E" at bounding box center [844, 492] width 12 height 12
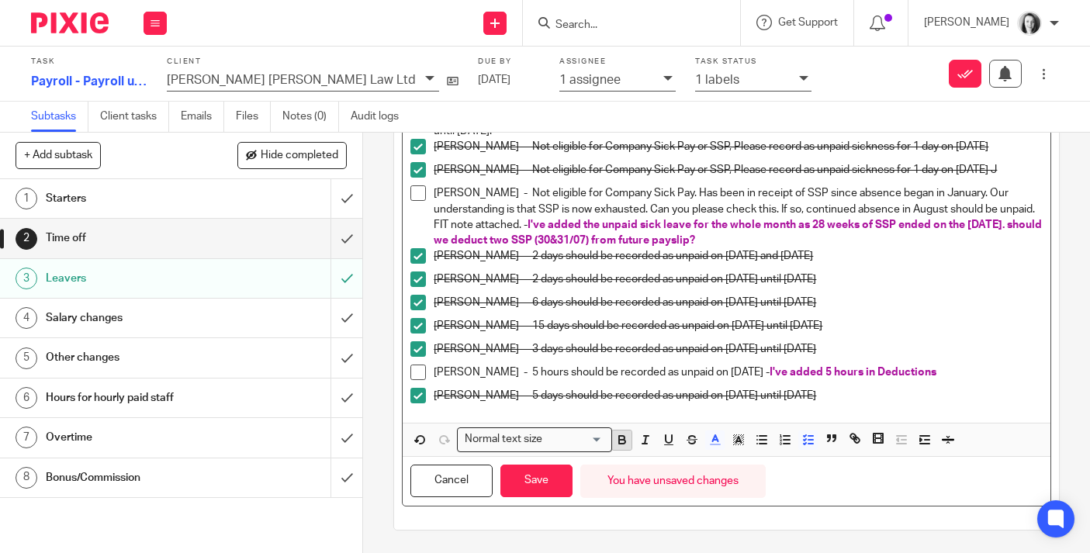
click at [624, 440] on icon "button" at bounding box center [622, 442] width 6 height 4
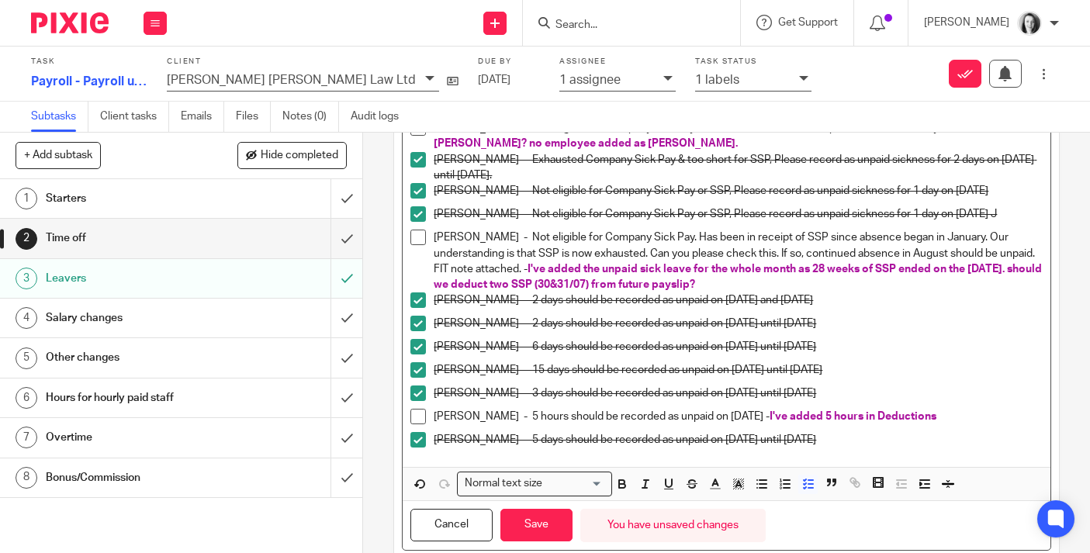
click at [770, 293] on p "Gurveen Lota - 2 days should be recorded as unpaid on 4th August 2025 and 8th A…" at bounding box center [738, 301] width 609 height 16
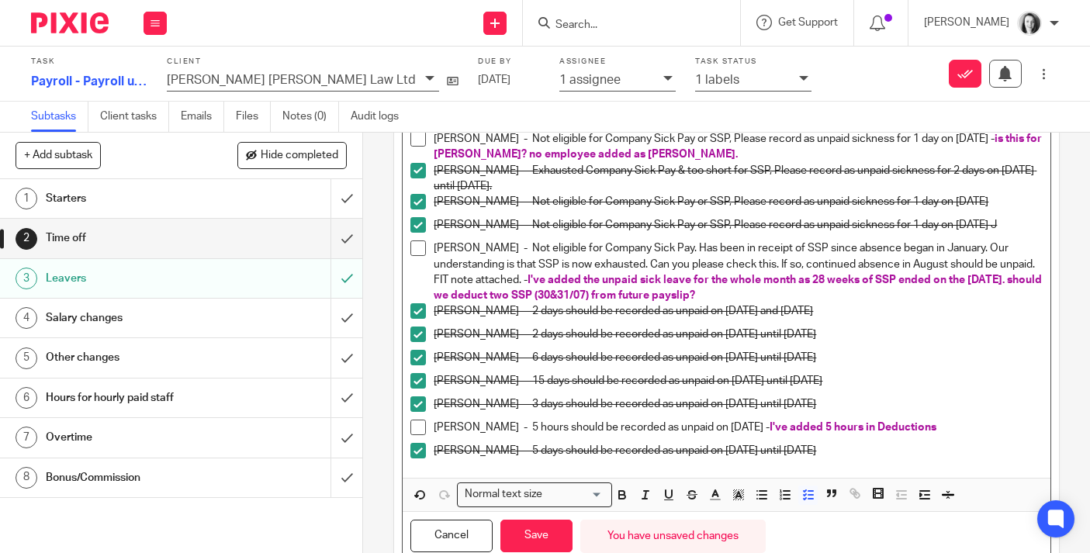
scroll to position [293, 0]
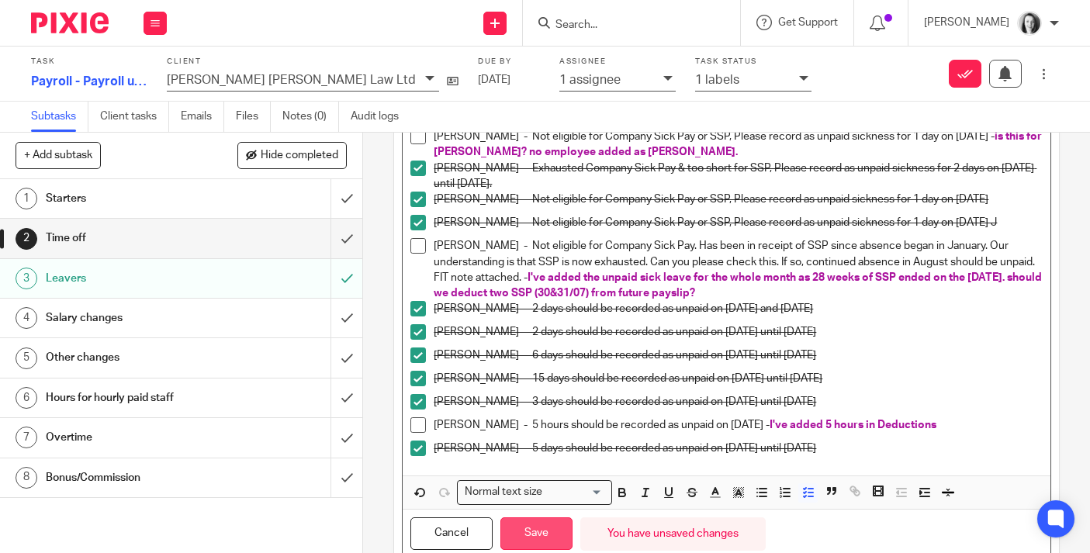
click at [532, 540] on button "Save" at bounding box center [536, 534] width 72 height 33
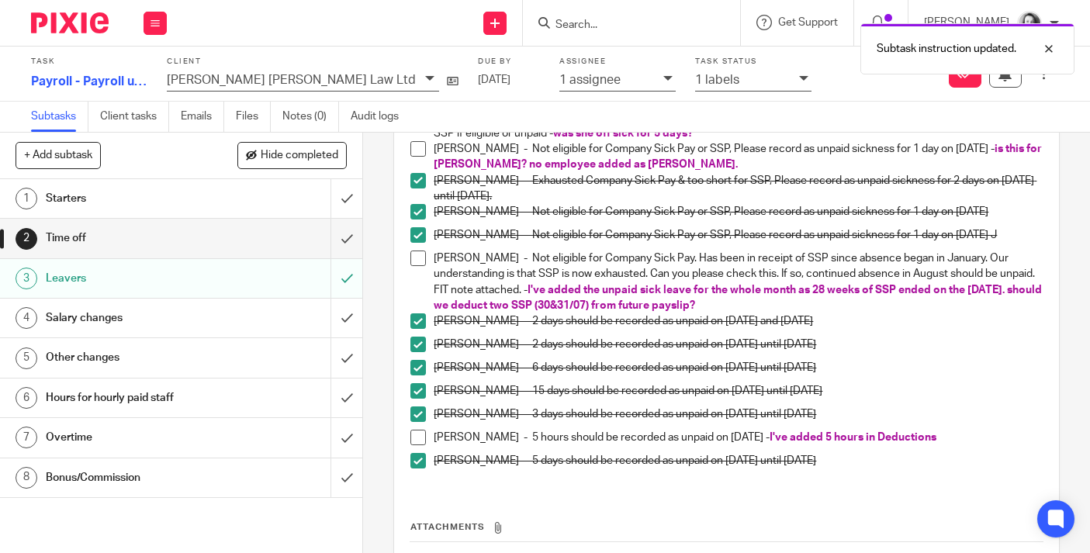
scroll to position [306, 0]
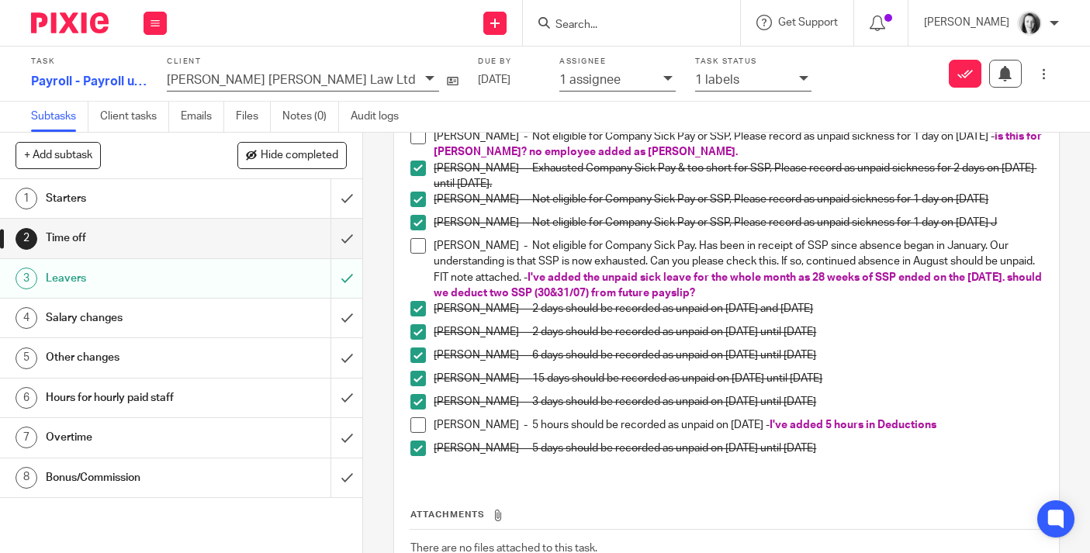
click at [227, 324] on div "Salary changes" at bounding box center [181, 317] width 270 height 23
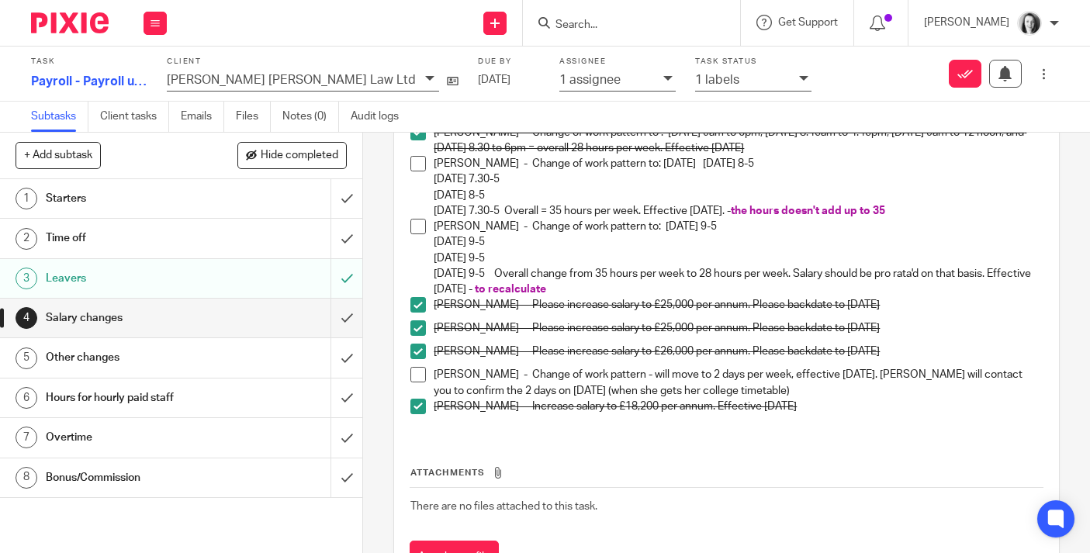
scroll to position [261, 0]
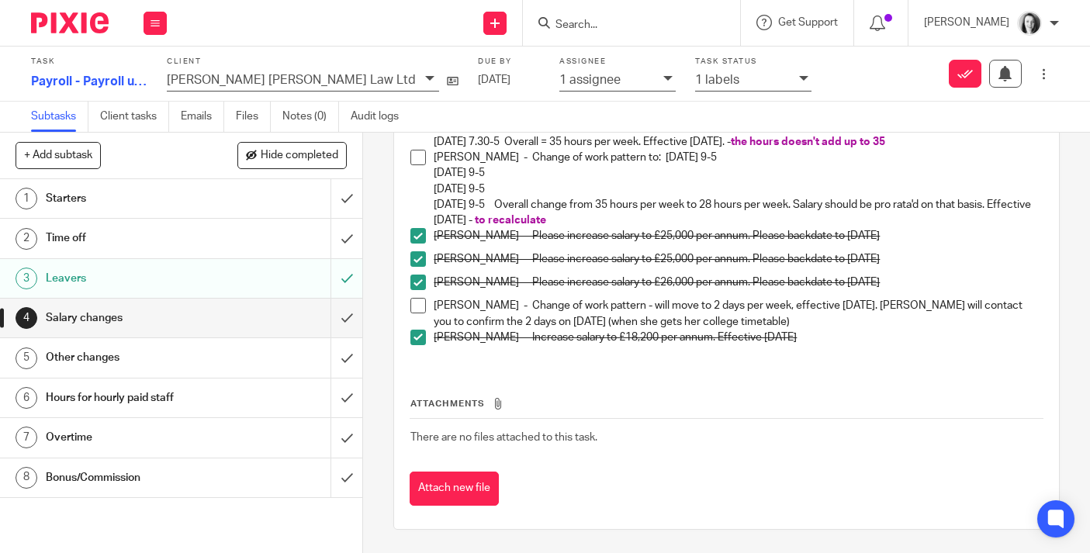
click at [194, 361] on h1 "Other changes" at bounding box center [136, 357] width 180 height 23
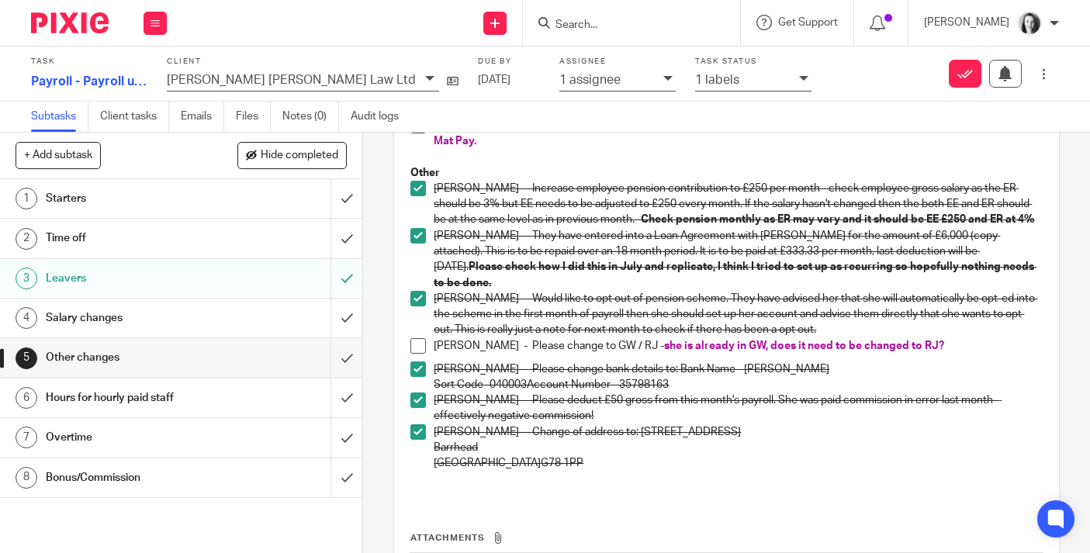
scroll to position [451, 0]
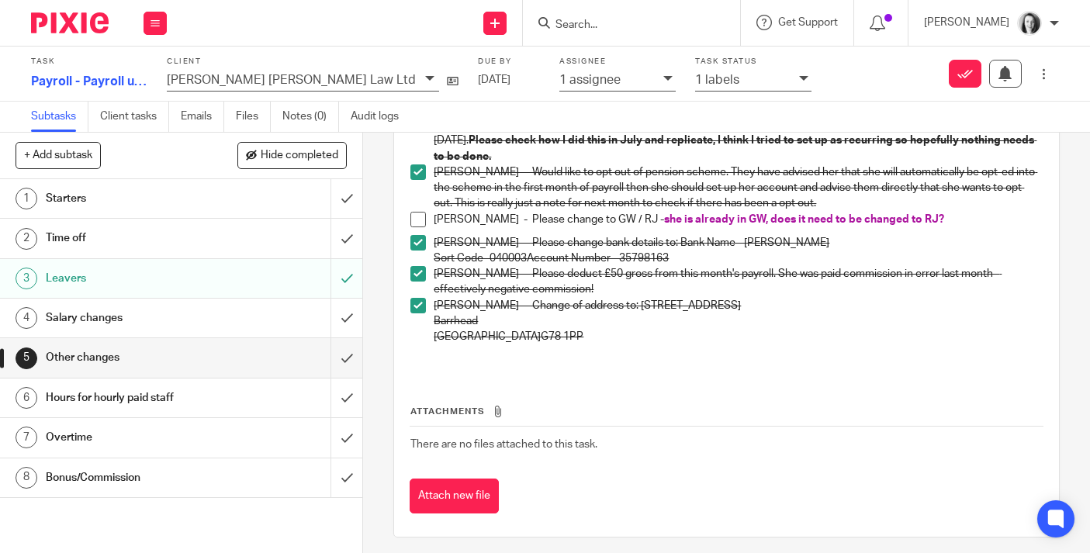
click at [202, 401] on h1 "Hours for hourly paid staff" at bounding box center [136, 397] width 180 height 23
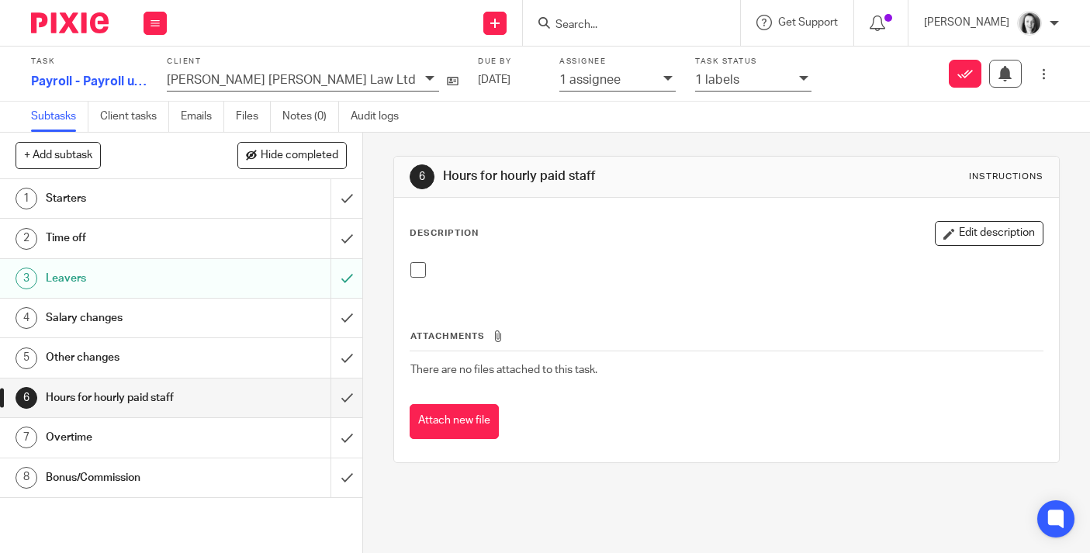
click at [184, 436] on h1 "Overtime" at bounding box center [136, 437] width 180 height 23
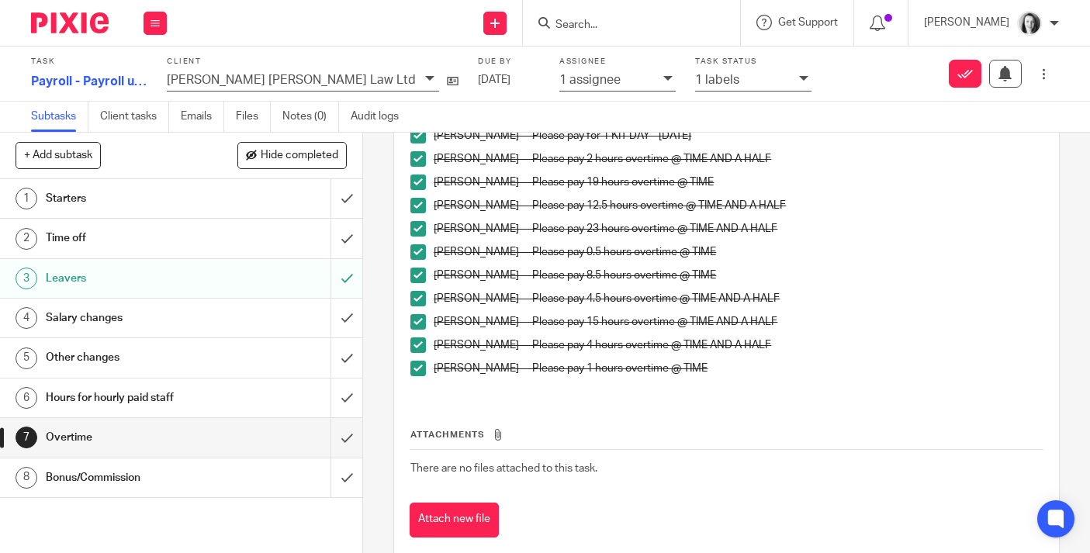
scroll to position [197, 0]
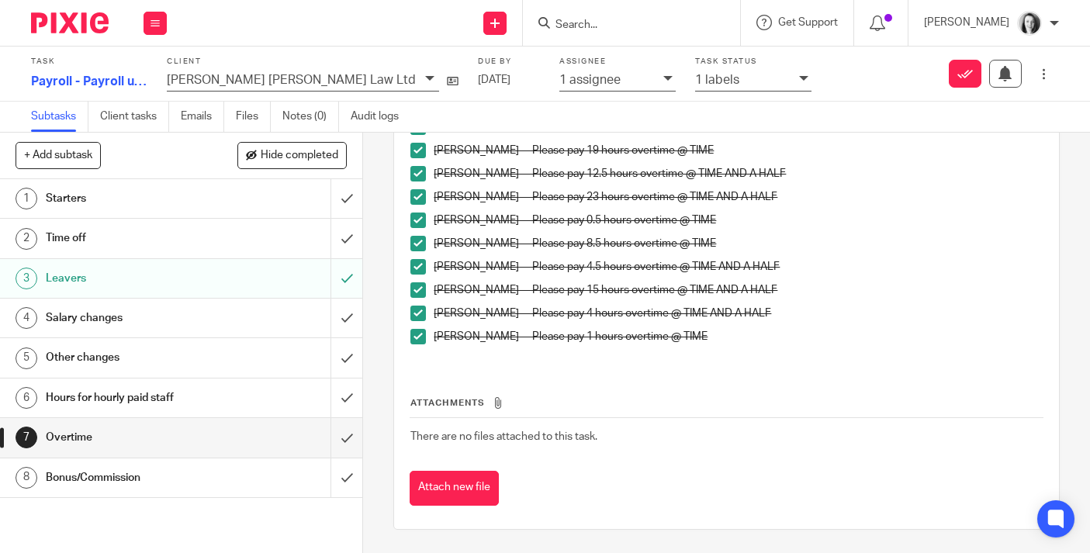
click at [291, 475] on div "Bonus/Commission" at bounding box center [181, 477] width 270 height 23
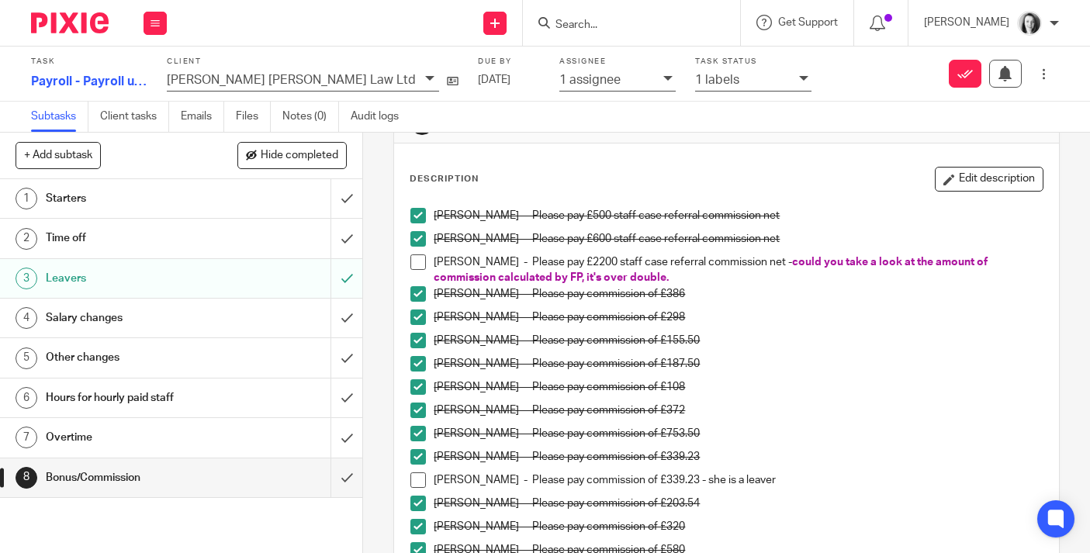
scroll to position [55, 0]
click at [771, 483] on p "Robyn Neely - Please pay commission of £339.23 - she is a leaver" at bounding box center [738, 480] width 609 height 16
drag, startPoint x: 679, startPoint y: 480, endPoint x: 644, endPoint y: 482, distance: 35.0
click at [644, 482] on p "Robyn Neely - Please pay commission of £339.23 - she is a leaver" at bounding box center [738, 480] width 609 height 16
copy p "339.23"
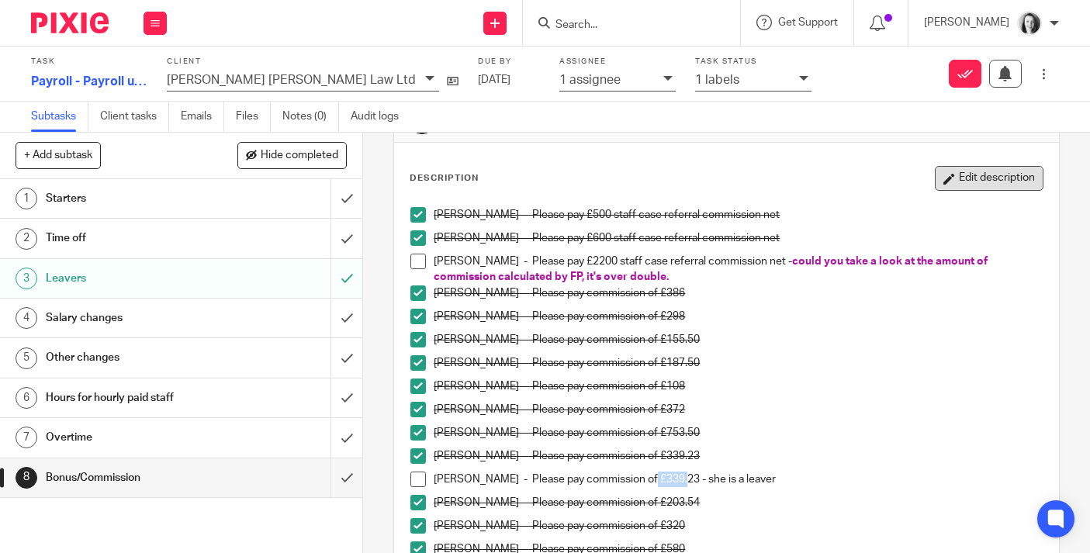
click at [1005, 178] on button "Edit description" at bounding box center [989, 178] width 109 height 25
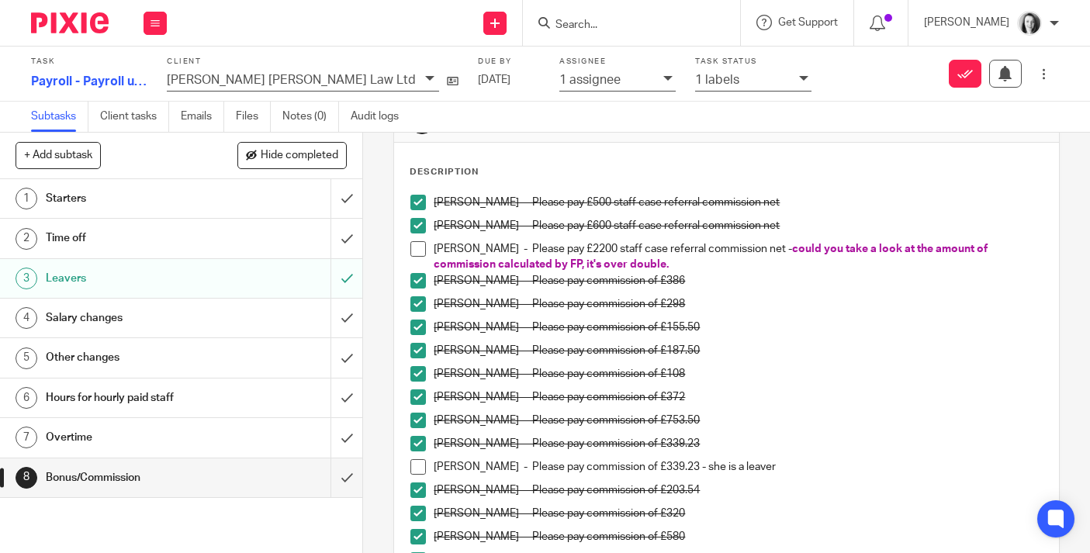
click at [774, 470] on p "Robyn Neely - Please pay commission of £339.23 - she is a leaver" at bounding box center [738, 467] width 609 height 16
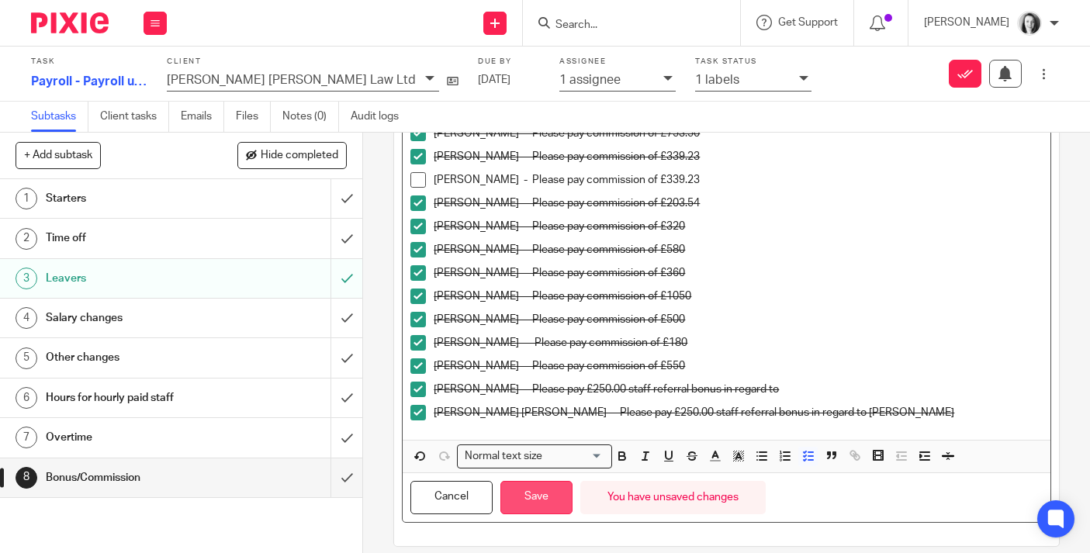
click at [529, 506] on button "Save" at bounding box center [536, 497] width 72 height 33
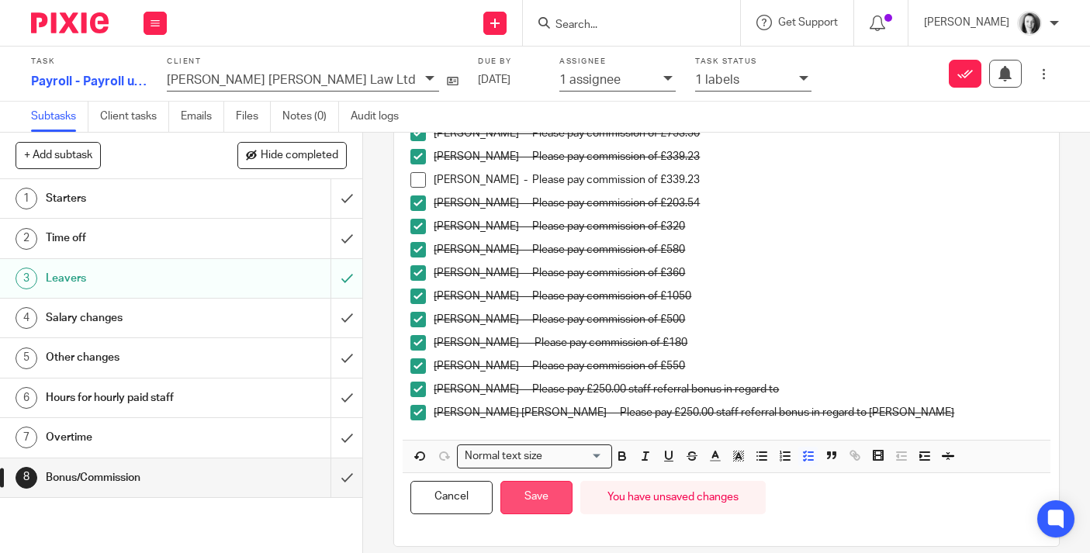
scroll to position [355, 0]
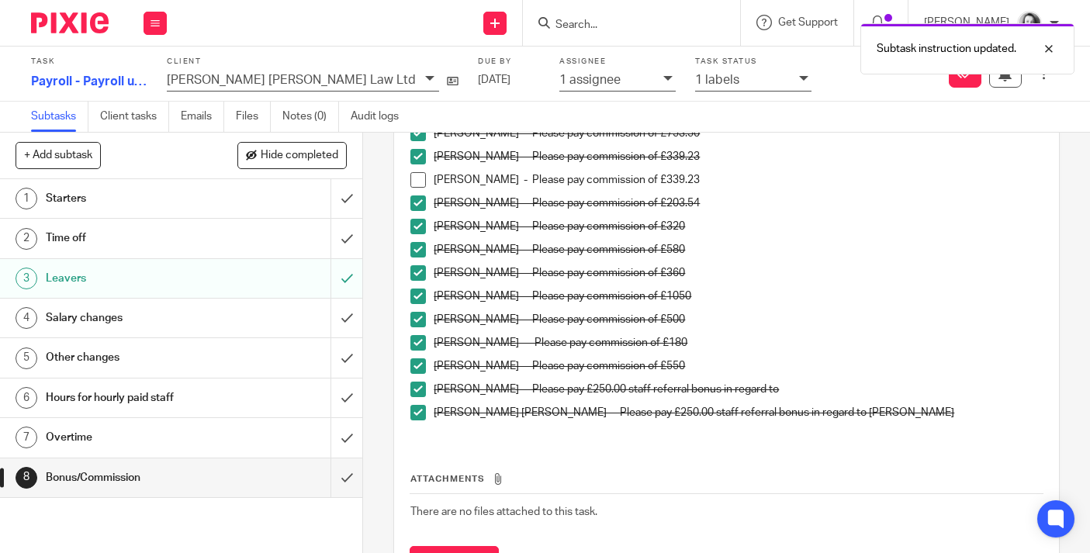
click at [422, 179] on span at bounding box center [418, 180] width 16 height 16
click at [154, 26] on icon at bounding box center [155, 23] width 9 height 9
click at [154, 73] on link "Work" at bounding box center [147, 72] width 27 height 11
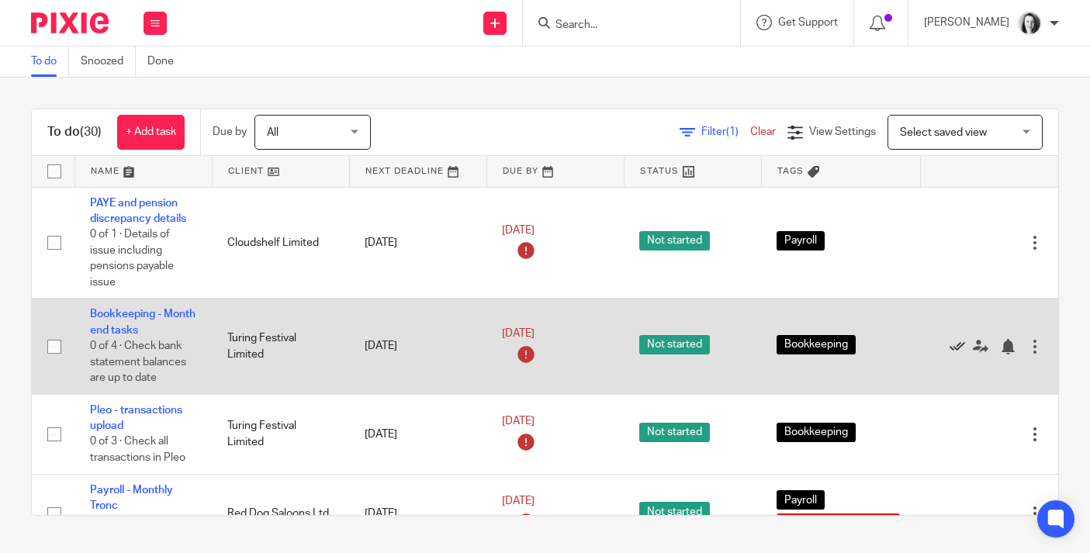
click at [956, 351] on icon at bounding box center [958, 347] width 16 height 16
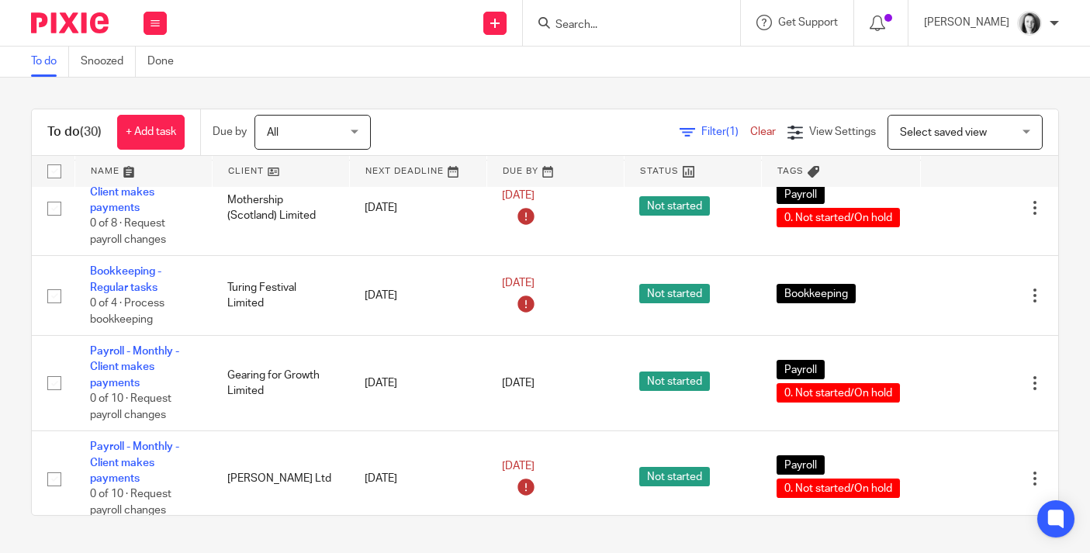
scroll to position [599, 0]
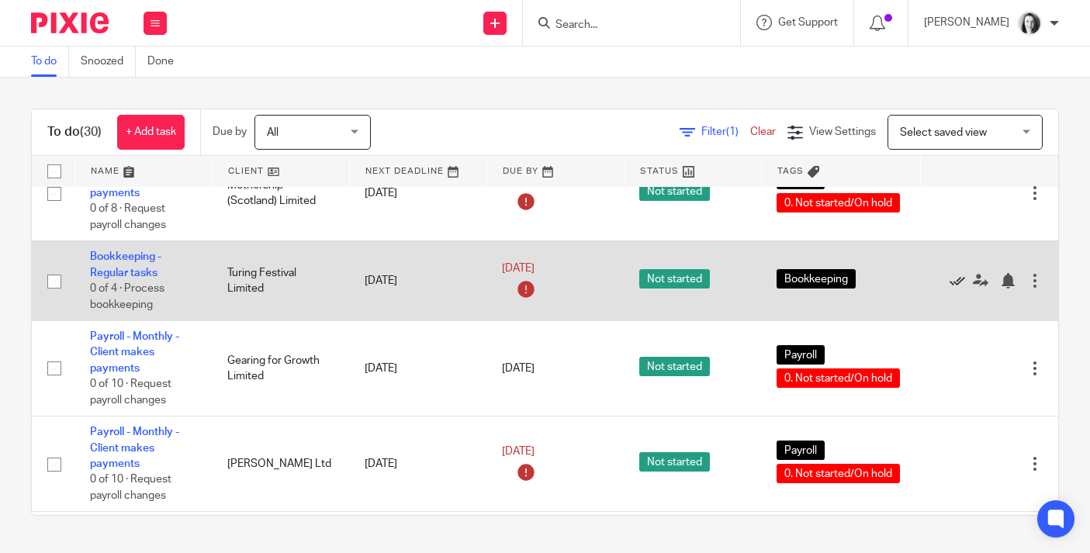
click at [960, 289] on icon at bounding box center [958, 281] width 16 height 16
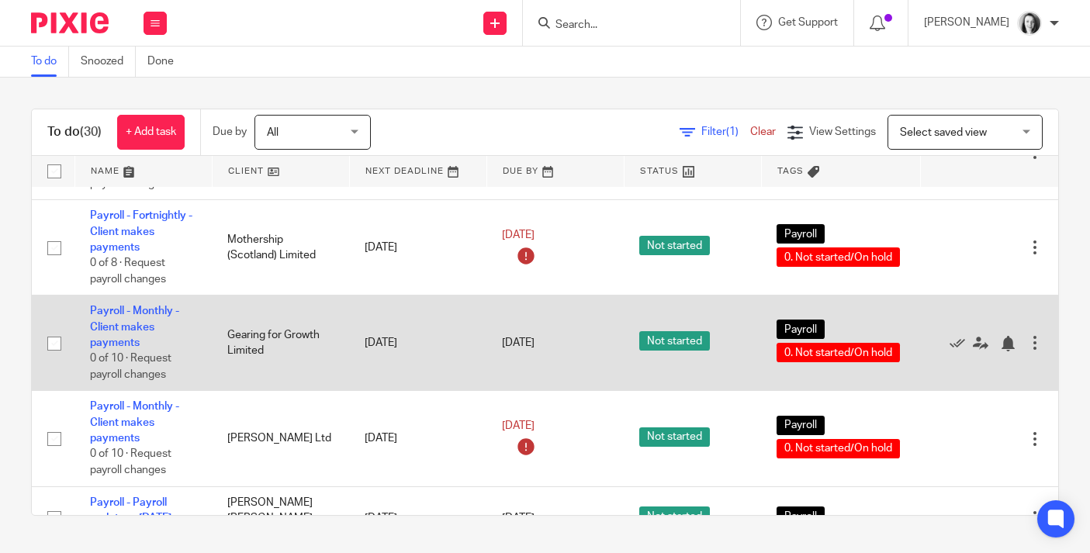
scroll to position [469, 0]
